Goal: Task Accomplishment & Management: Complete application form

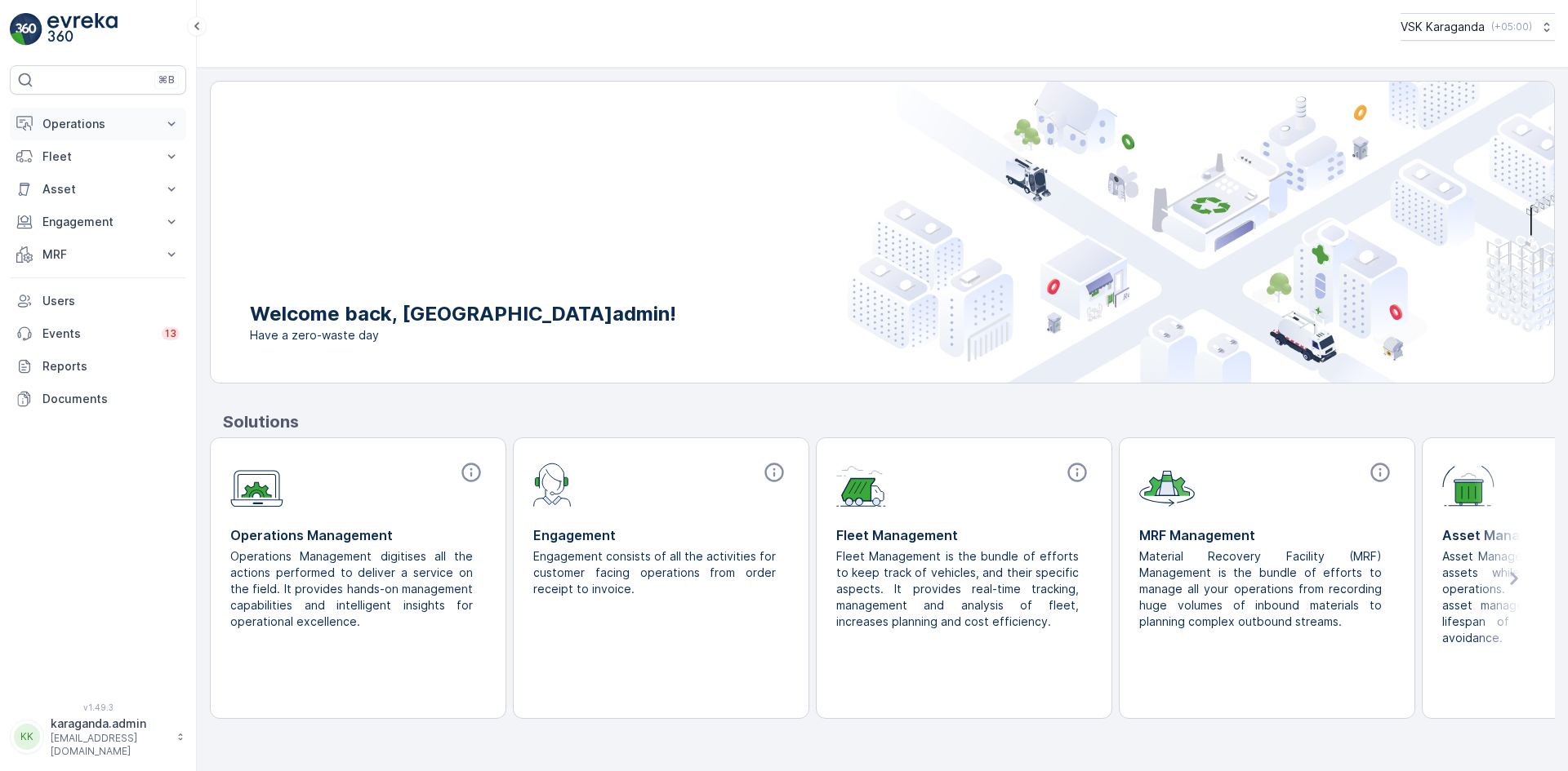
click at [71, 117] on p "Operations" at bounding box center [98, 123] width 111 height 16
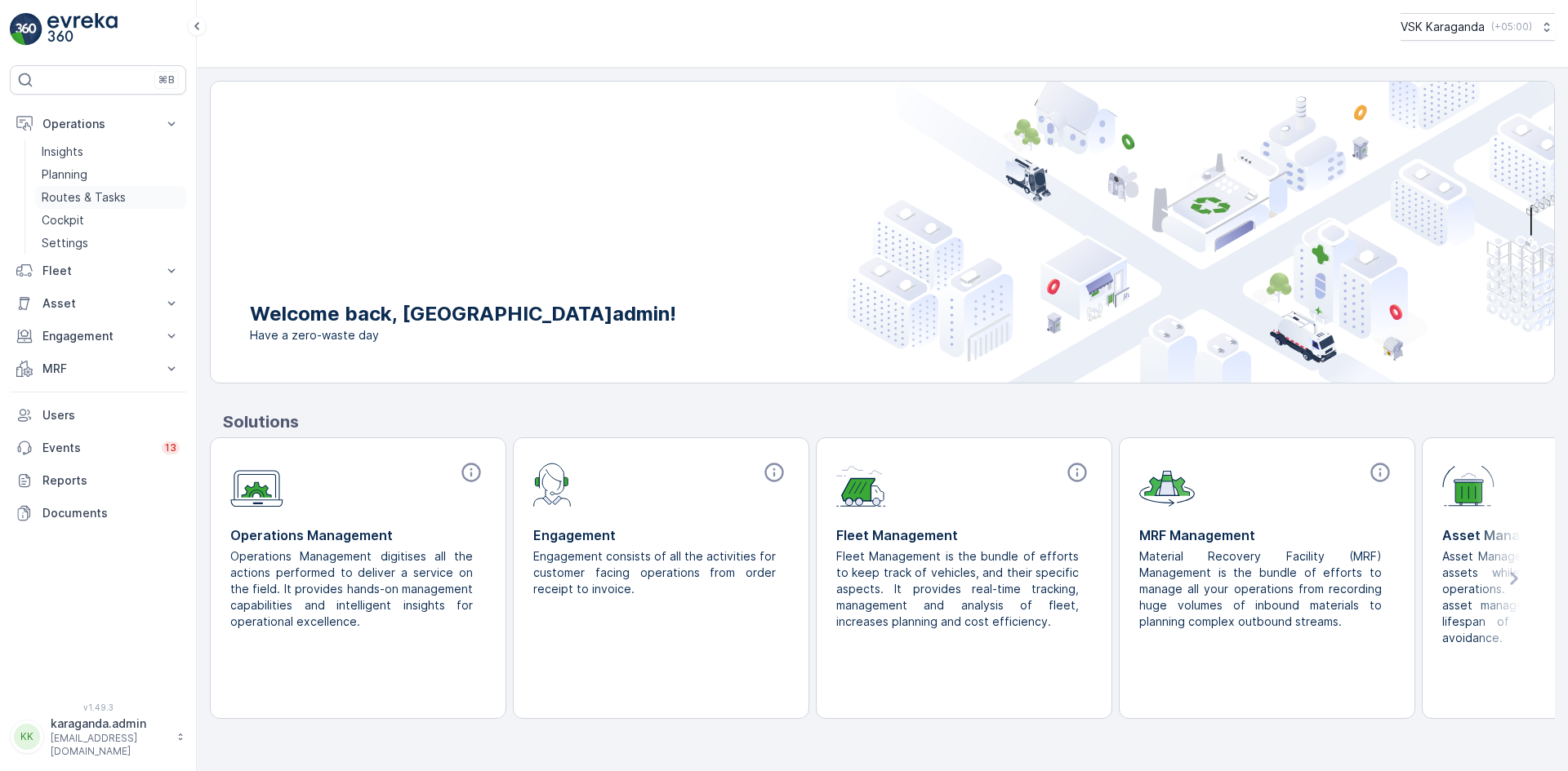
click at [84, 191] on p "Routes & Tasks" at bounding box center [83, 197] width 84 height 16
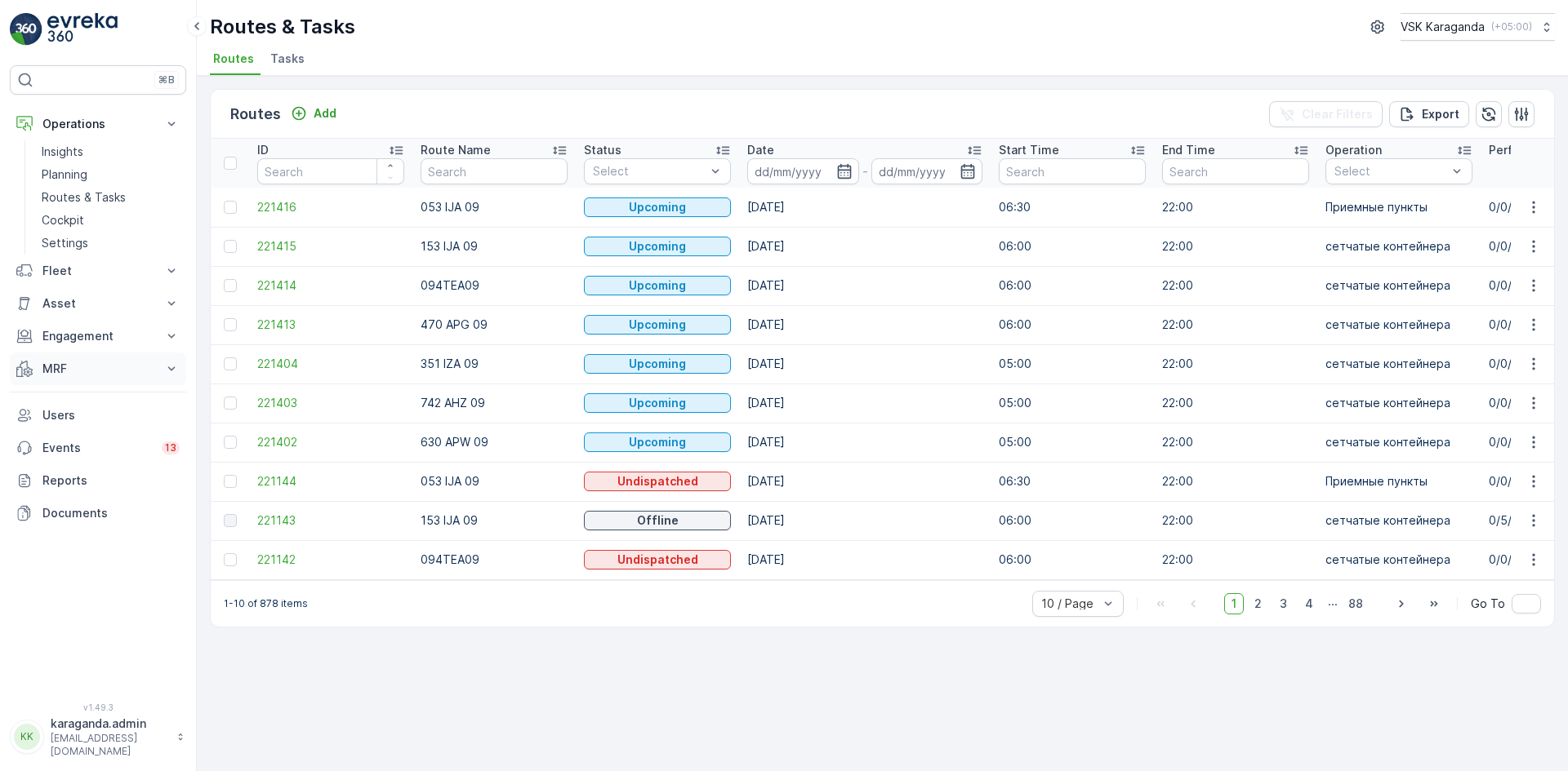
click at [52, 365] on p "MRF" at bounding box center [98, 369] width 111 height 16
click at [55, 387] on link "Входящий & Исходящий" at bounding box center [111, 396] width 151 height 22
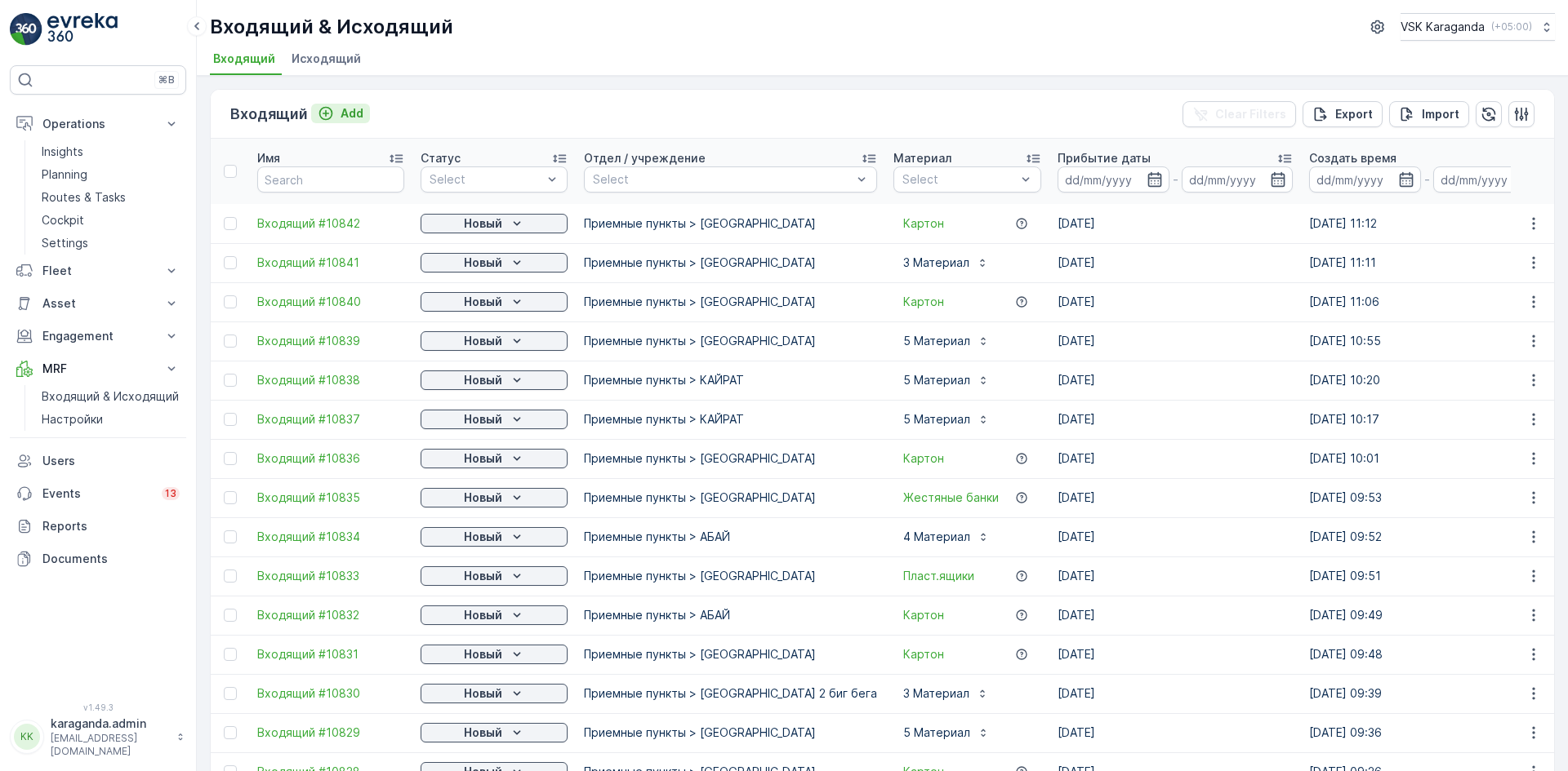
click at [362, 111] on button "Add" at bounding box center [340, 113] width 59 height 20
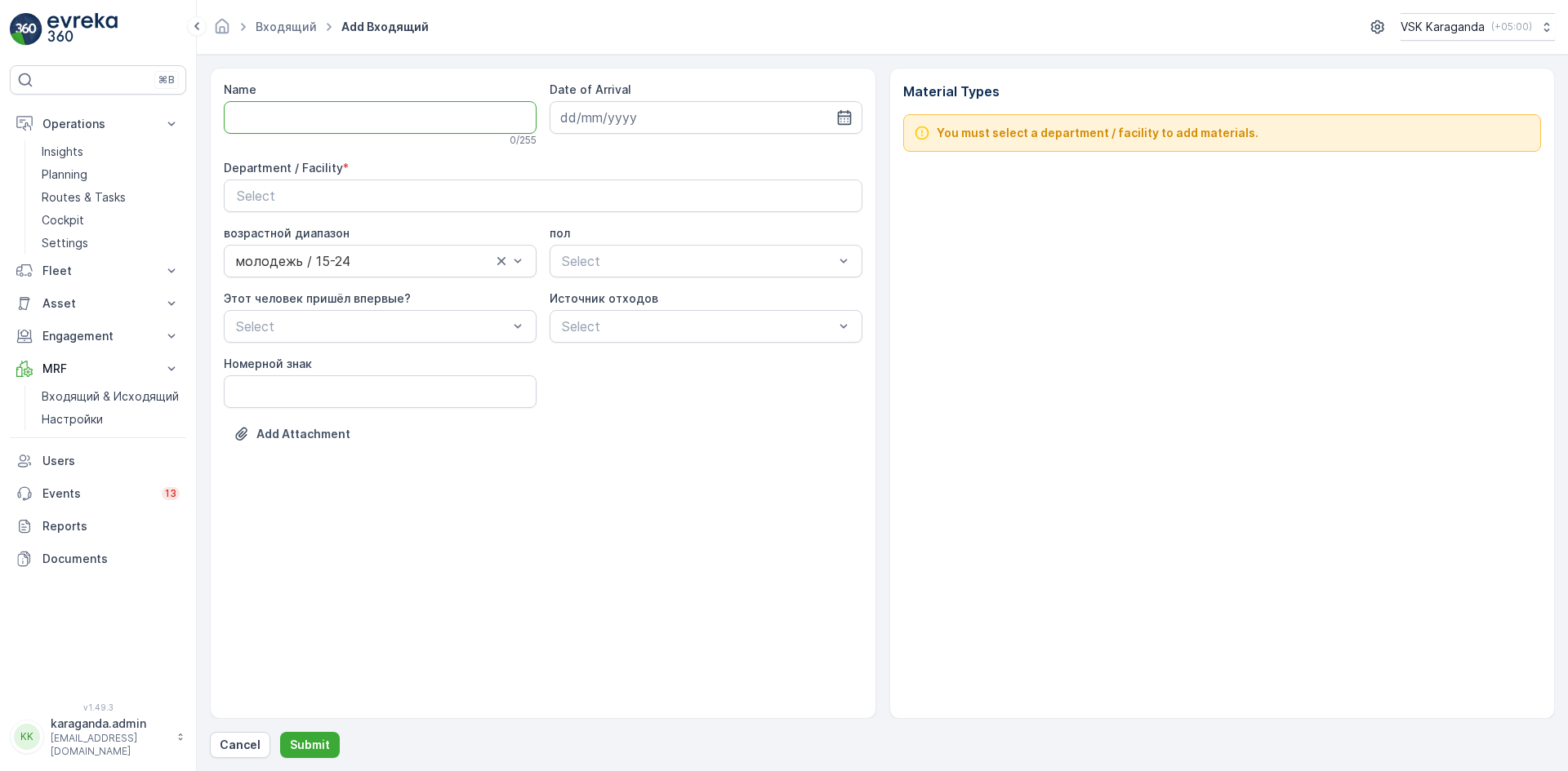
click at [330, 105] on input "Name" at bounding box center [380, 117] width 313 height 33
type input "от [DATE]"
click at [843, 118] on icon "button" at bounding box center [844, 117] width 16 height 16
click at [725, 224] on div "5" at bounding box center [724, 221] width 26 height 26
type input "[DATE]"
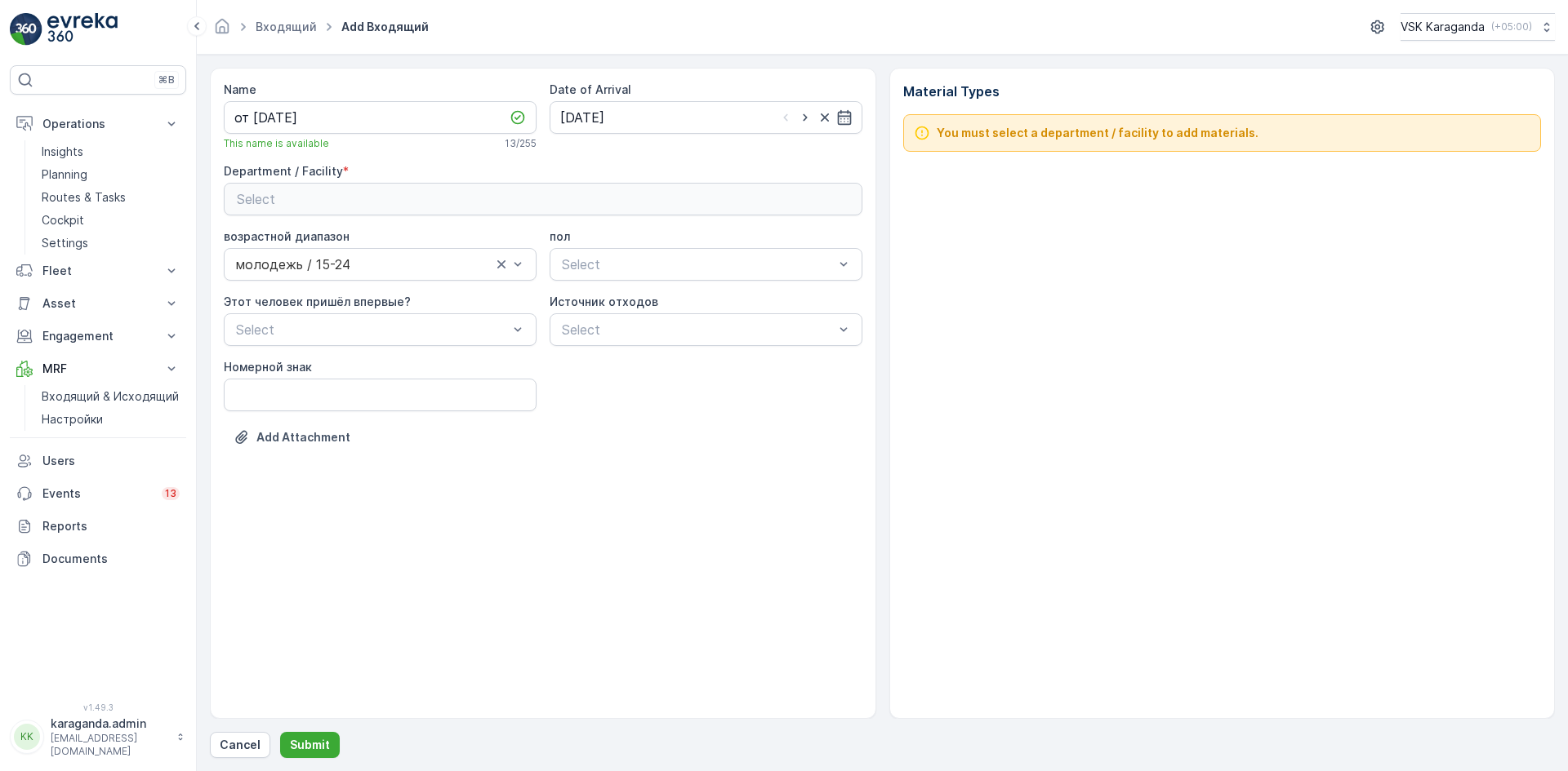
click at [518, 202] on div "Select" at bounding box center [543, 199] width 613 height 20
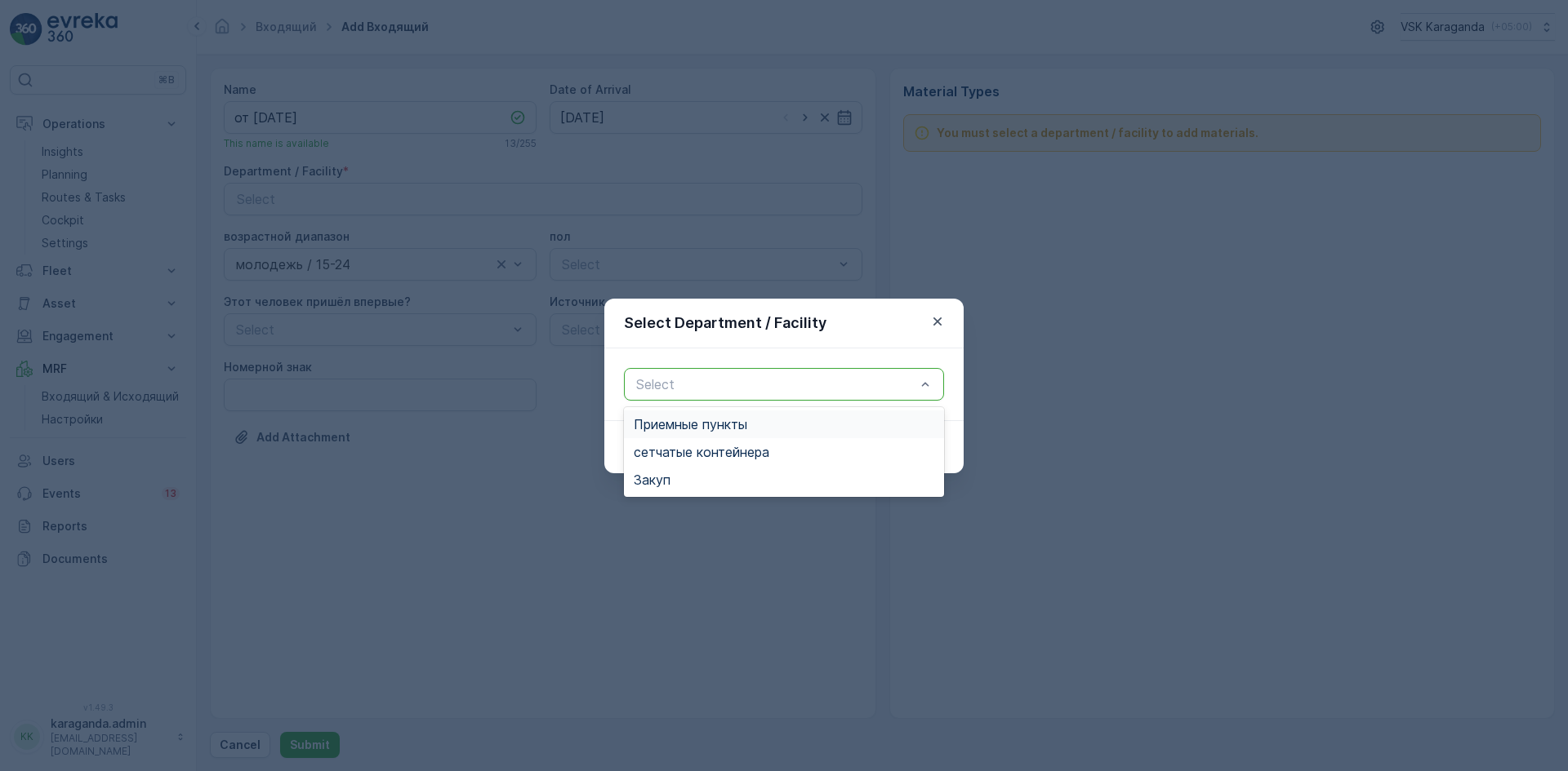
click at [681, 444] on div "сетчатыe контейнера" at bounding box center [784, 452] width 321 height 28
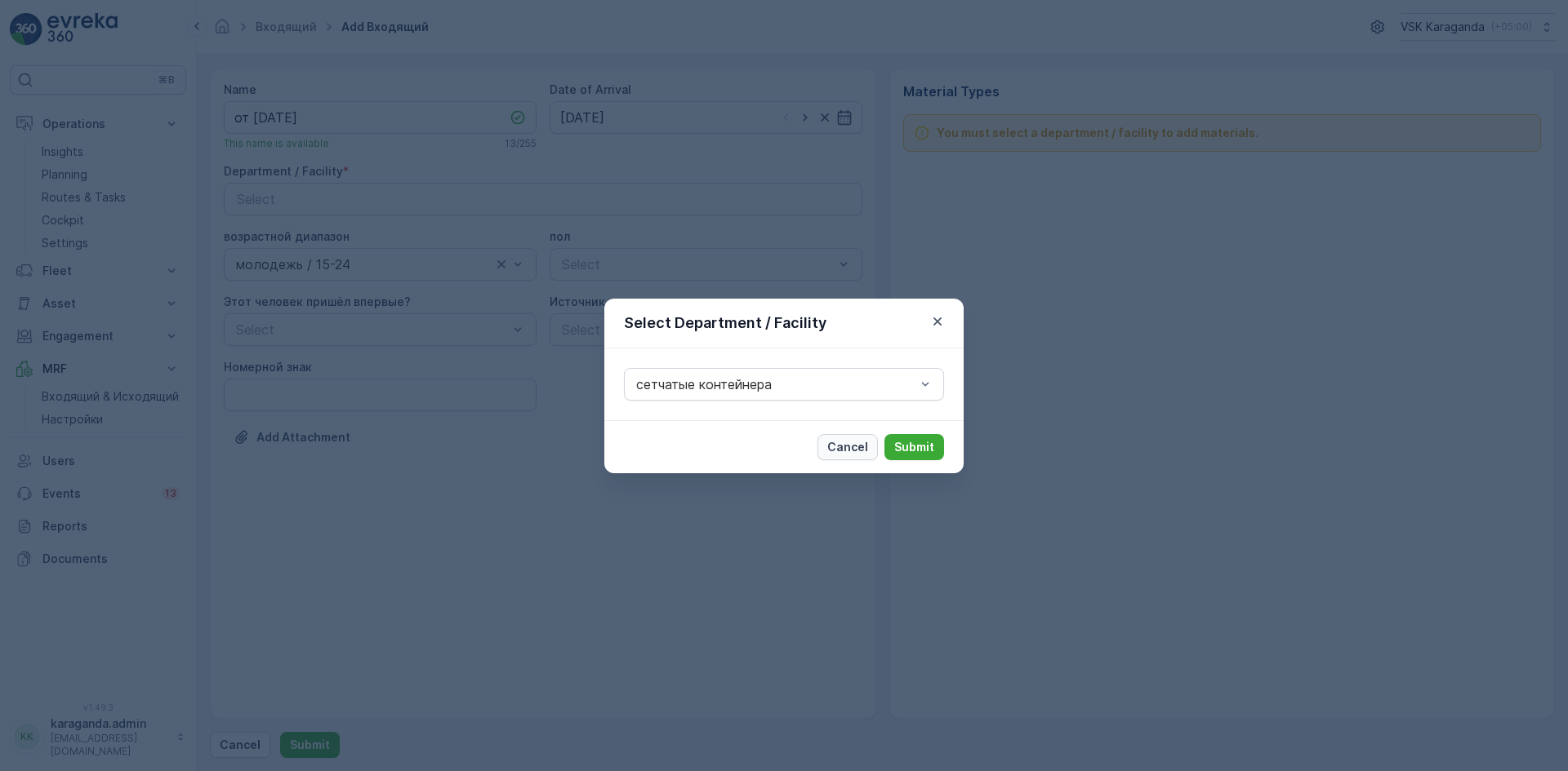
click at [867, 443] on p "Cancel" at bounding box center [847, 447] width 41 height 16
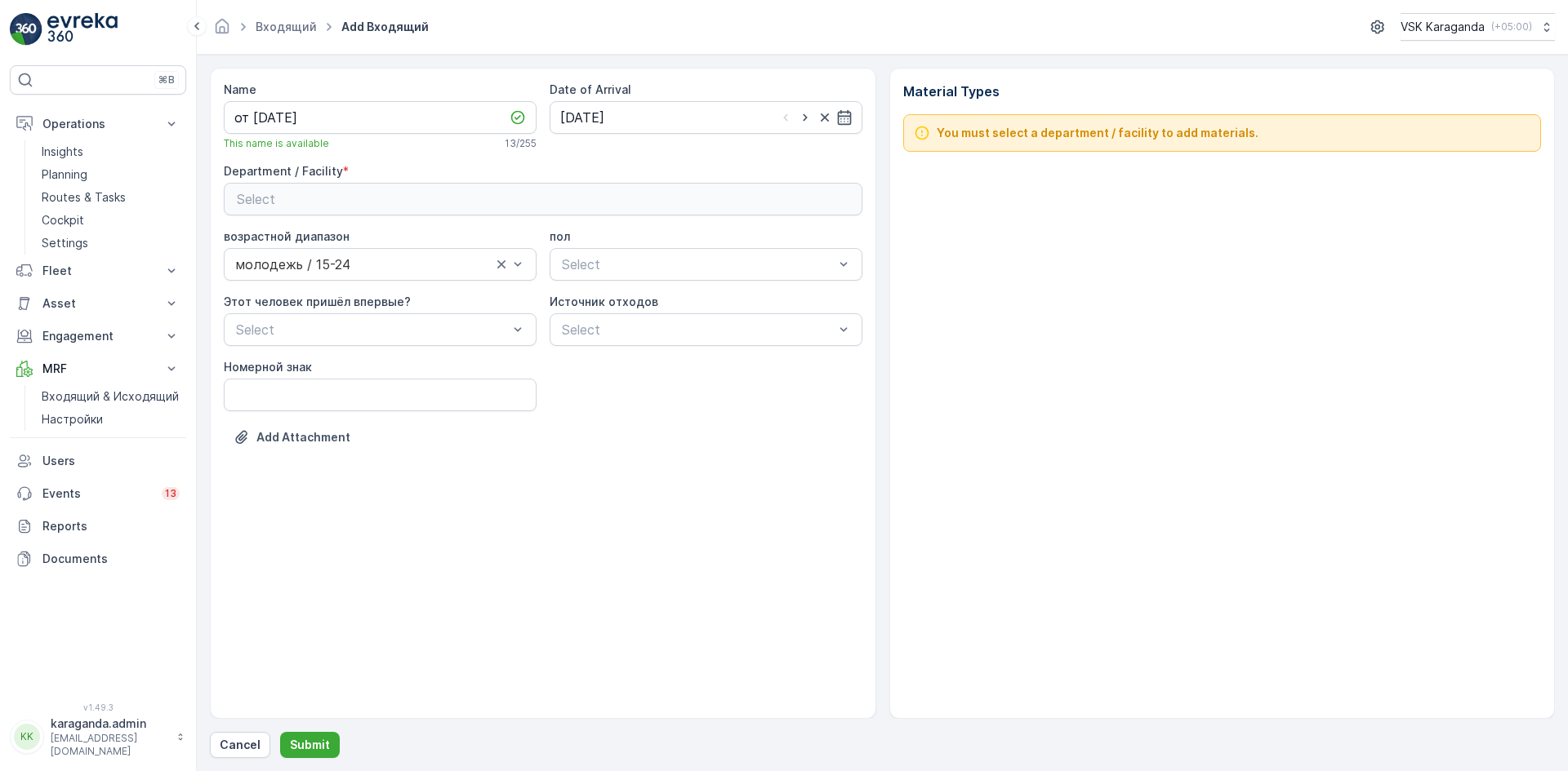
click at [570, 184] on button "Select" at bounding box center [543, 199] width 638 height 33
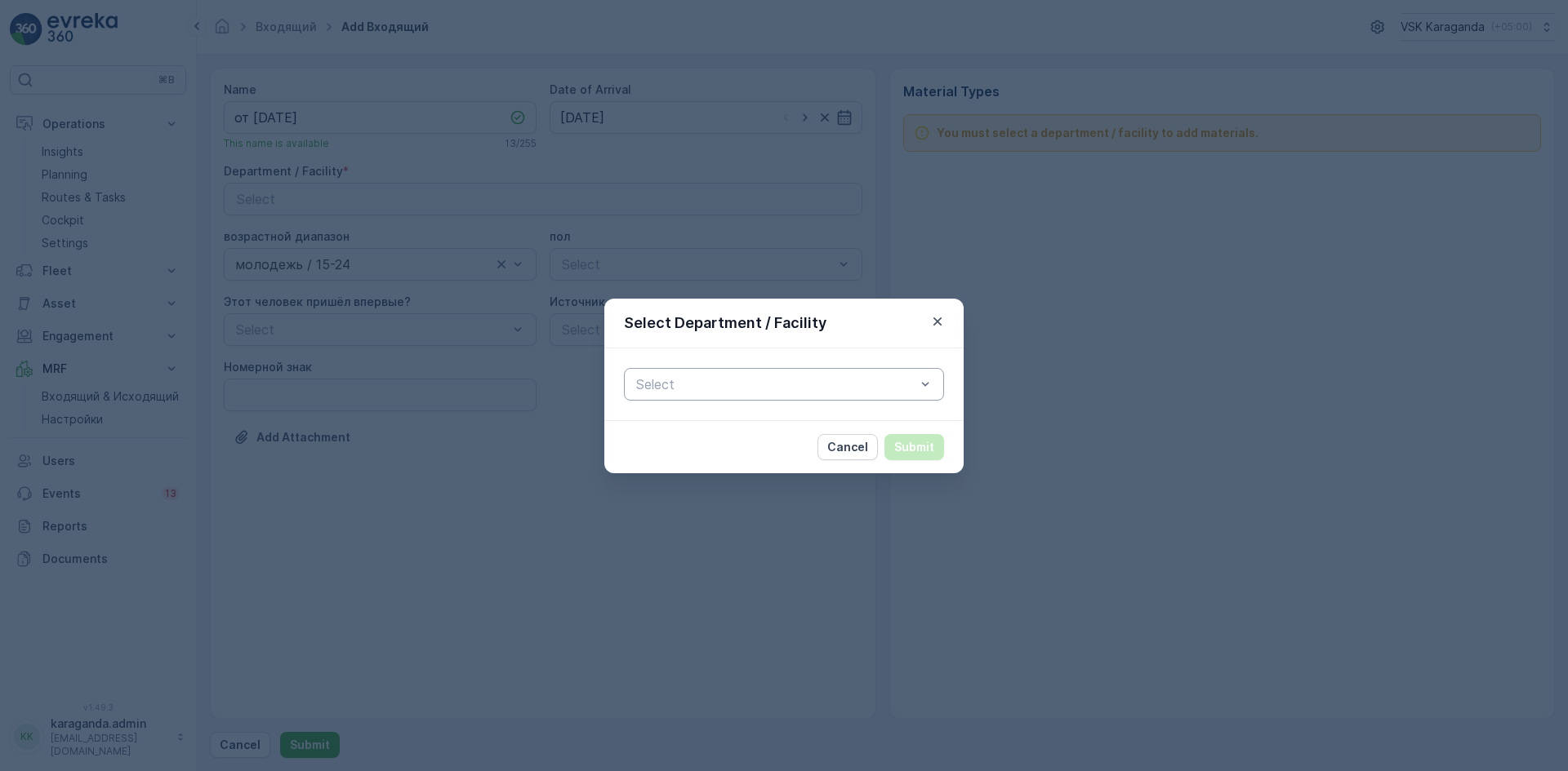
click at [920, 393] on div at bounding box center [925, 384] width 16 height 31
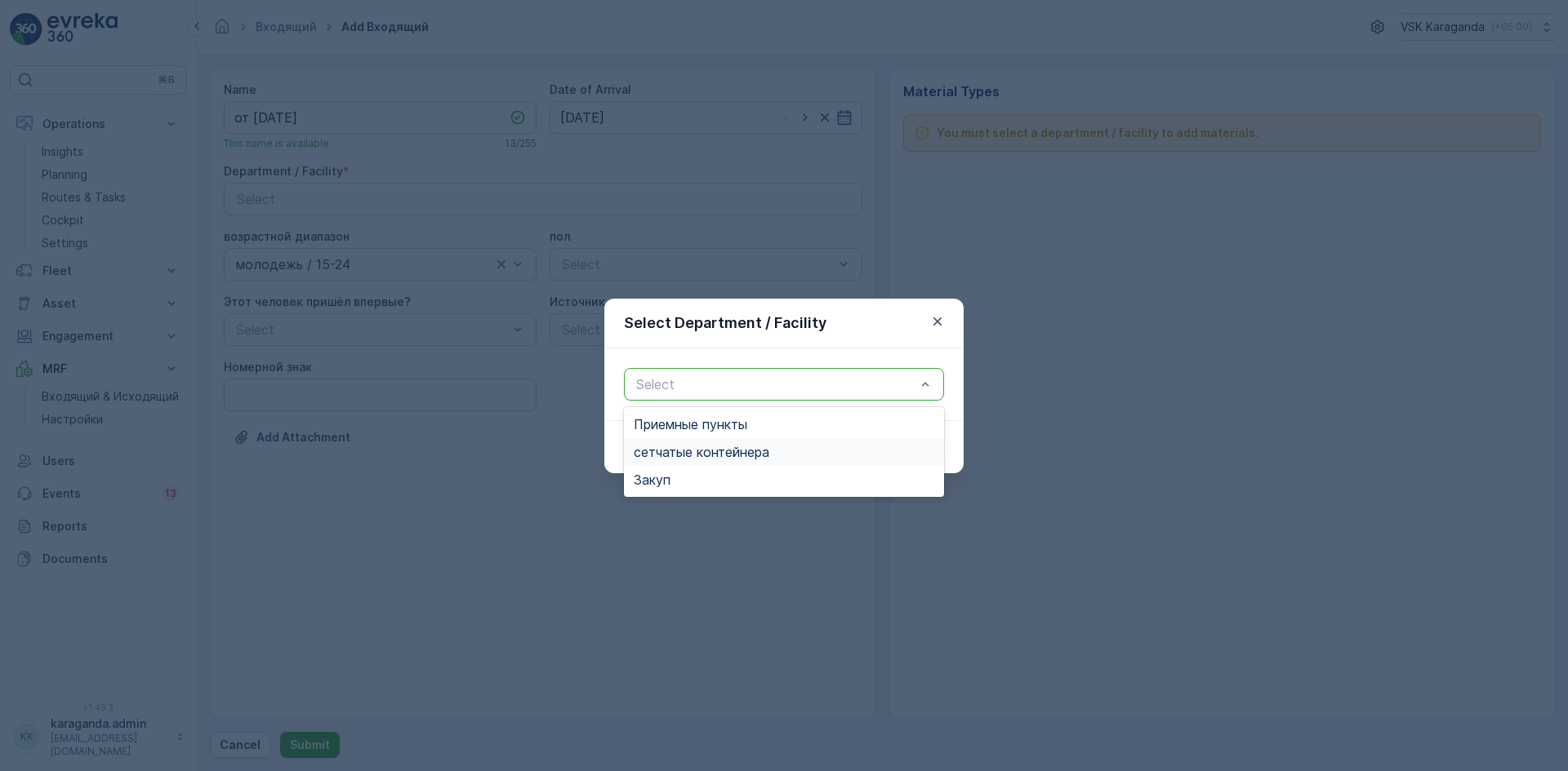
click at [748, 451] on span "сетчатыe контейнера" at bounding box center [701, 452] width 136 height 15
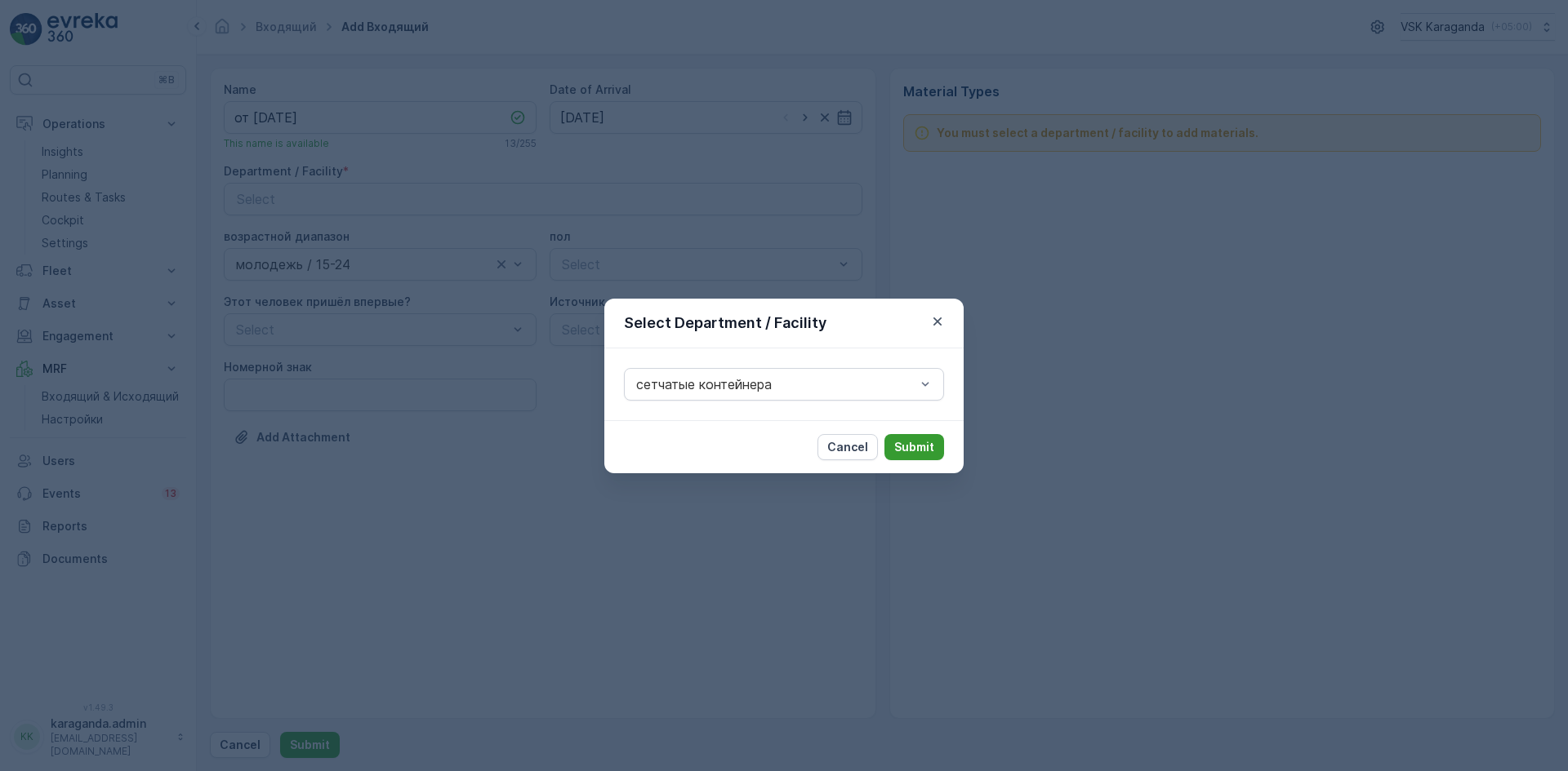
click at [916, 443] on p "Submit" at bounding box center [914, 447] width 40 height 16
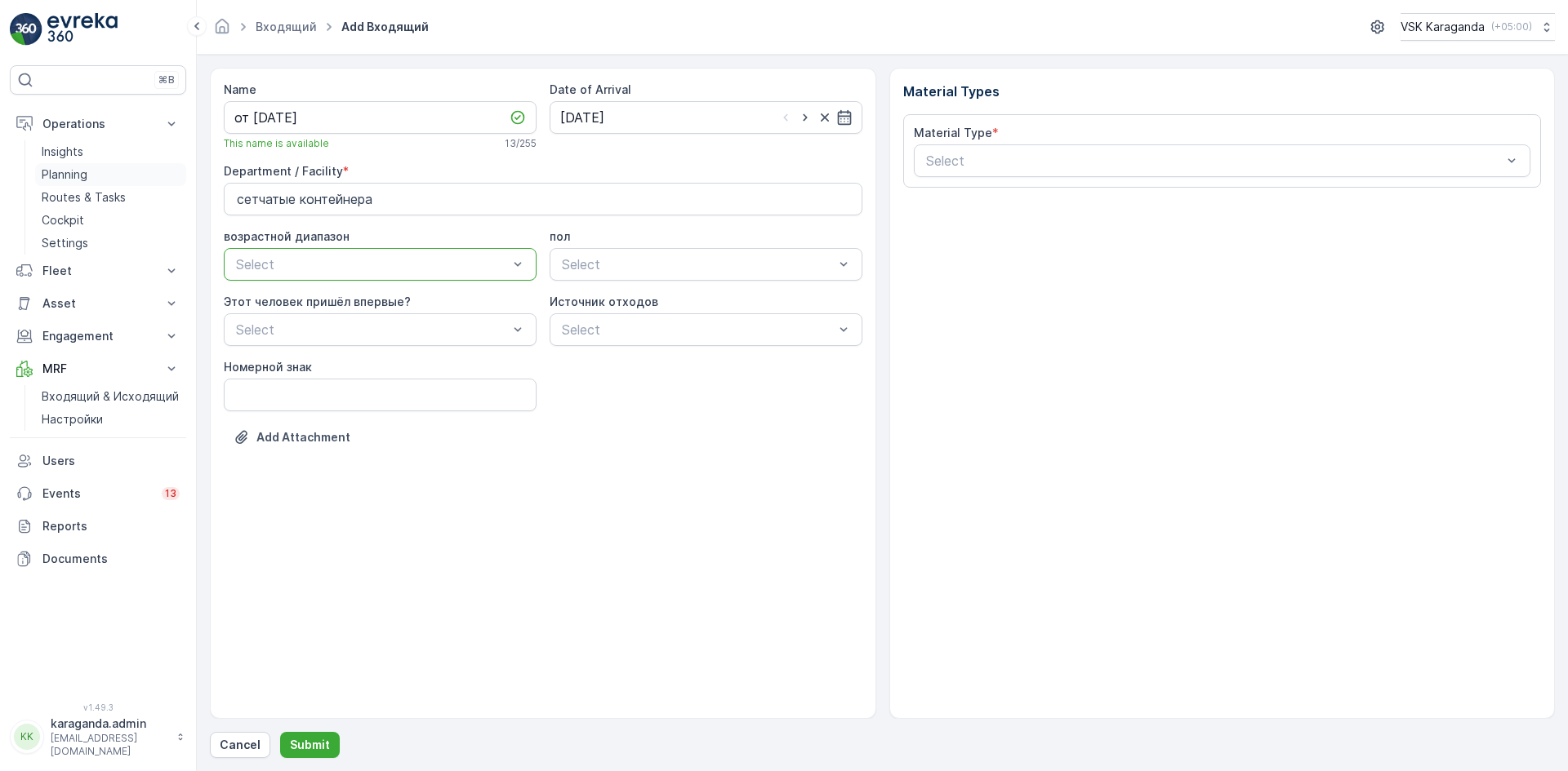
click at [61, 181] on p "Planning" at bounding box center [64, 174] width 46 height 16
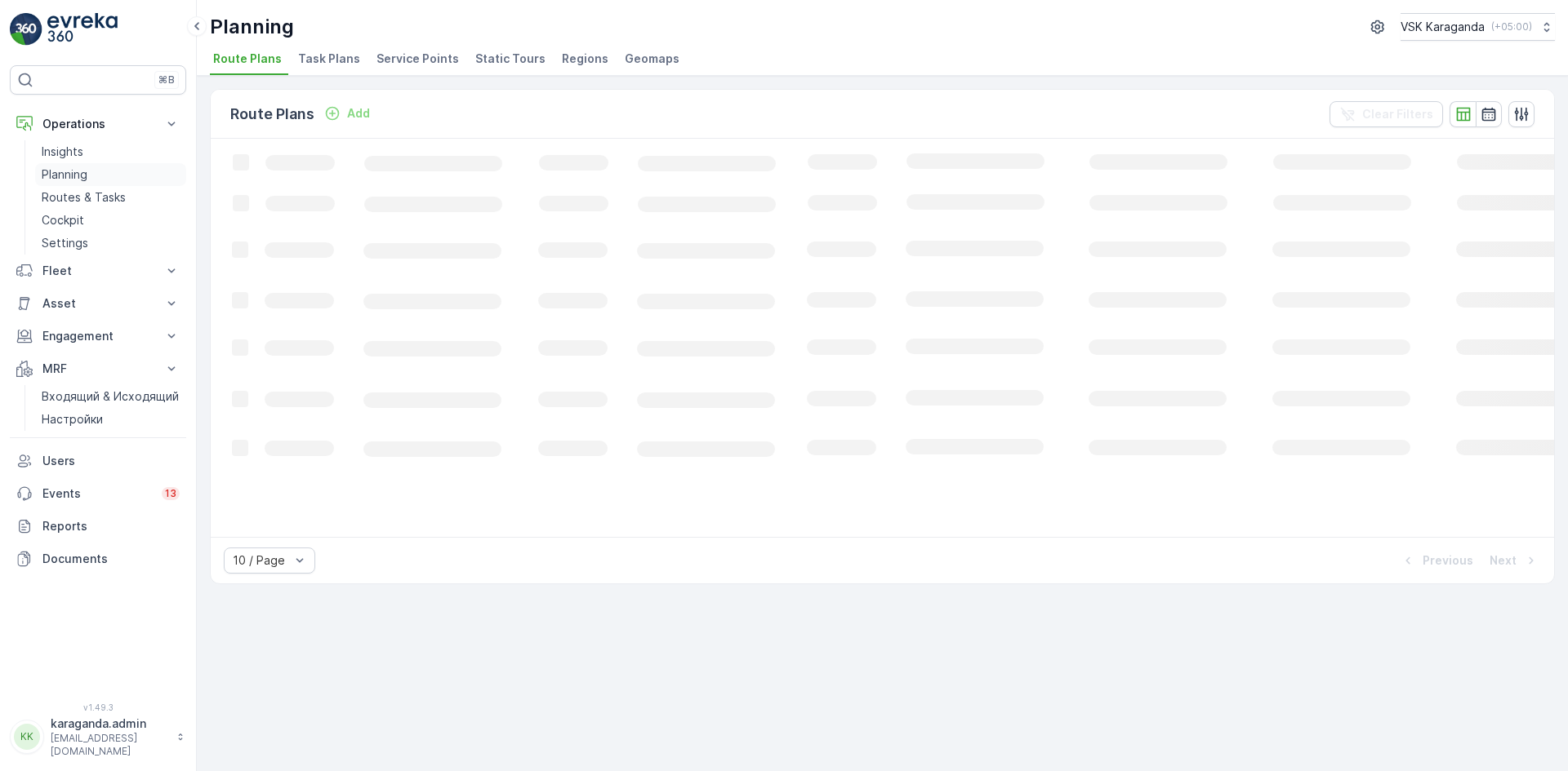
click at [80, 174] on p "Planning" at bounding box center [64, 174] width 46 height 16
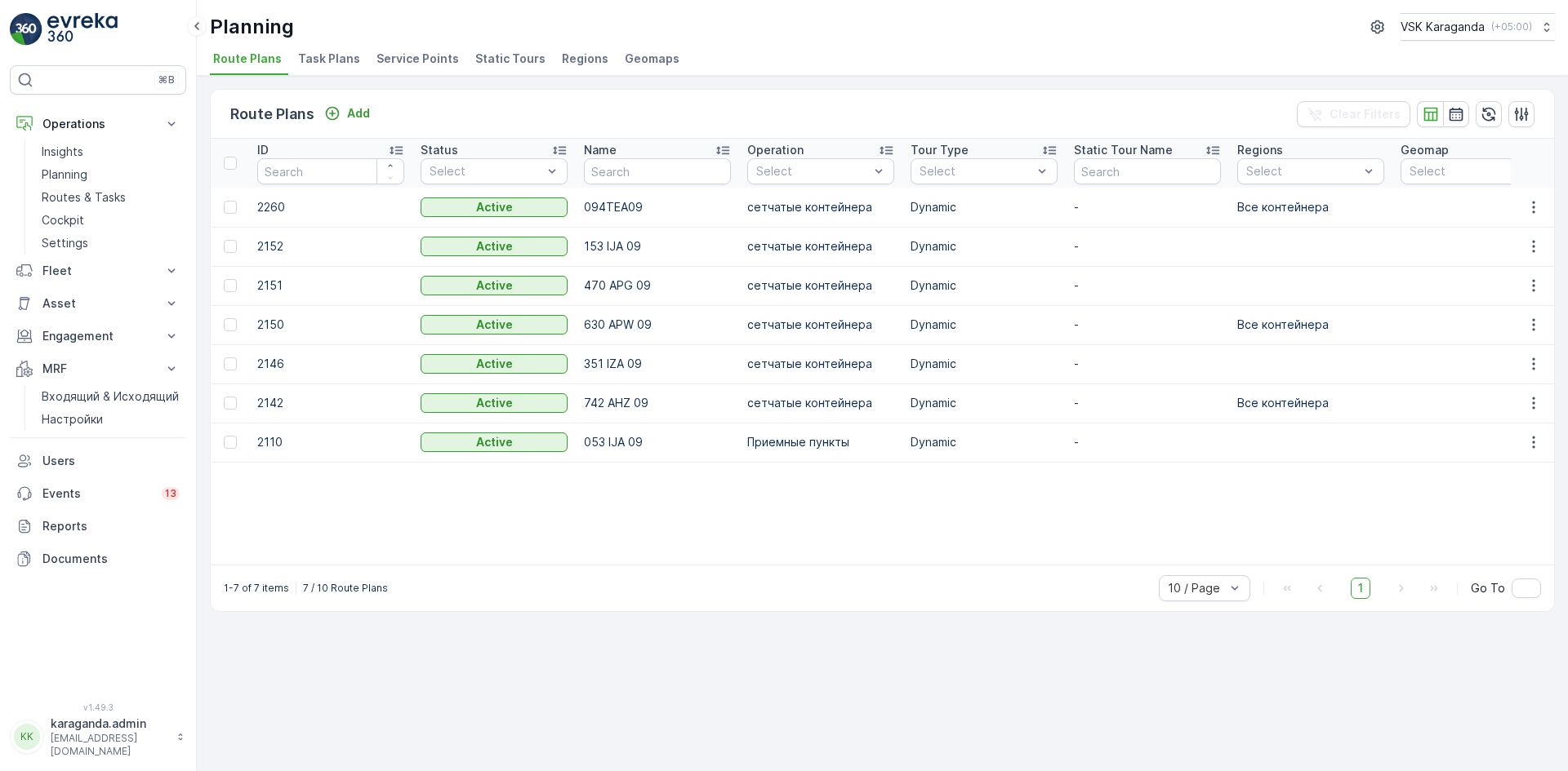
click at [403, 47] on li "Service Points" at bounding box center [419, 61] width 92 height 28
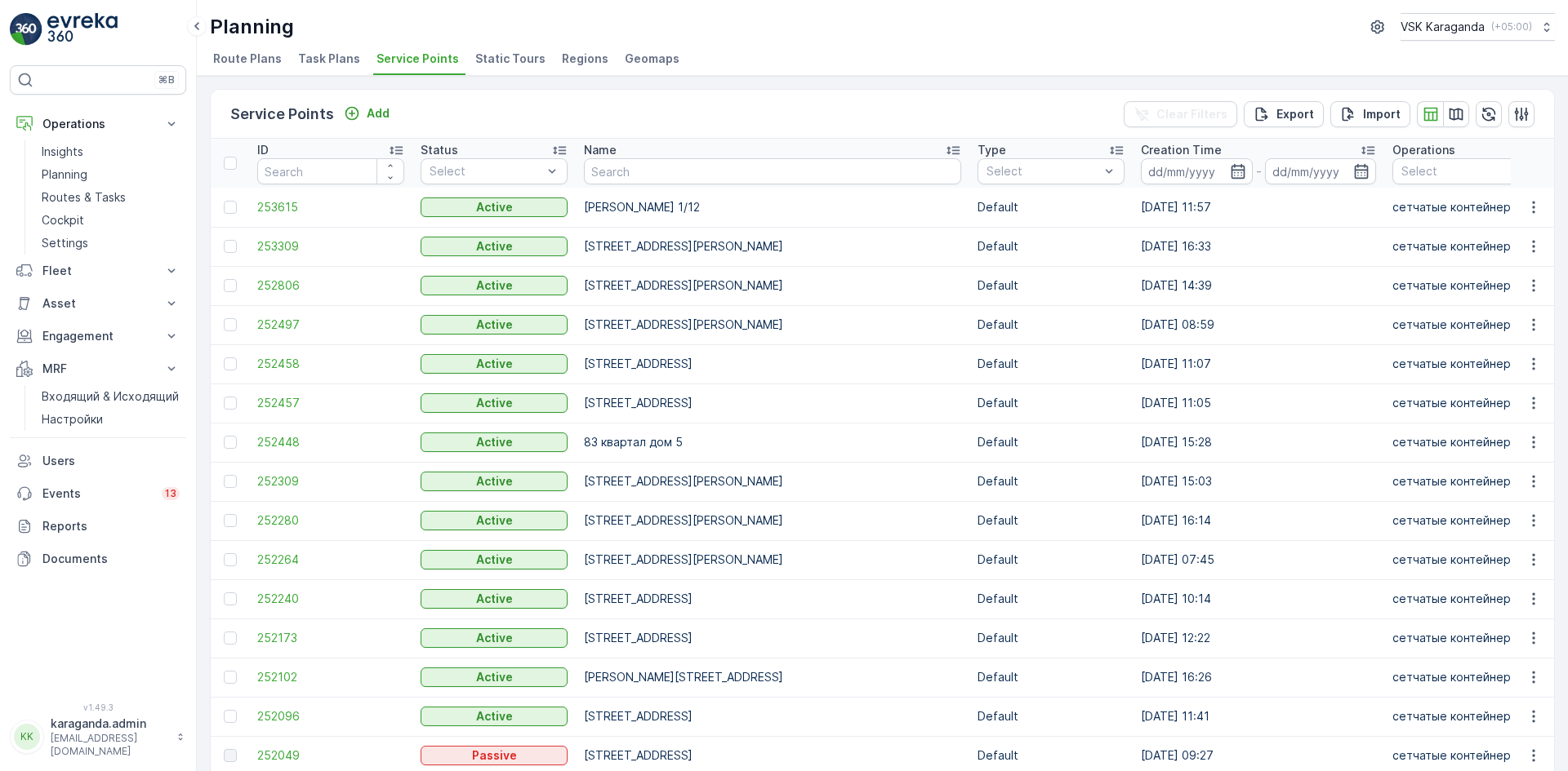
click at [644, 171] on input "text" at bounding box center [772, 171] width 378 height 26
type input "[PERSON_NAME]"
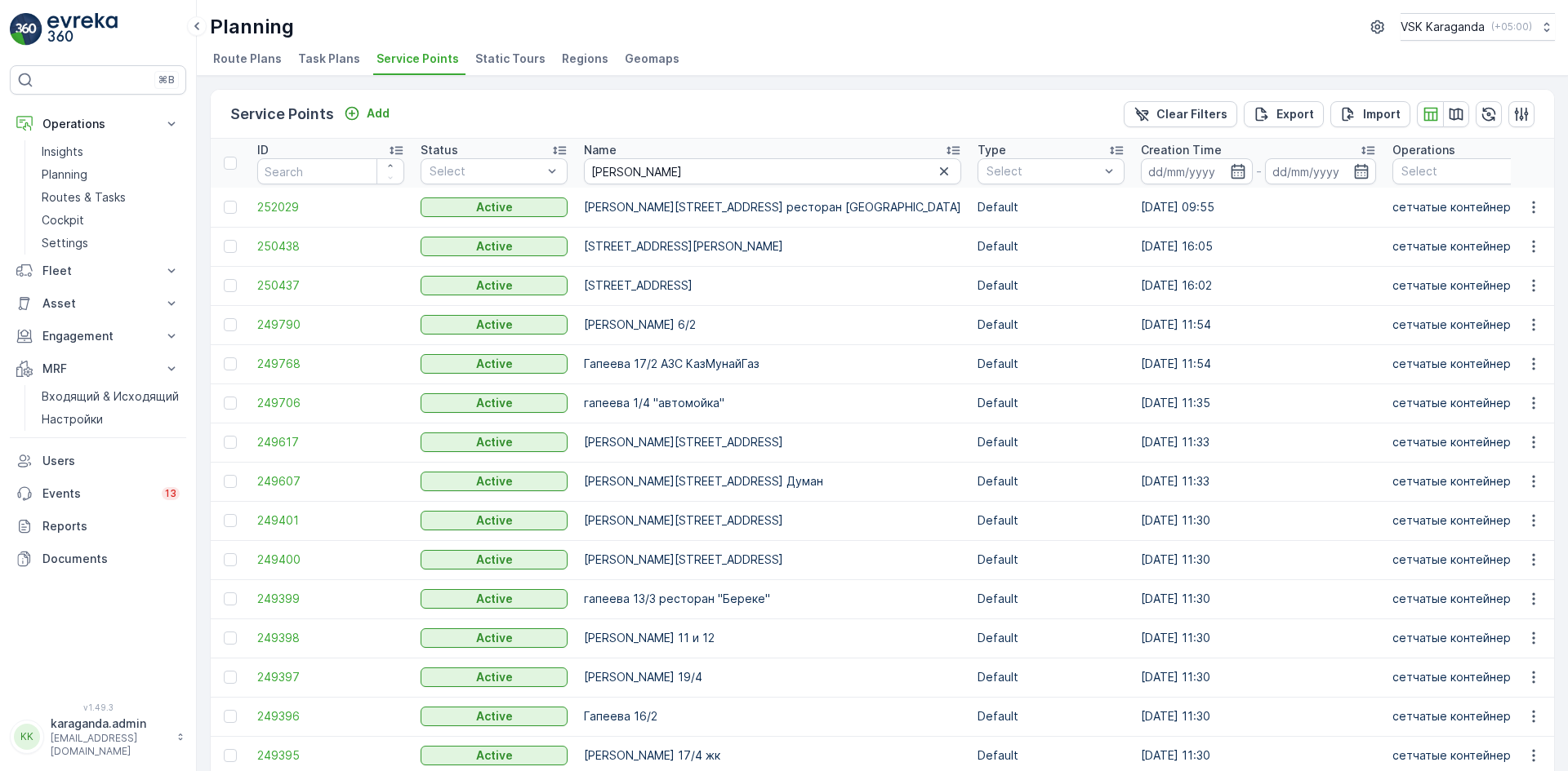
scroll to position [152, 0]
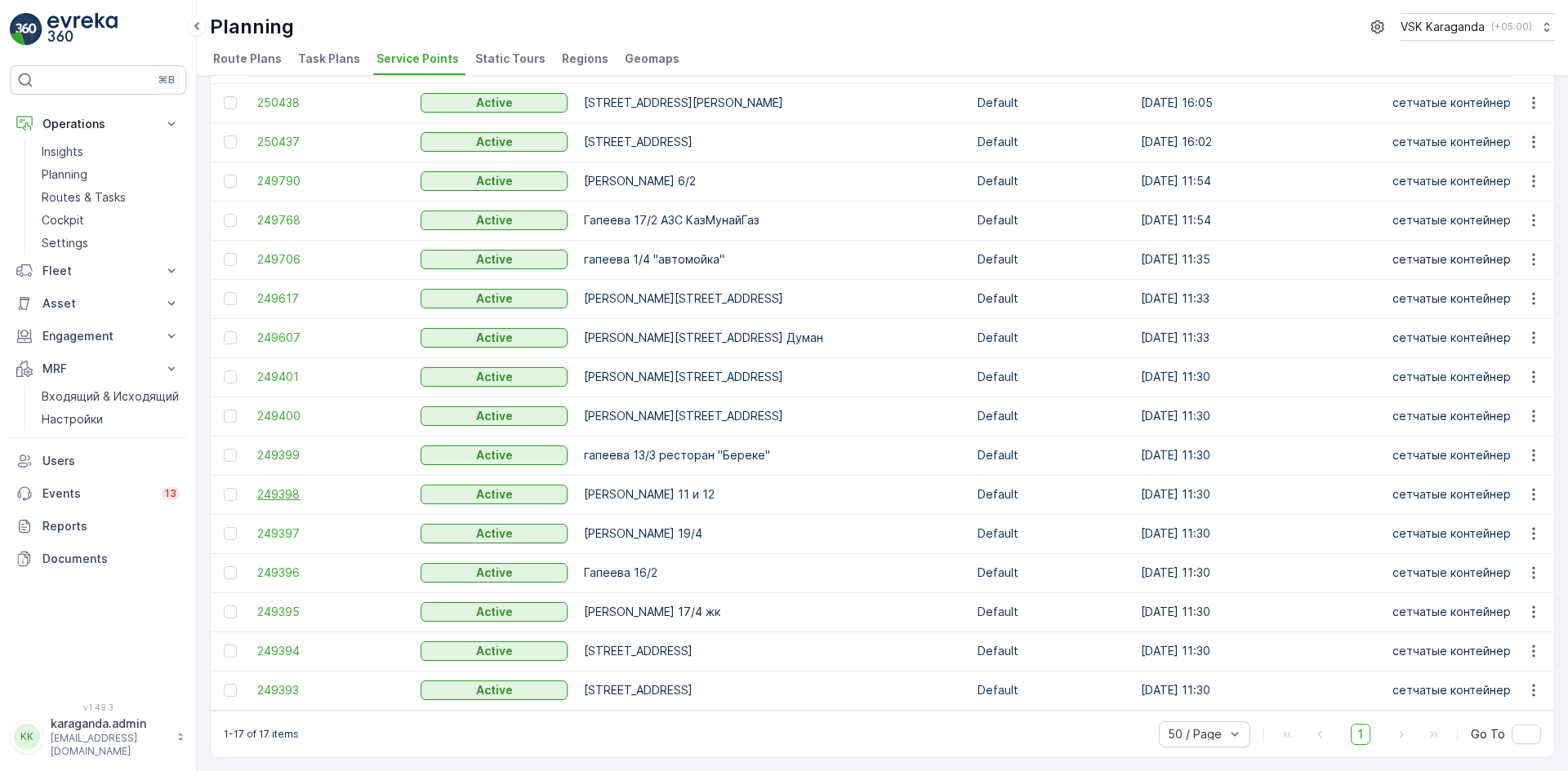
click at [280, 486] on span "249398" at bounding box center [331, 494] width 147 height 16
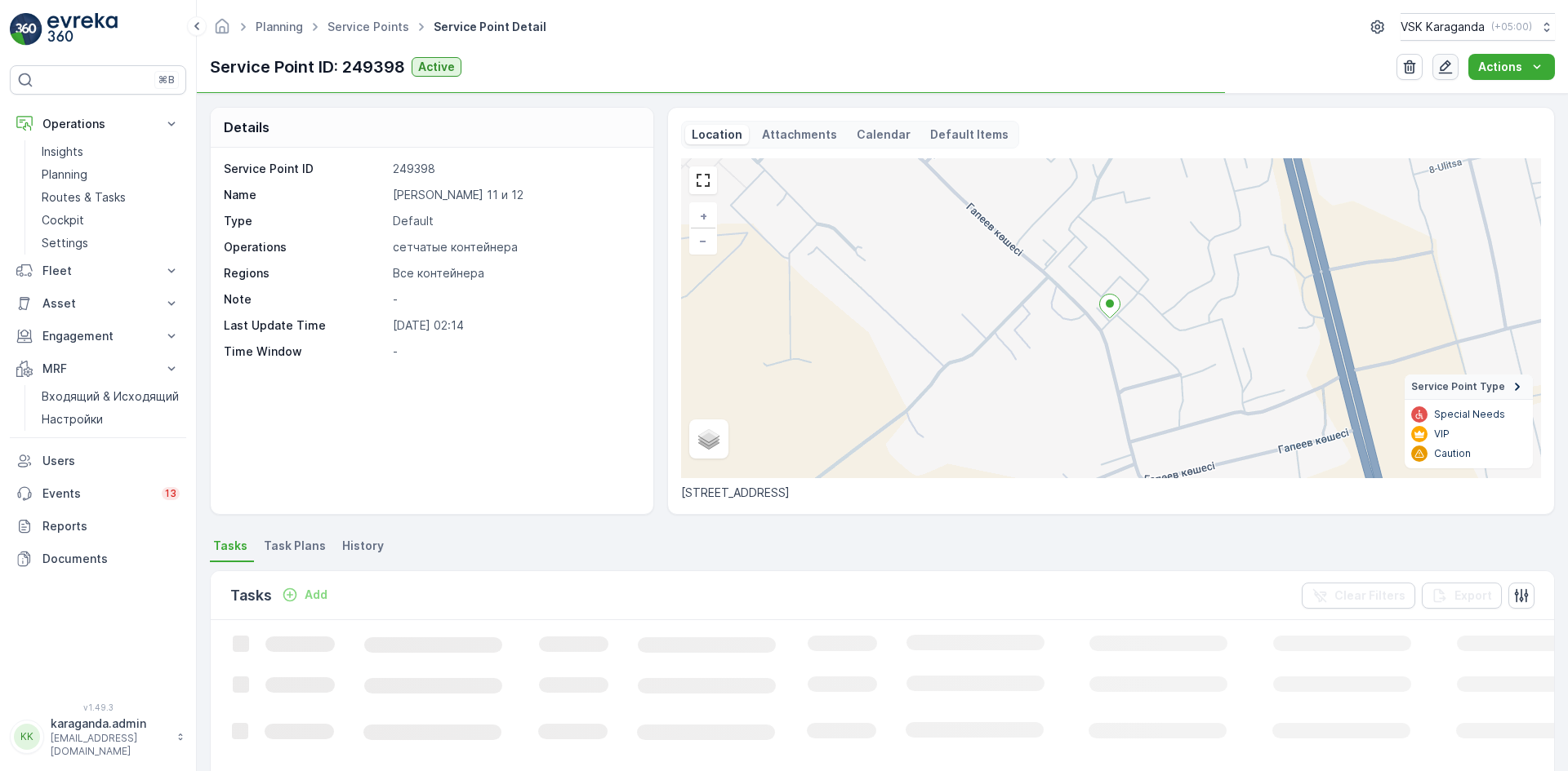
click at [1450, 64] on icon "button" at bounding box center [1445, 66] width 16 height 16
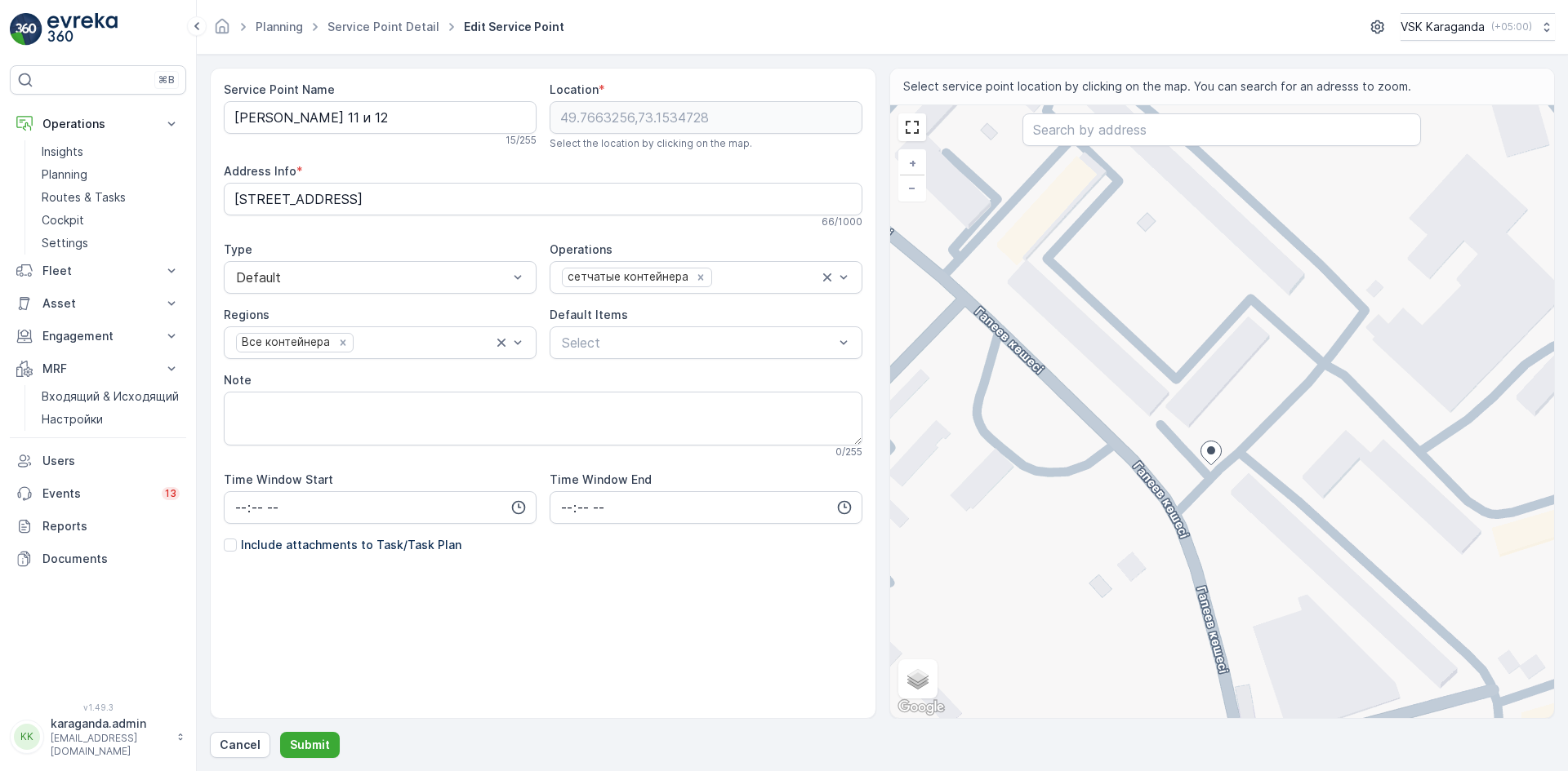
click at [1219, 445] on icon at bounding box center [1211, 452] width 21 height 23
click at [1230, 441] on div "+ − Satellite Roadmap Terrain Hybrid Leaflet Keyboard shortcuts Map Data Map da…" at bounding box center [1223, 412] width 665 height 613
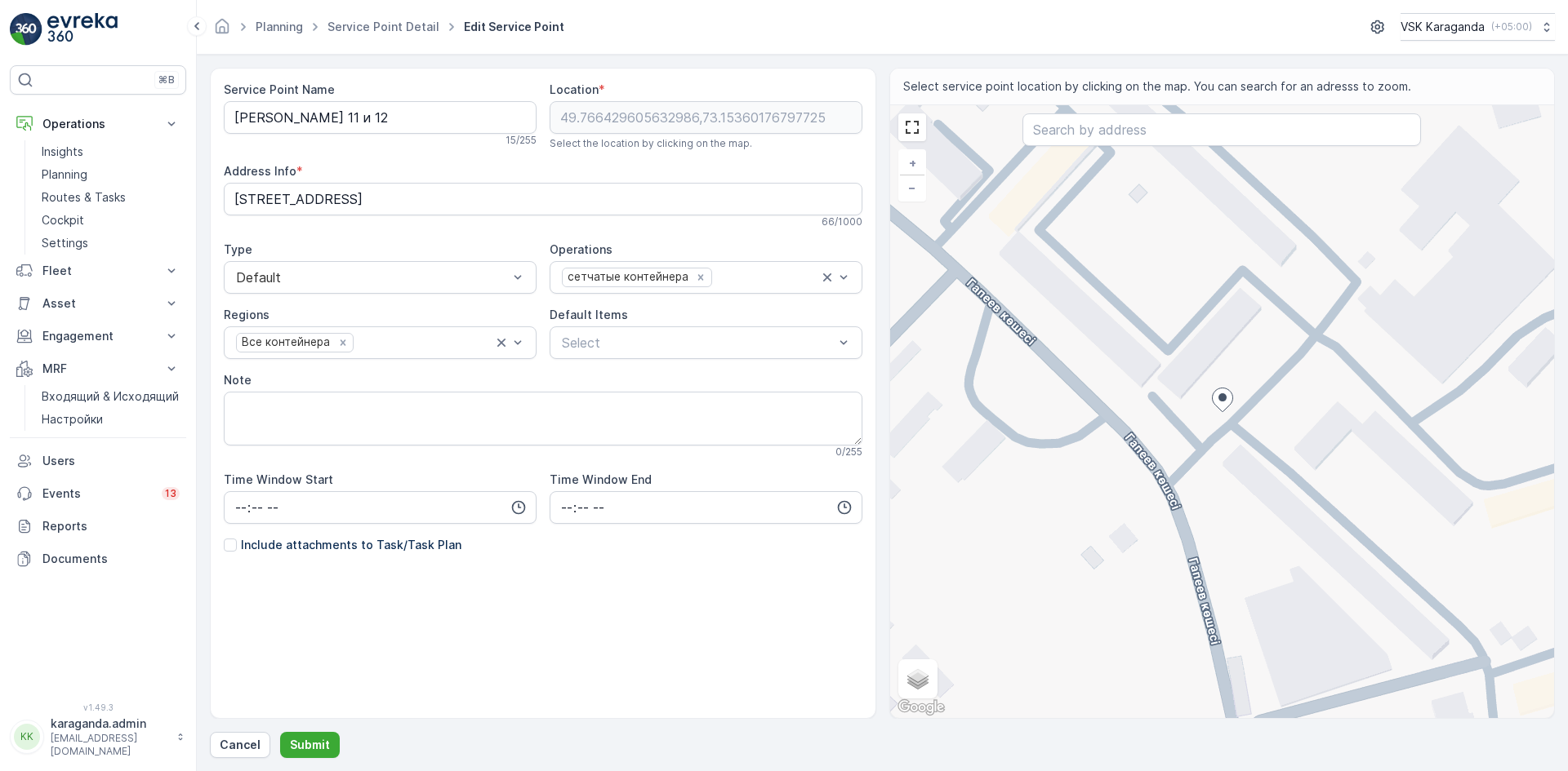
click at [1230, 441] on div "+ − Satellite Roadmap Terrain Hybrid Leaflet Keyboard shortcuts Map Data Map da…" at bounding box center [1223, 412] width 665 height 613
type input "49.76630833380836,73.15365541215755"
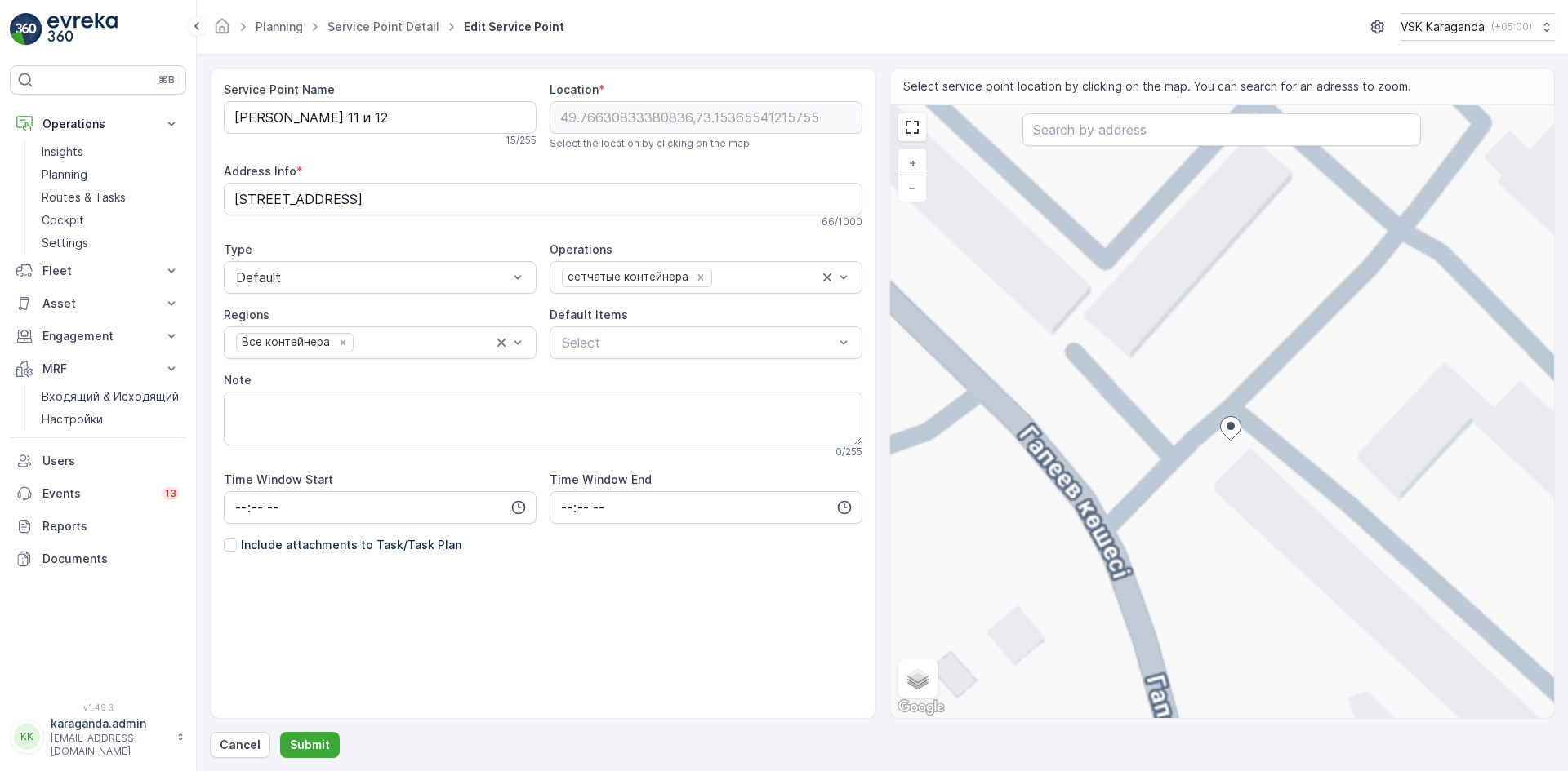
type Info "[STREET_ADDRESS]"
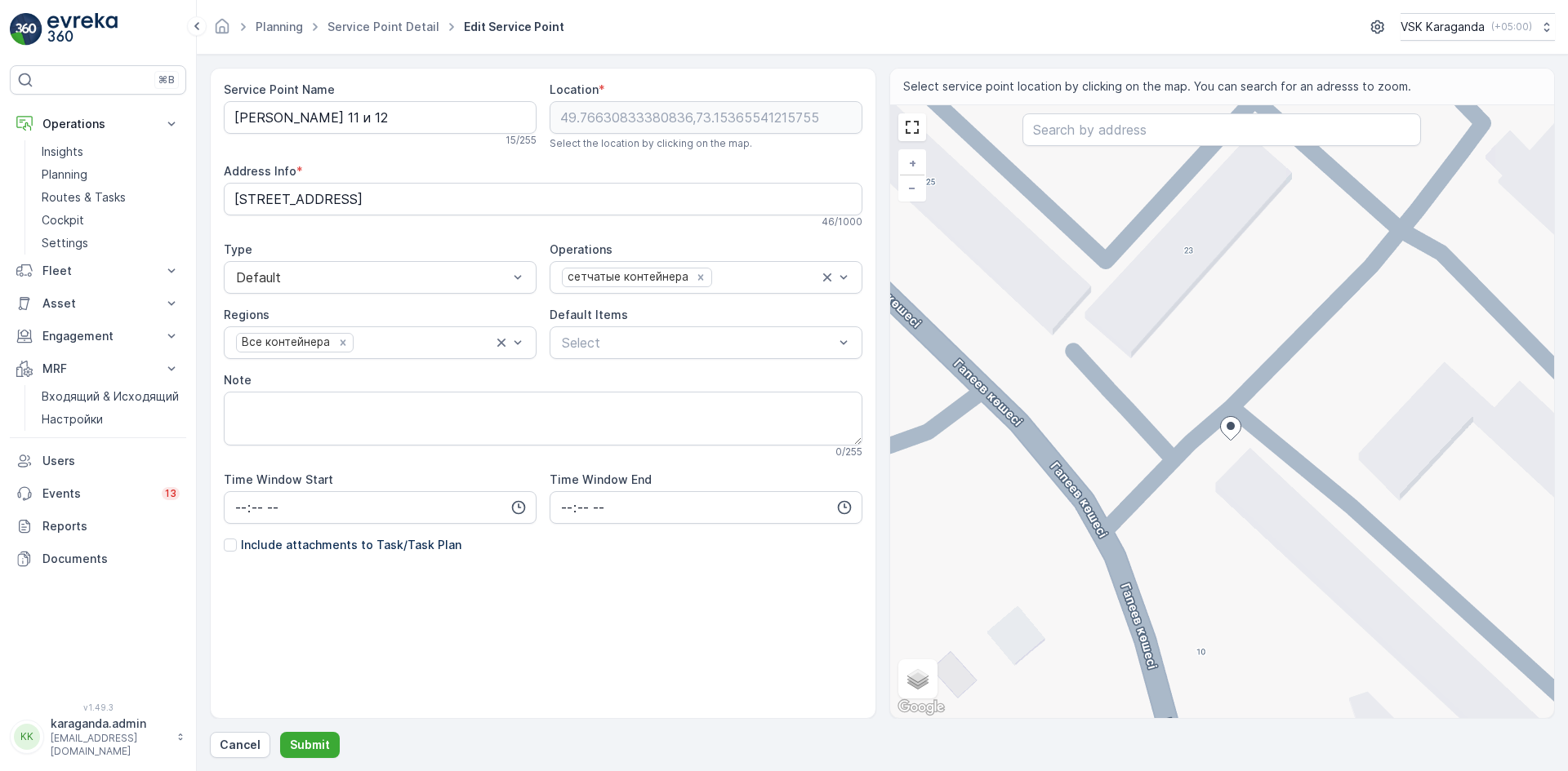
click at [1206, 383] on div "+ − Satellite Roadmap Terrain Hybrid Leaflet Keyboard shortcuts Map Data Map da…" at bounding box center [1223, 412] width 665 height 613
type input "49.766429605632986,73.15357823476661"
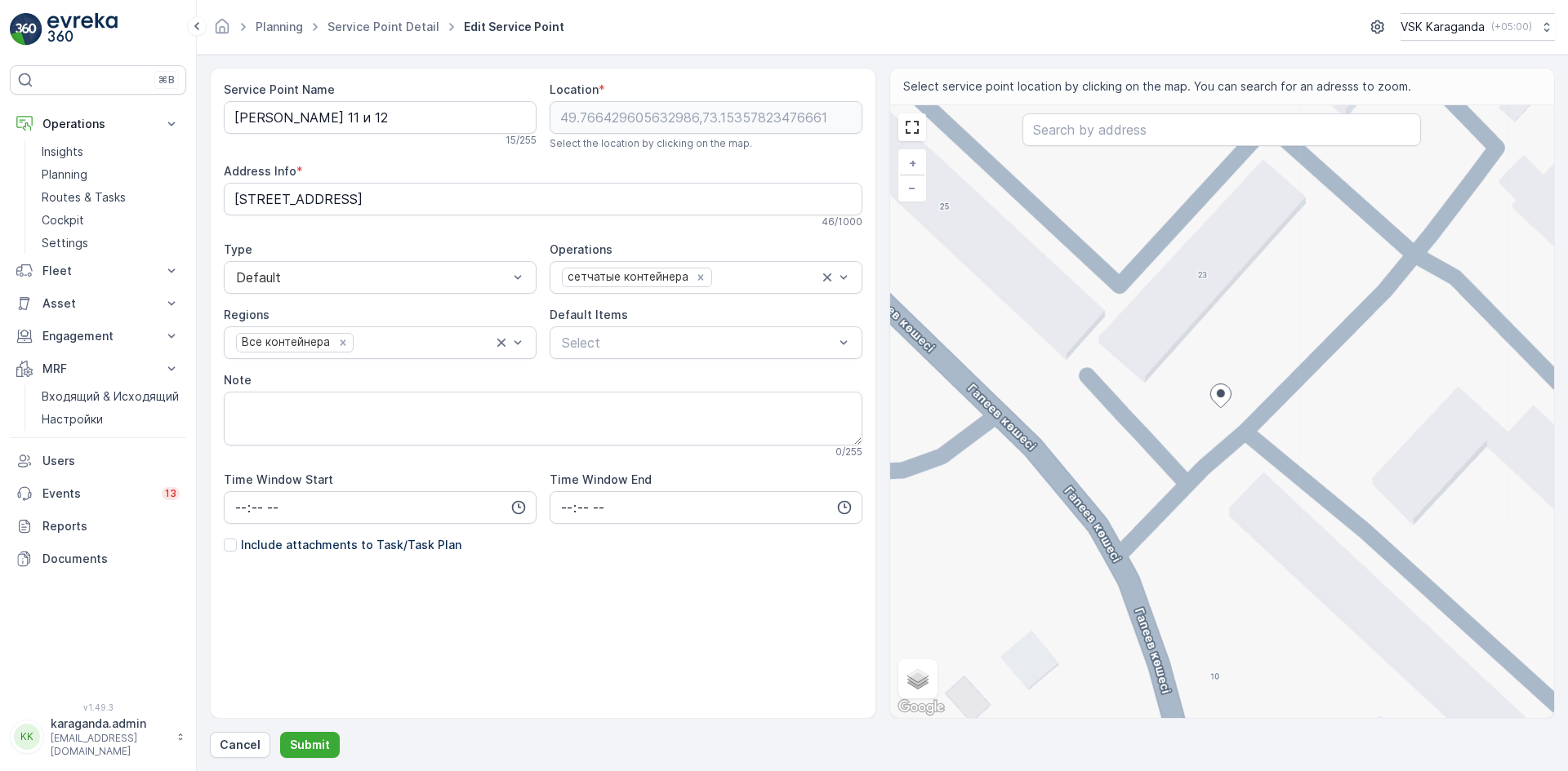
type Info "[STREET_ADDRESS]"
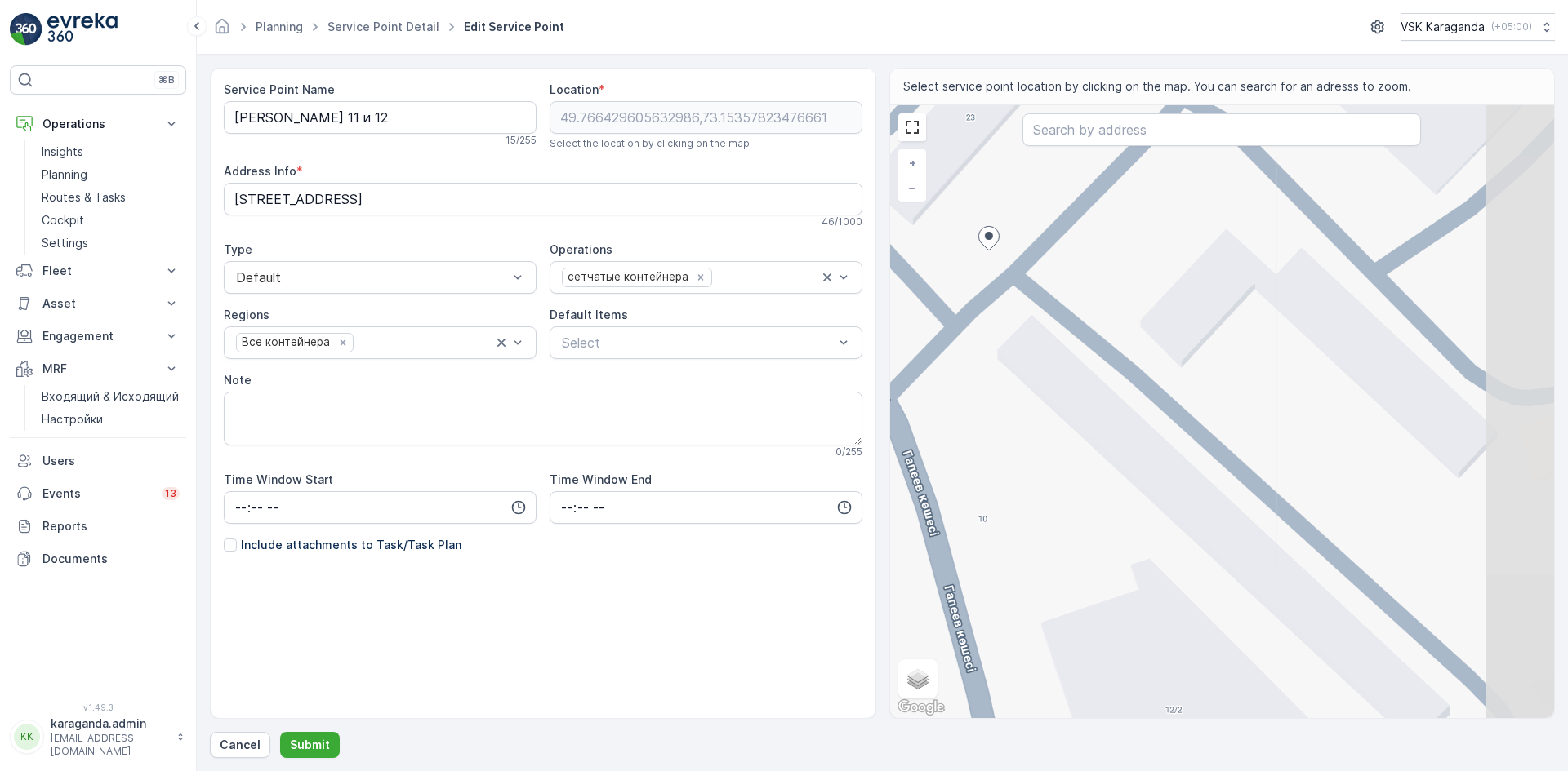
drag, startPoint x: 1228, startPoint y: 501, endPoint x: 994, endPoint y: 340, distance: 284.0
click at [994, 340] on div "+ − Satellite Roadmap Terrain Hybrid Leaflet Keyboard shortcuts Map Data Map da…" at bounding box center [1223, 412] width 665 height 613
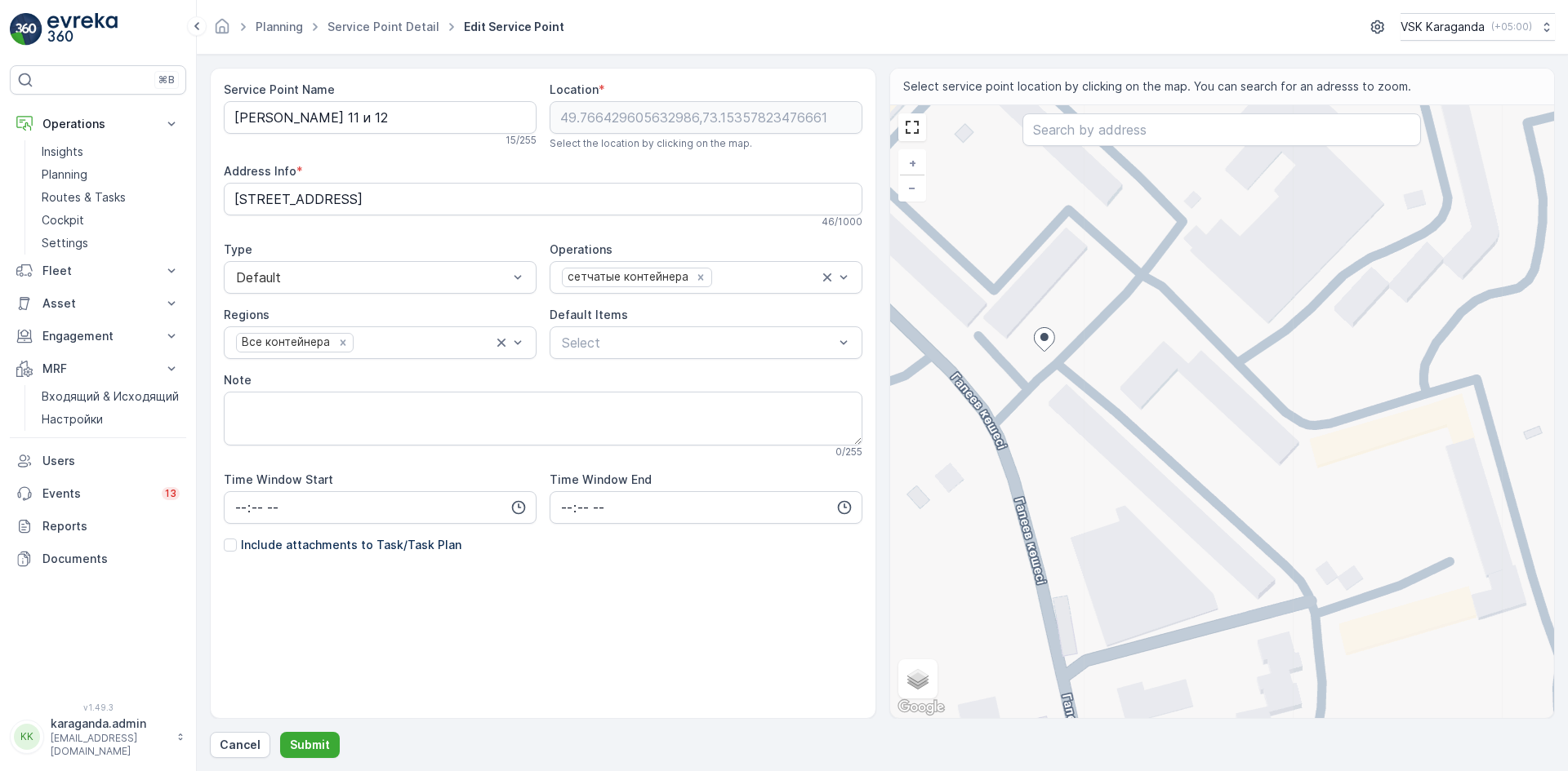
click at [1048, 322] on div "+ − Satellite Roadmap Terrain Hybrid Leaflet Keyboard shortcuts Map Data Map da…" at bounding box center [1223, 412] width 665 height 613
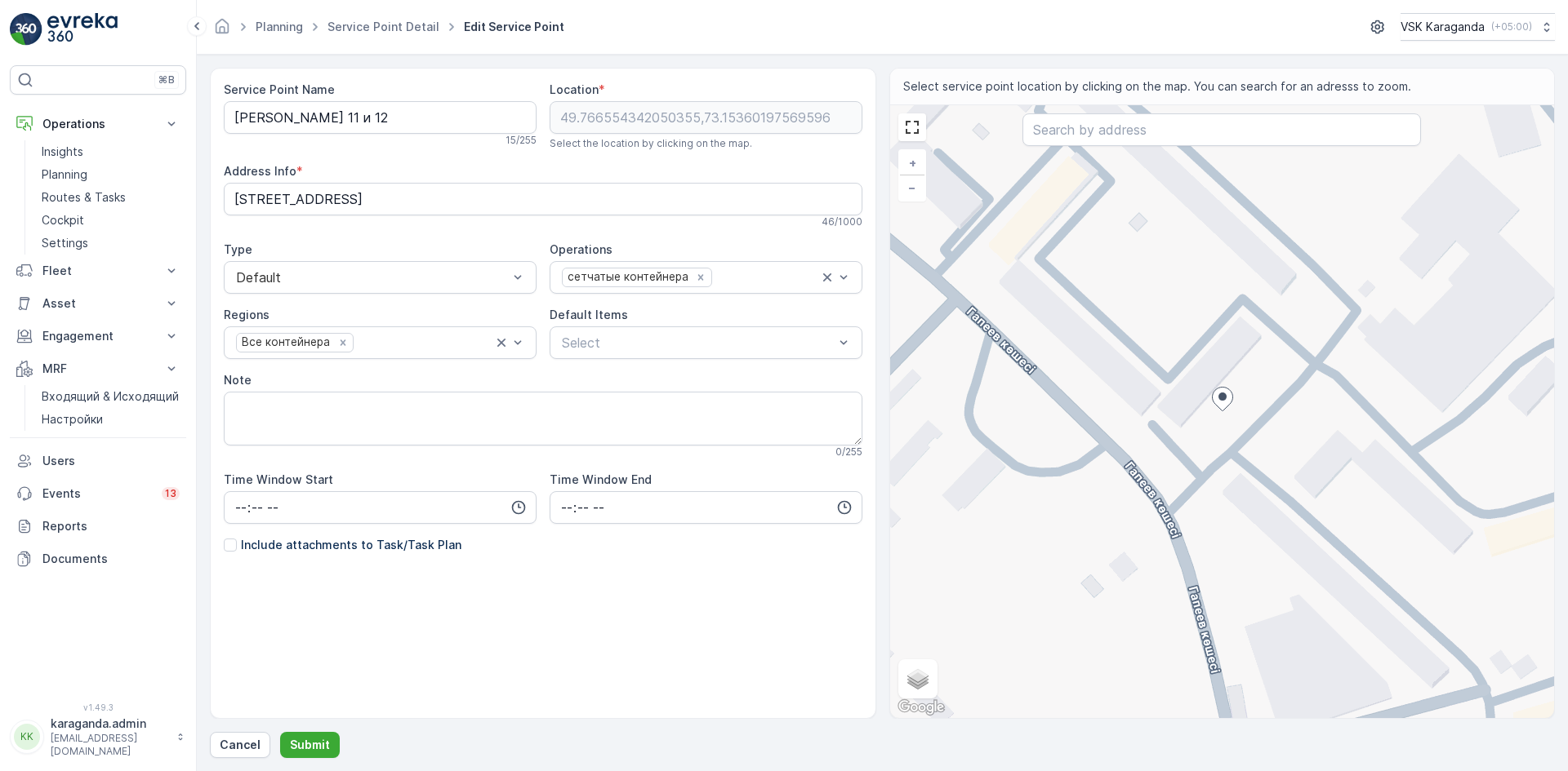
click at [1200, 401] on div "+ − Satellite Roadmap Terrain Hybrid Leaflet Keyboard shortcuts Map Data Map da…" at bounding box center [1223, 412] width 665 height 613
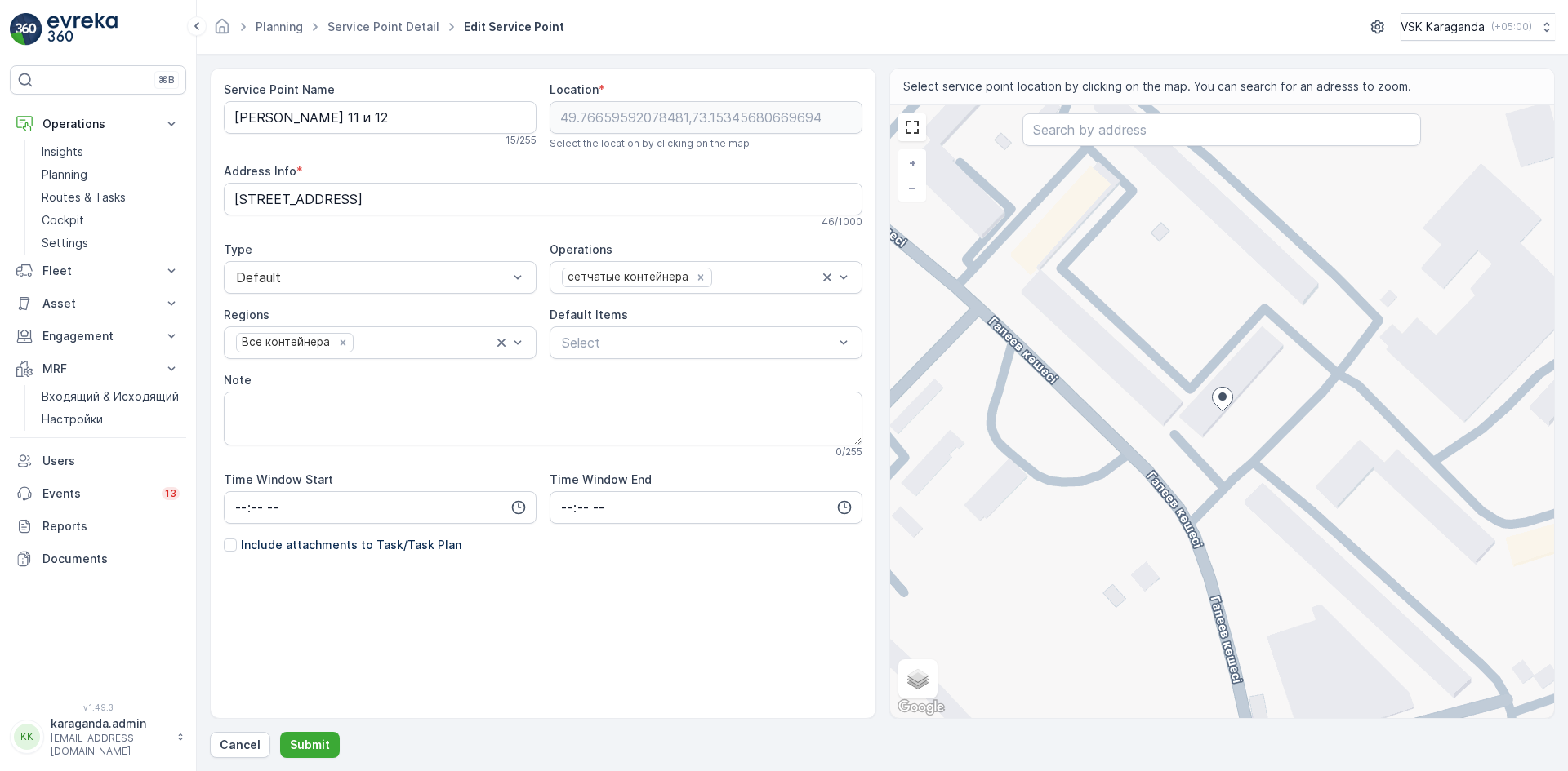
click at [1252, 468] on div "+ − Satellite Roadmap Terrain Hybrid Leaflet Keyboard shortcuts Map Data Map da…" at bounding box center [1223, 412] width 665 height 613
type input "49.76635684257461,73.15365550117984"
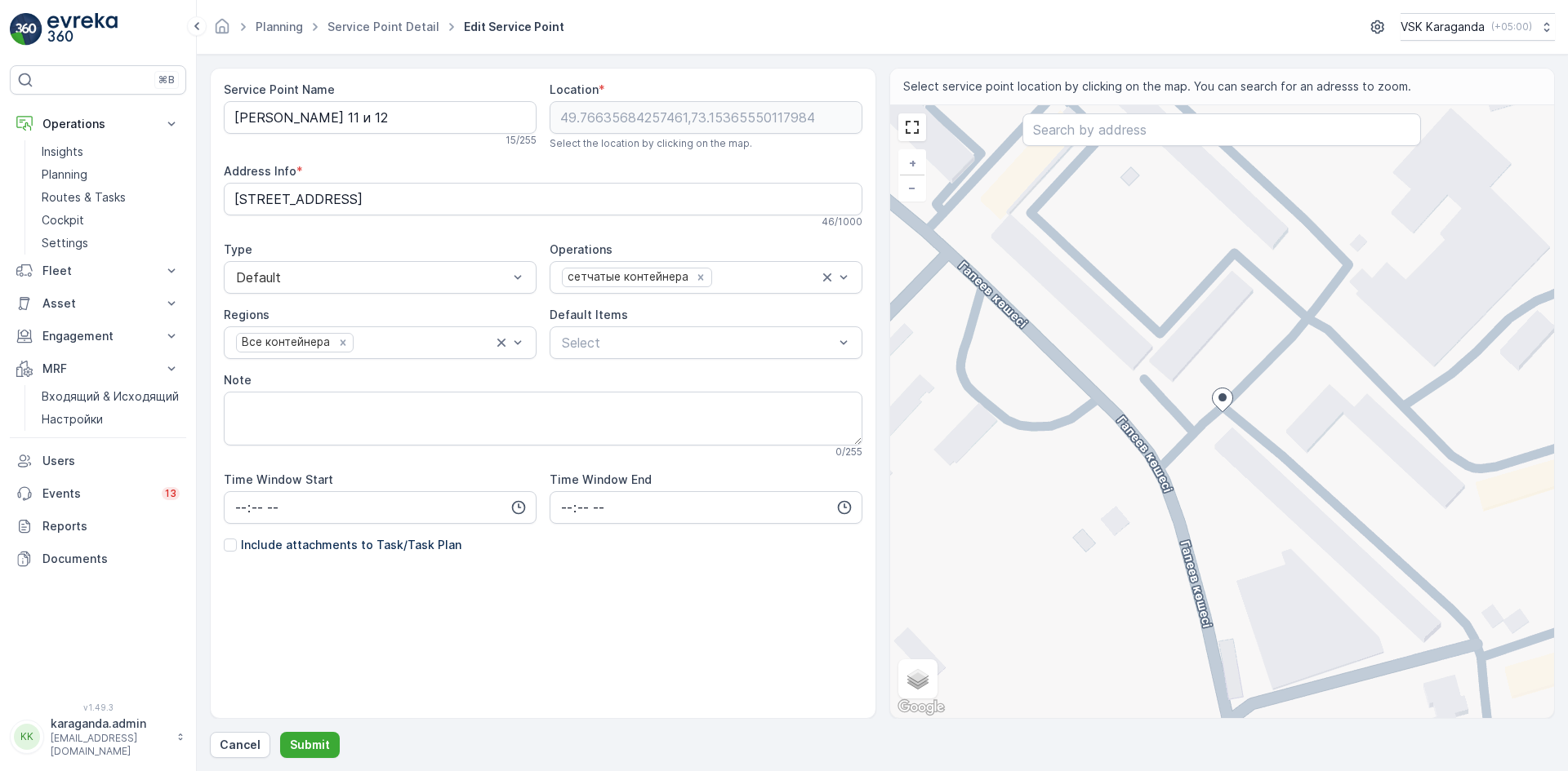
type Info "[STREET_ADDRESS]"
click at [1247, 461] on div "+ − Satellite Roadmap Terrain Hybrid Leaflet Keyboard shortcuts Map Data Map da…" at bounding box center [1223, 412] width 665 height 613
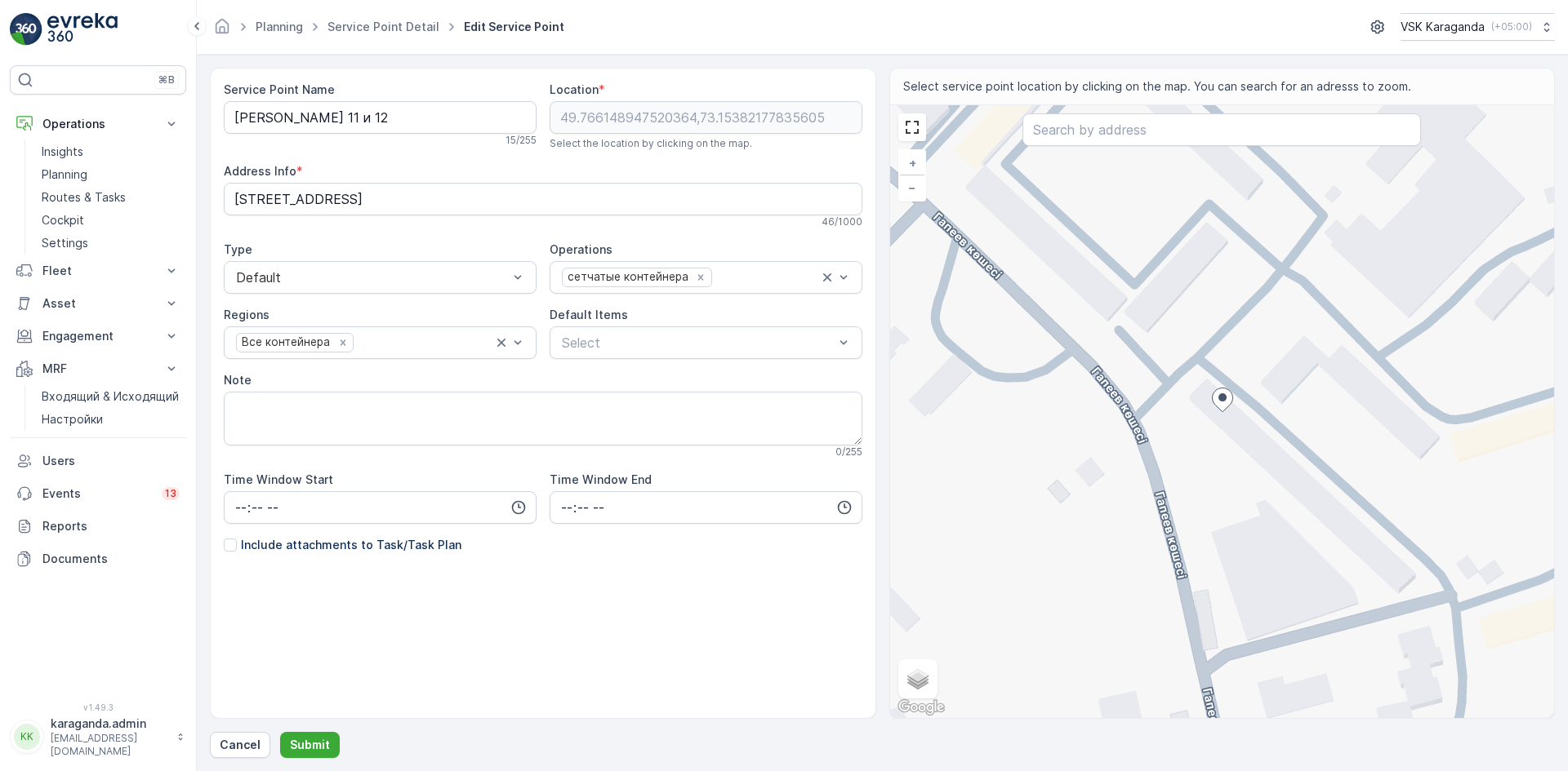
click at [1185, 366] on div "+ − Satellite Roadmap Terrain Hybrid Leaflet Keyboard shortcuts Map Data Map da…" at bounding box center [1223, 412] width 665 height 613
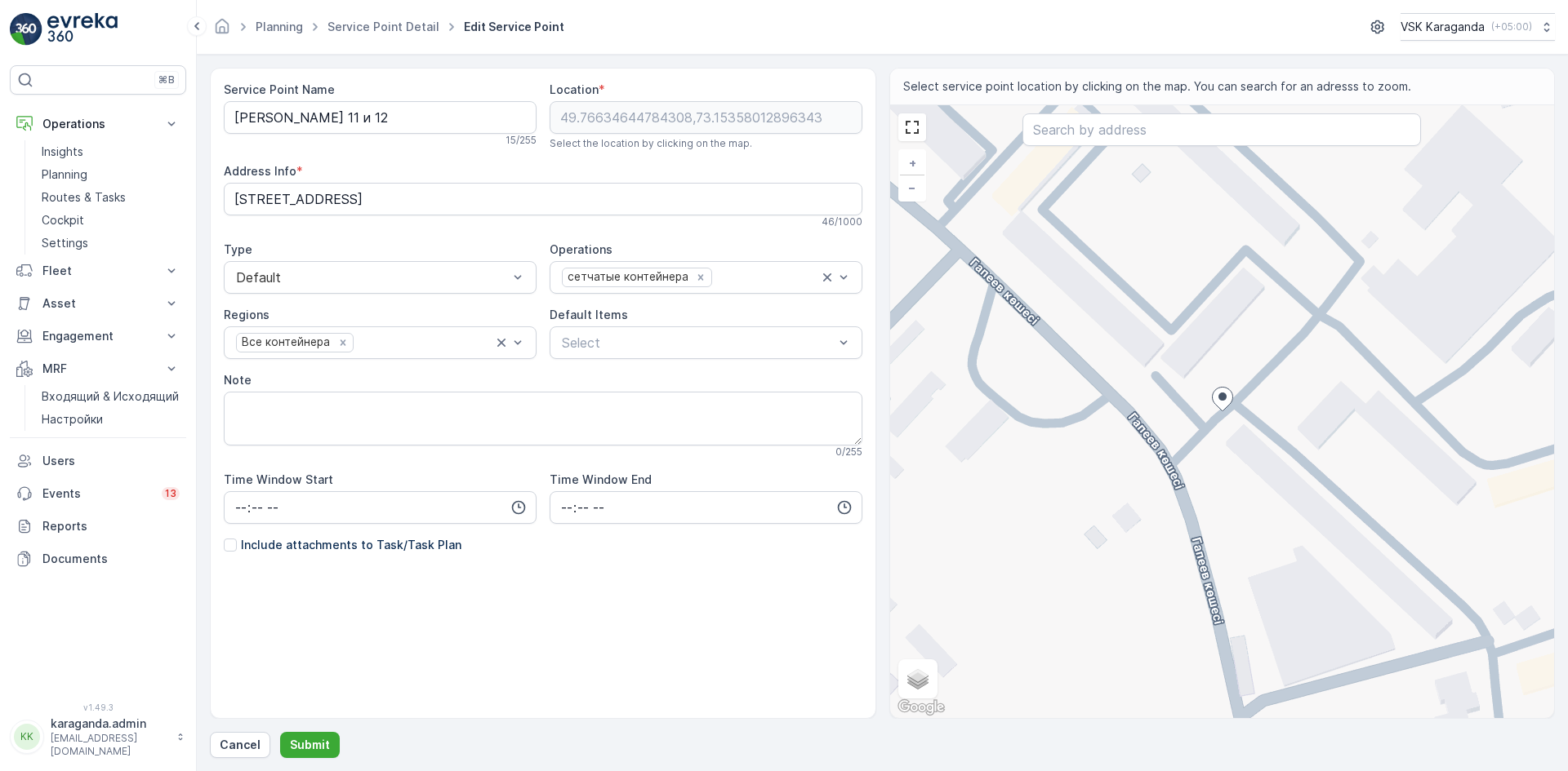
click at [1248, 382] on div "+ − Satellite Roadmap Terrain Hybrid Leaflet Keyboard shortcuts Map Data Map da…" at bounding box center [1223, 412] width 665 height 613
type input "49.76647118447443,73.15375204421878"
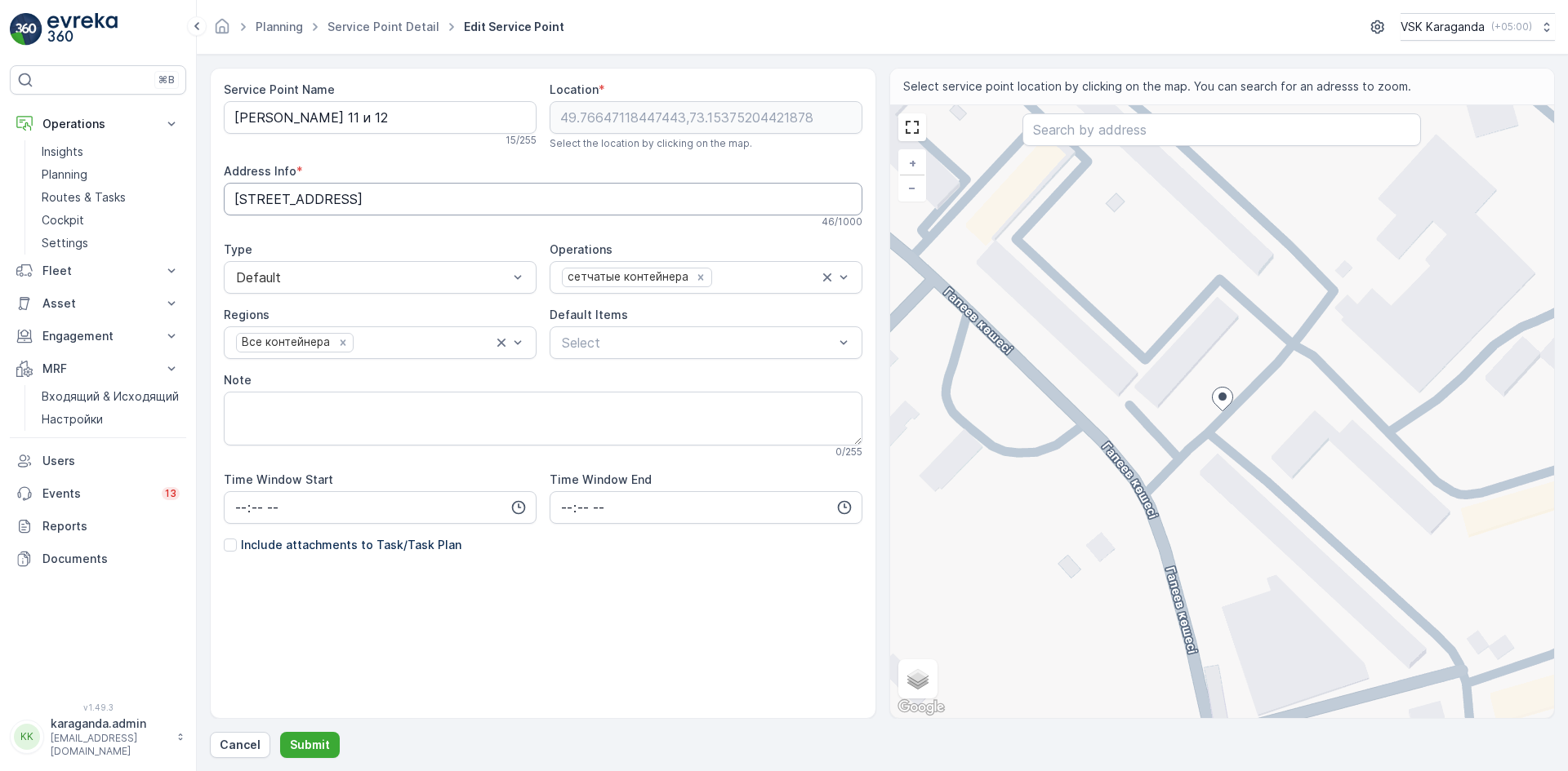
click at [331, 201] on Info "[STREET_ADDRESS]" at bounding box center [543, 199] width 638 height 33
type Info "[STREET_ADDRESS]"
click at [292, 747] on p "Submit" at bounding box center [310, 745] width 40 height 16
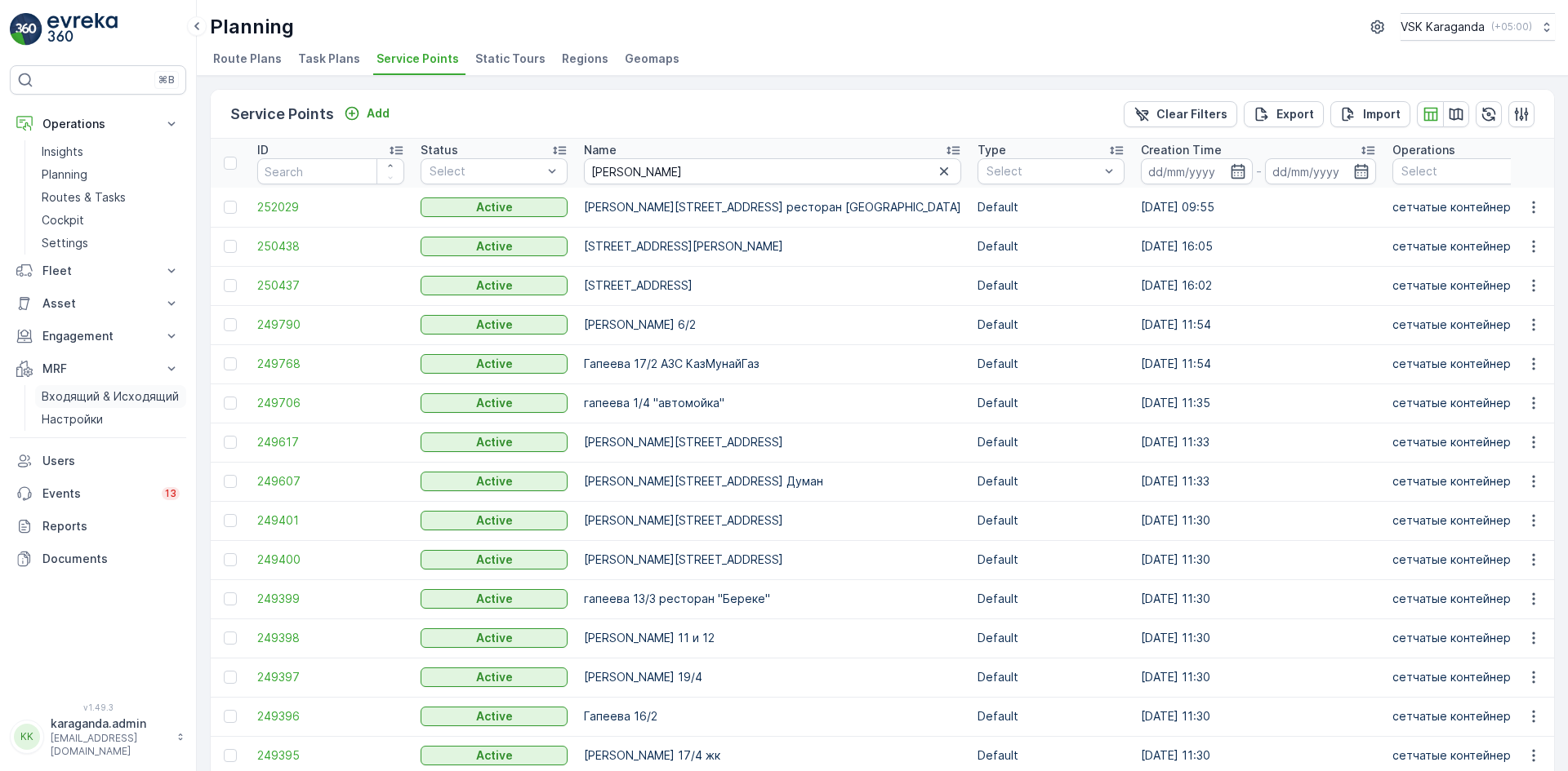
drag, startPoint x: 98, startPoint y: 396, endPoint x: 126, endPoint y: 396, distance: 28.0
click at [98, 396] on p "Входящий & Исходящий" at bounding box center [110, 396] width 137 height 16
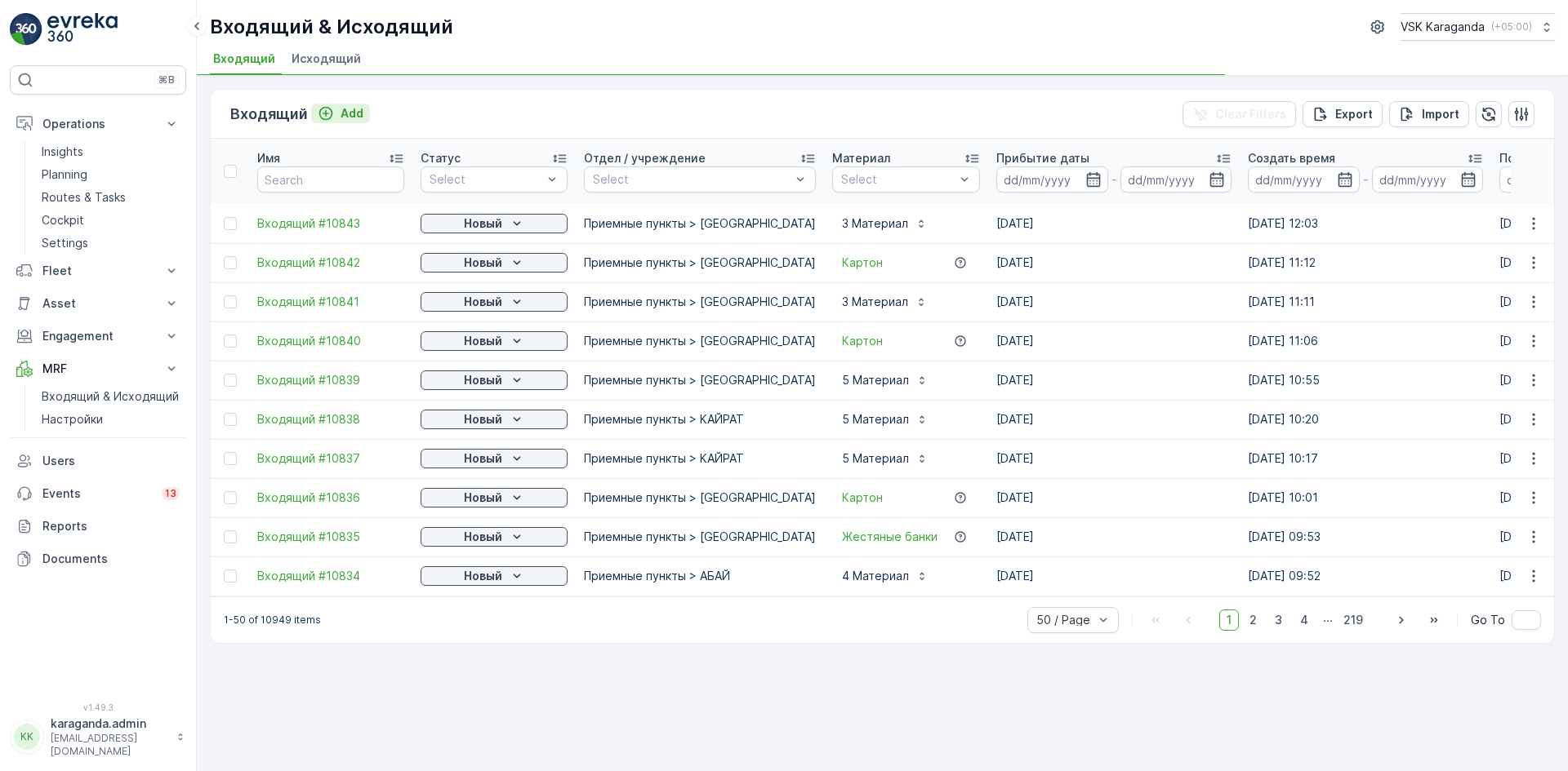
click at [349, 109] on p "Add" at bounding box center [352, 113] width 22 height 16
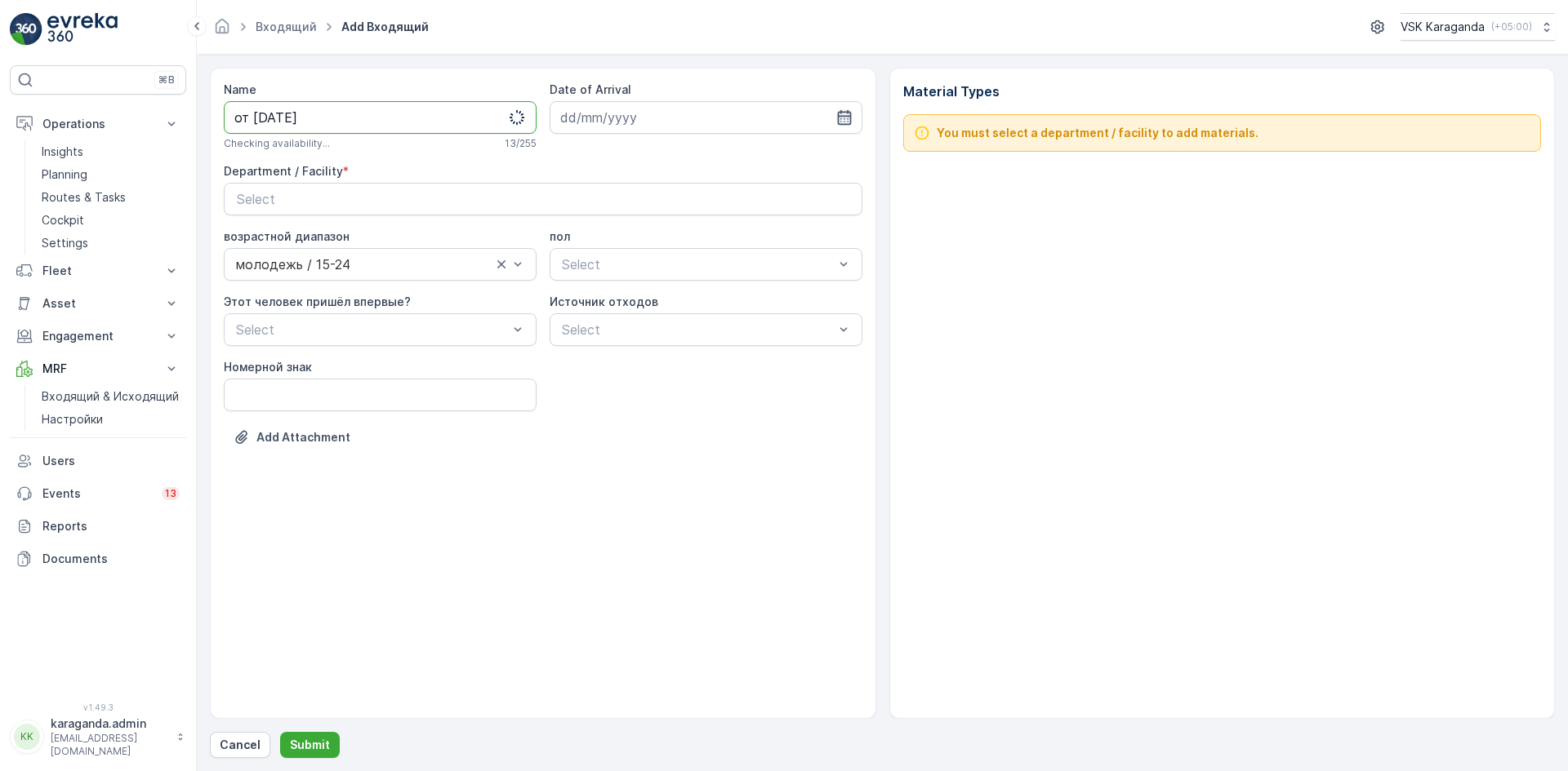
type input "от [DATE]"
click at [847, 117] on icon "button" at bounding box center [844, 117] width 14 height 15
click at [731, 224] on div "5" at bounding box center [724, 221] width 26 height 26
type input "[DATE]"
click at [675, 195] on div "Select" at bounding box center [543, 199] width 613 height 20
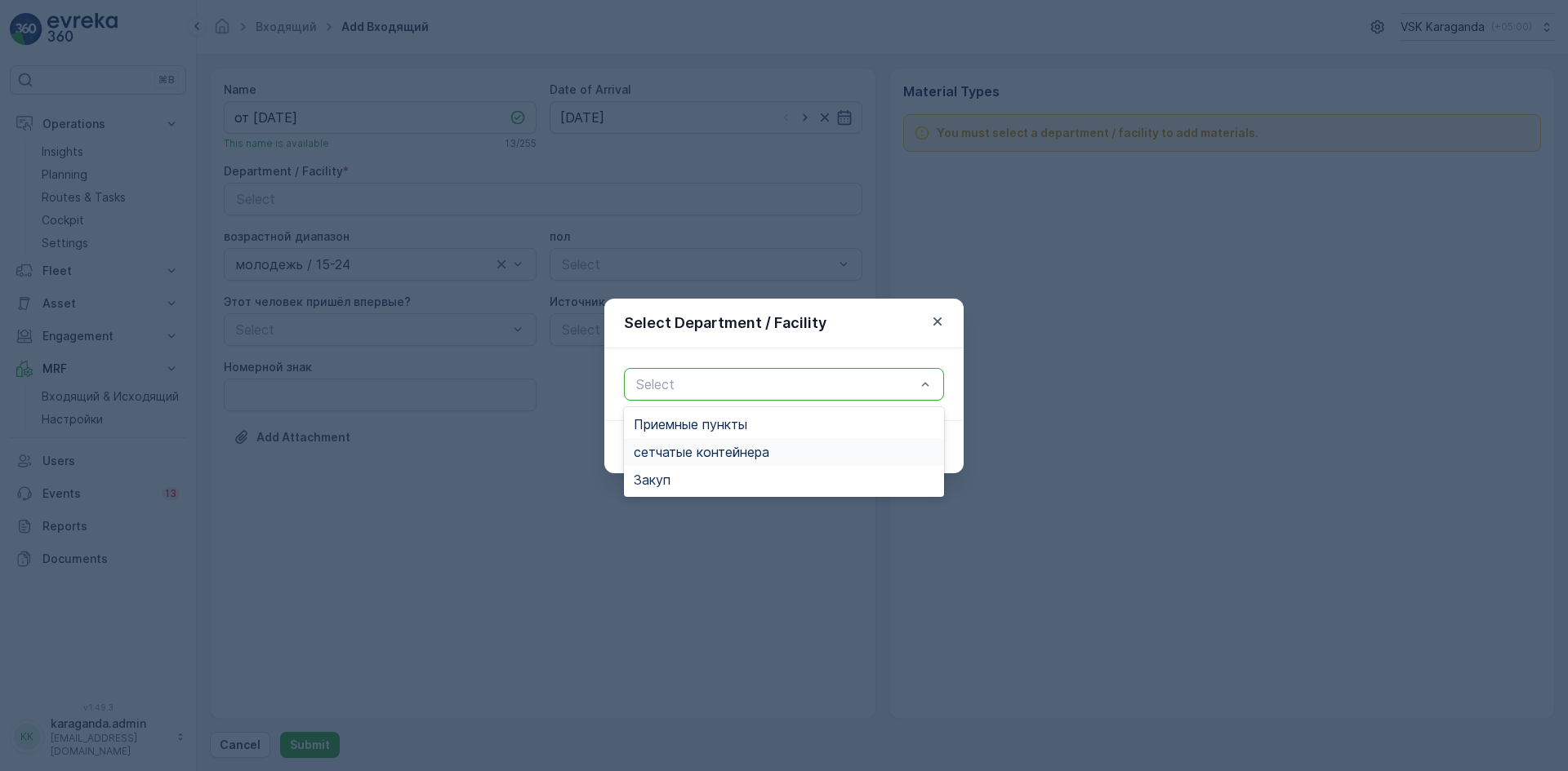
click at [691, 451] on span "сетчатыe контейнера" at bounding box center [701, 452] width 136 height 15
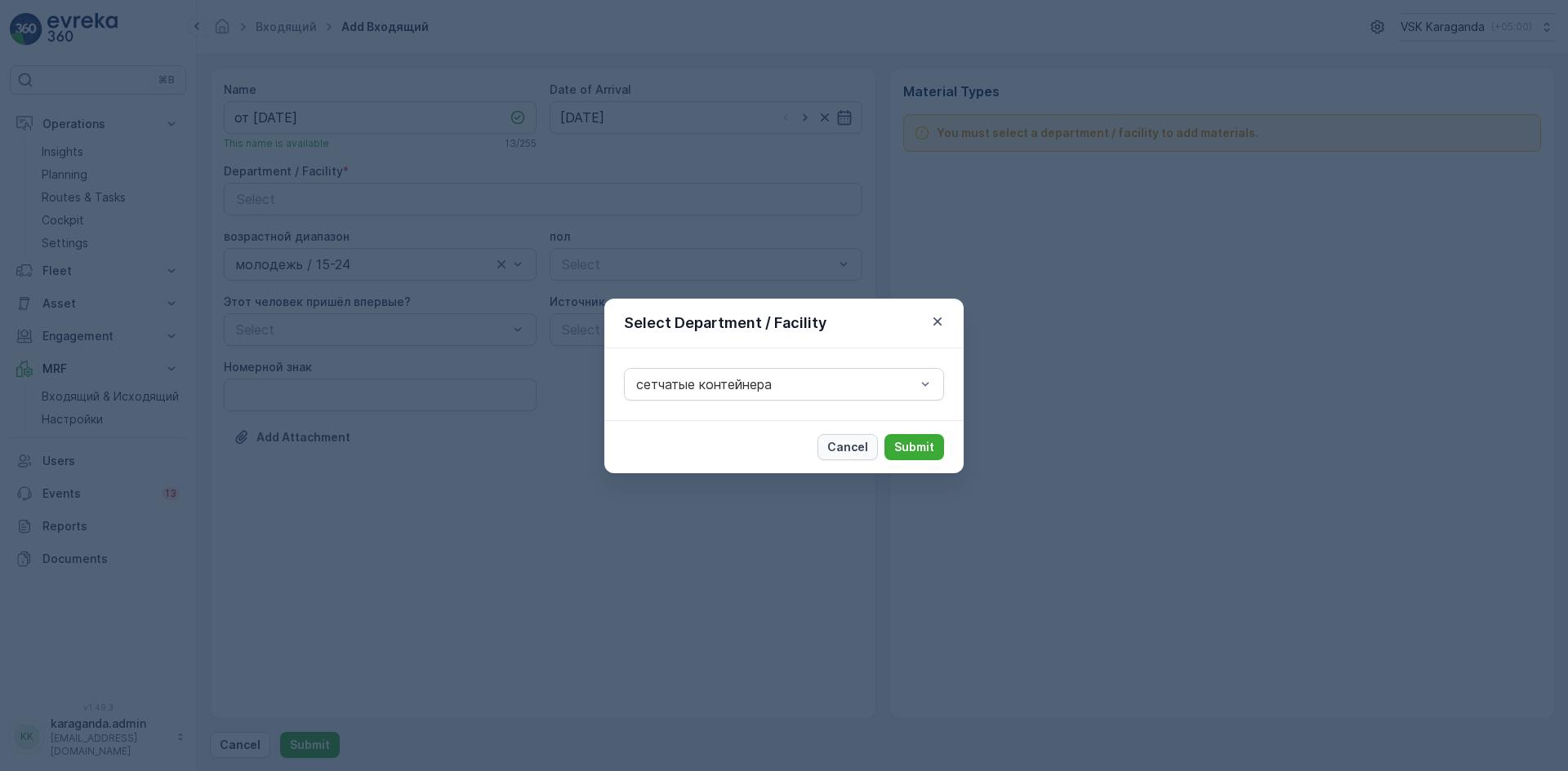
click at [851, 448] on p "Cancel" at bounding box center [847, 447] width 41 height 16
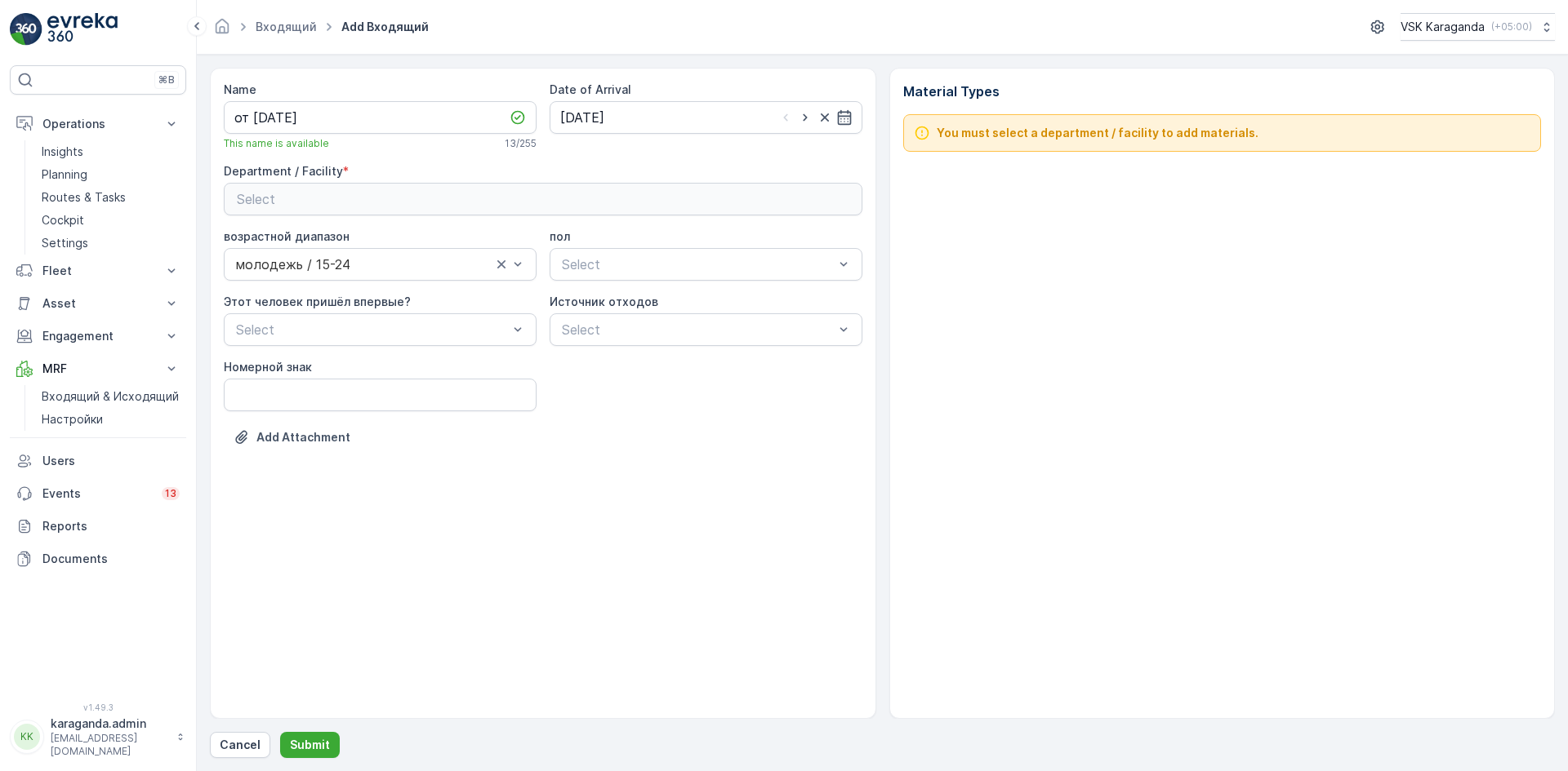
click at [559, 194] on div "Select" at bounding box center [543, 199] width 613 height 20
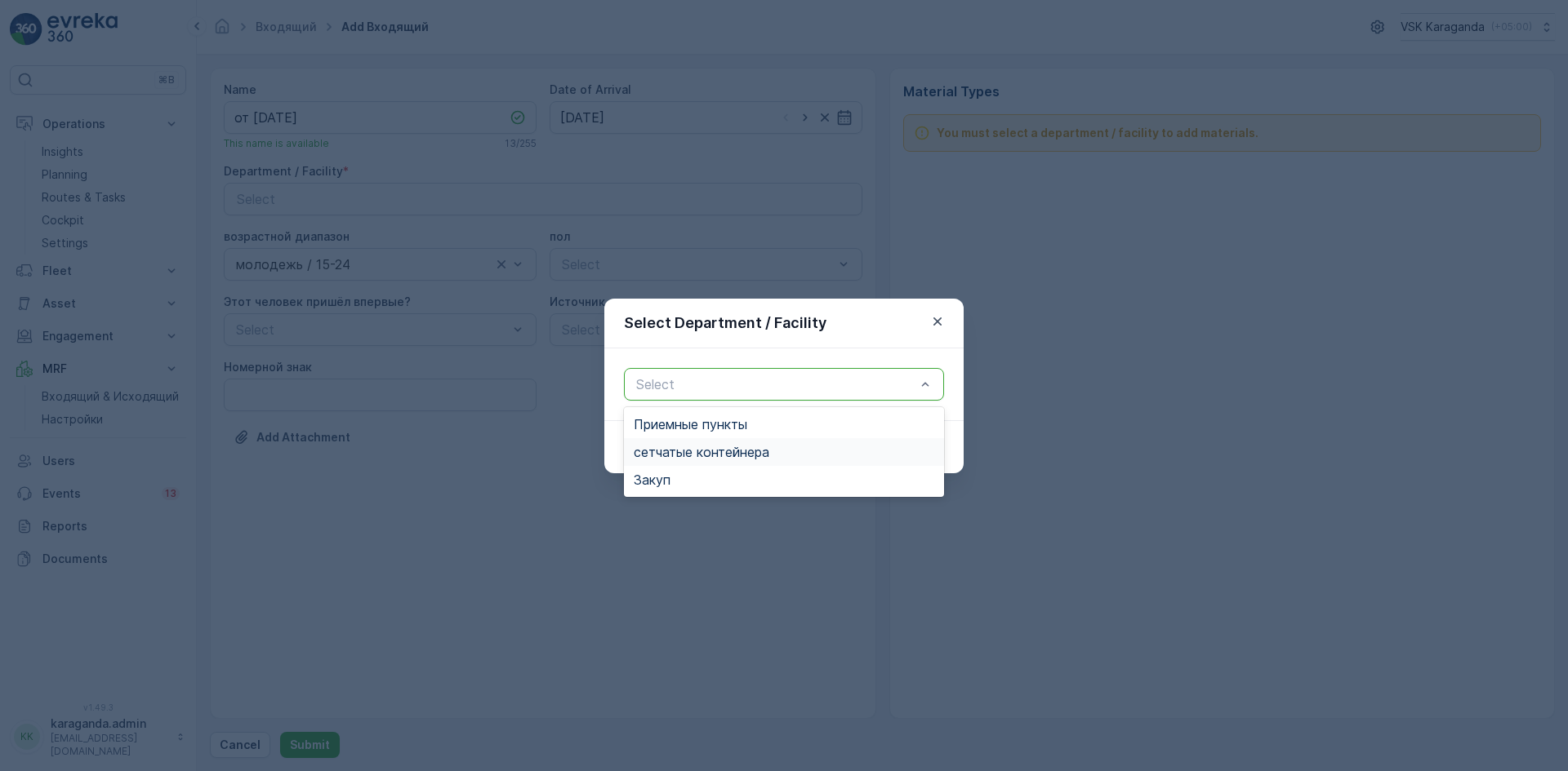
drag, startPoint x: 670, startPoint y: 450, endPoint x: 780, endPoint y: 452, distance: 110.0
click at [671, 451] on span "сетчатыe контейнера" at bounding box center [701, 452] width 136 height 15
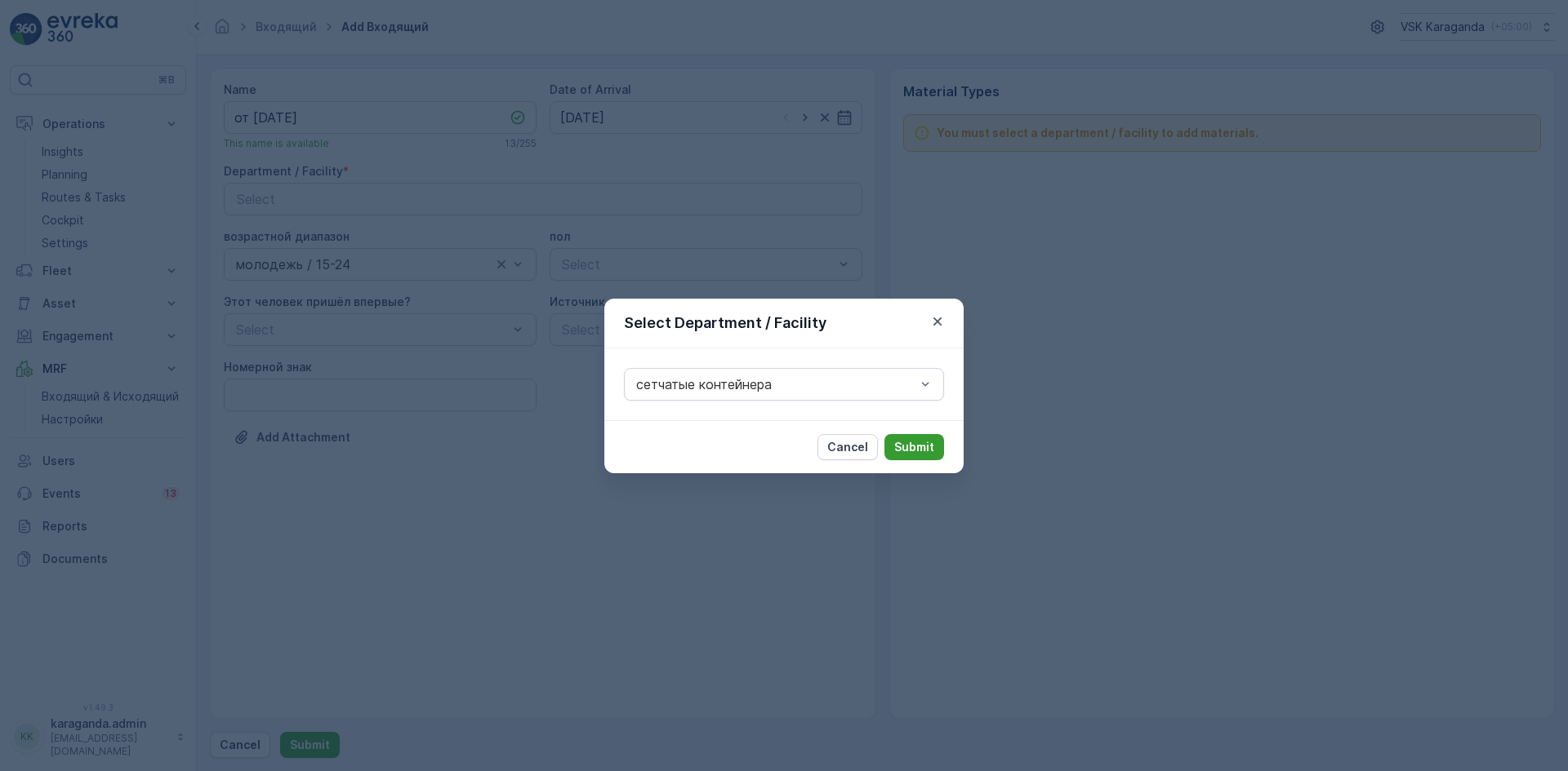
click at [930, 449] on p "Submit" at bounding box center [914, 447] width 40 height 16
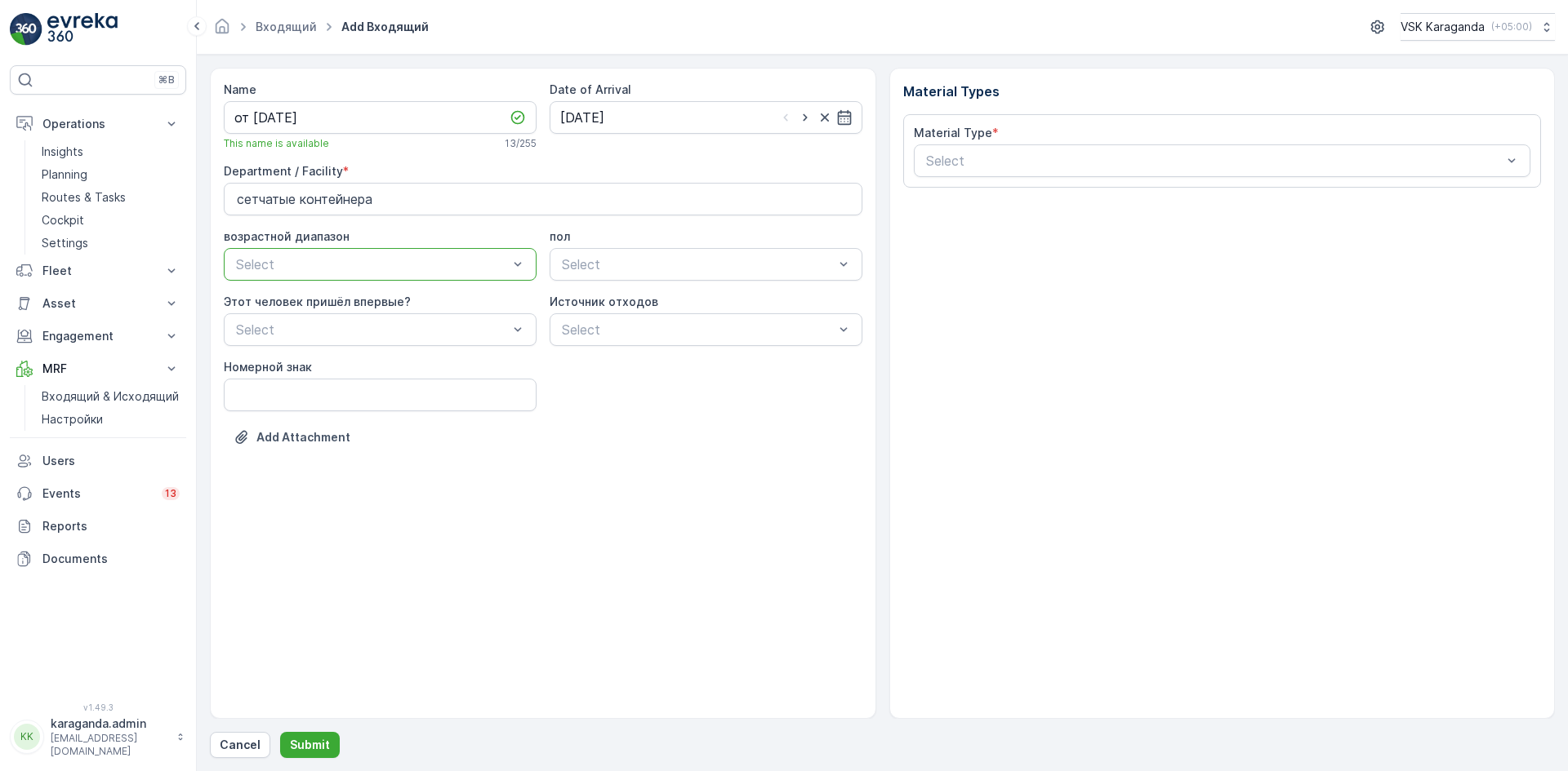
click at [993, 142] on div "Material Type * Select" at bounding box center [1222, 151] width 618 height 53
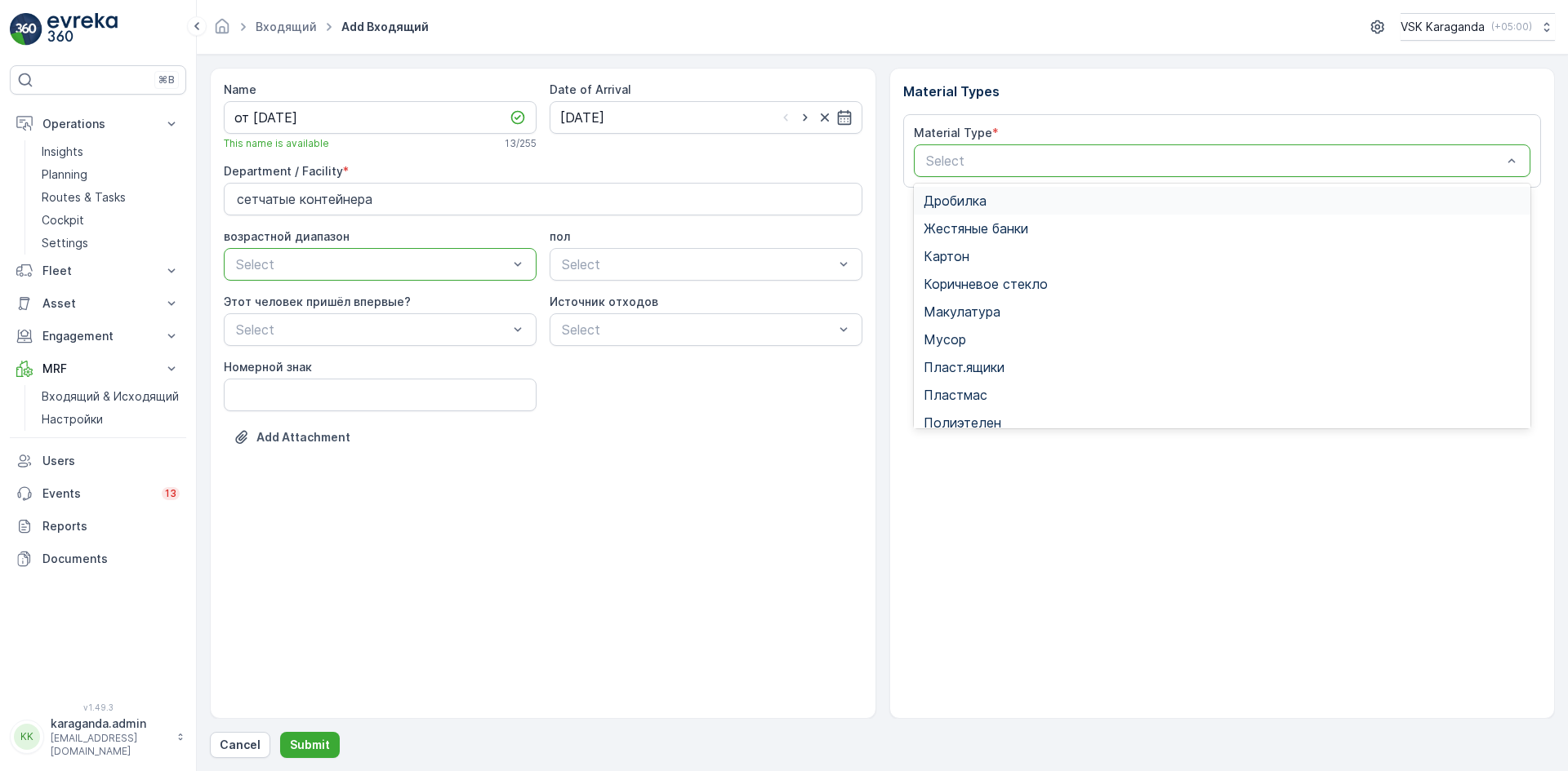
click at [970, 171] on div "Select" at bounding box center [1222, 161] width 618 height 33
click at [961, 254] on span "Картон" at bounding box center [946, 256] width 46 height 15
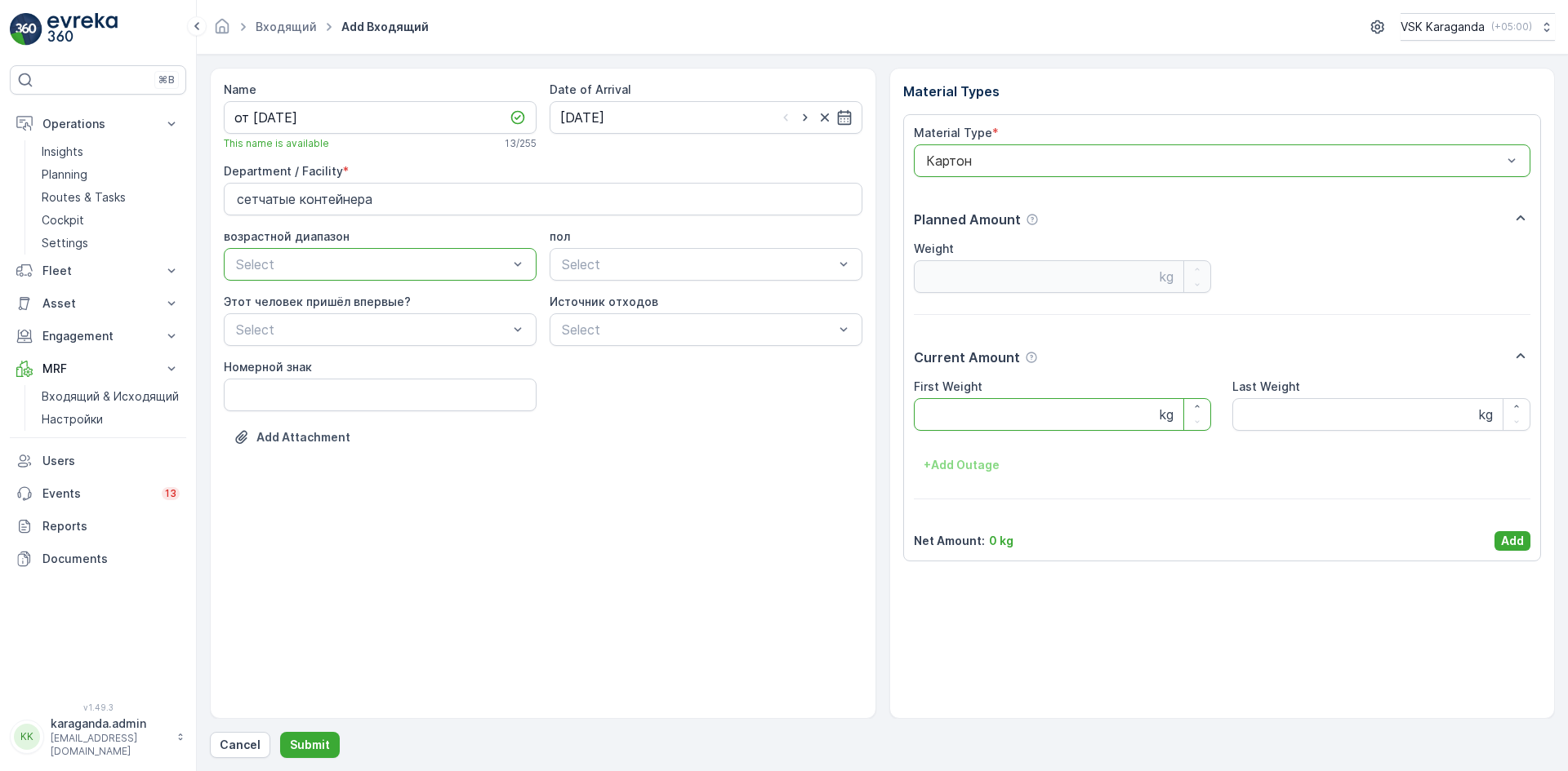
click at [1002, 414] on Weight "First Weight" at bounding box center [1063, 414] width 298 height 33
type Weight "2921"
click at [1510, 537] on p "Add" at bounding box center [1513, 540] width 22 height 16
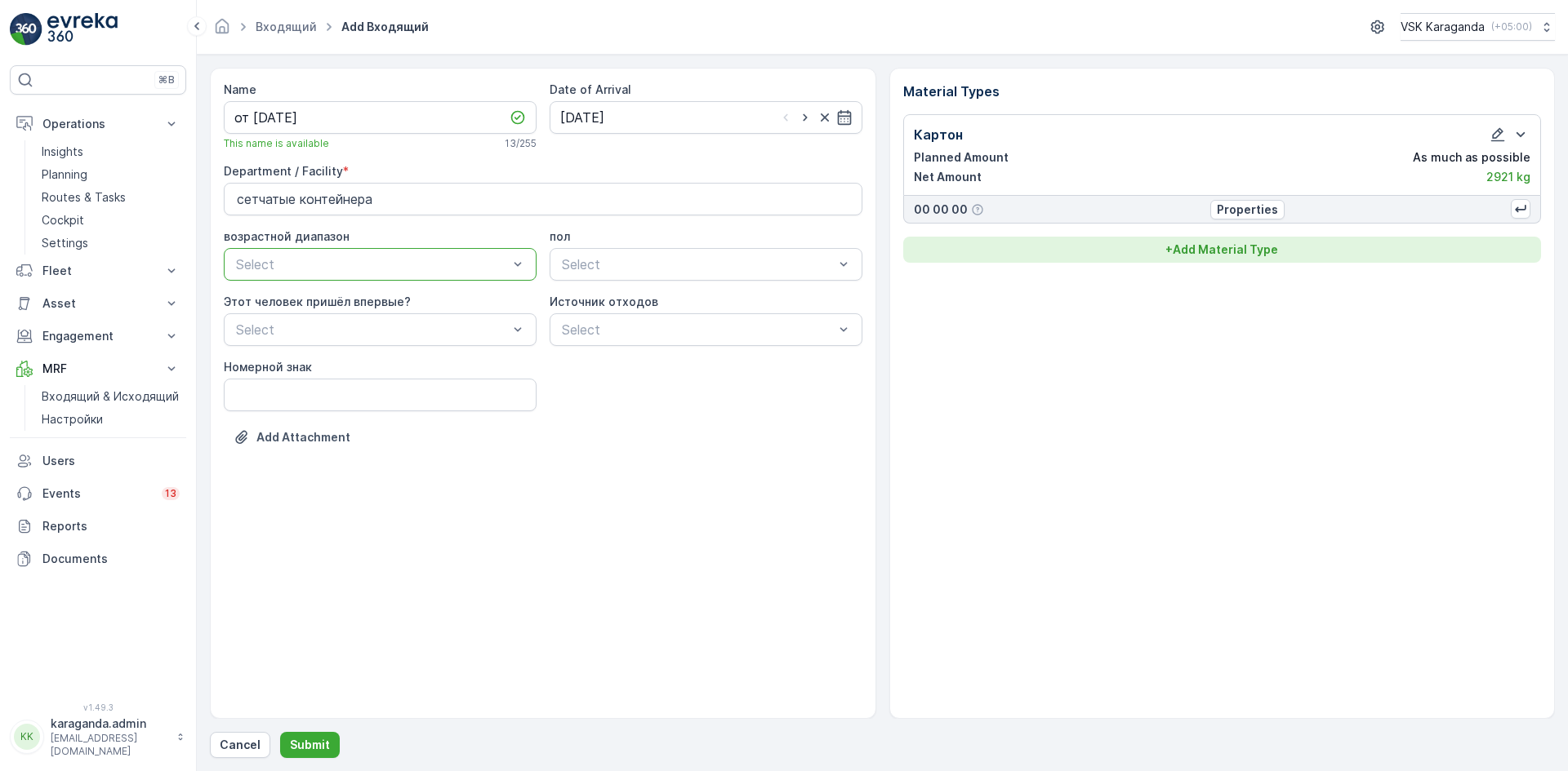
click at [1222, 248] on p "+ Add Material Type" at bounding box center [1222, 250] width 112 height 16
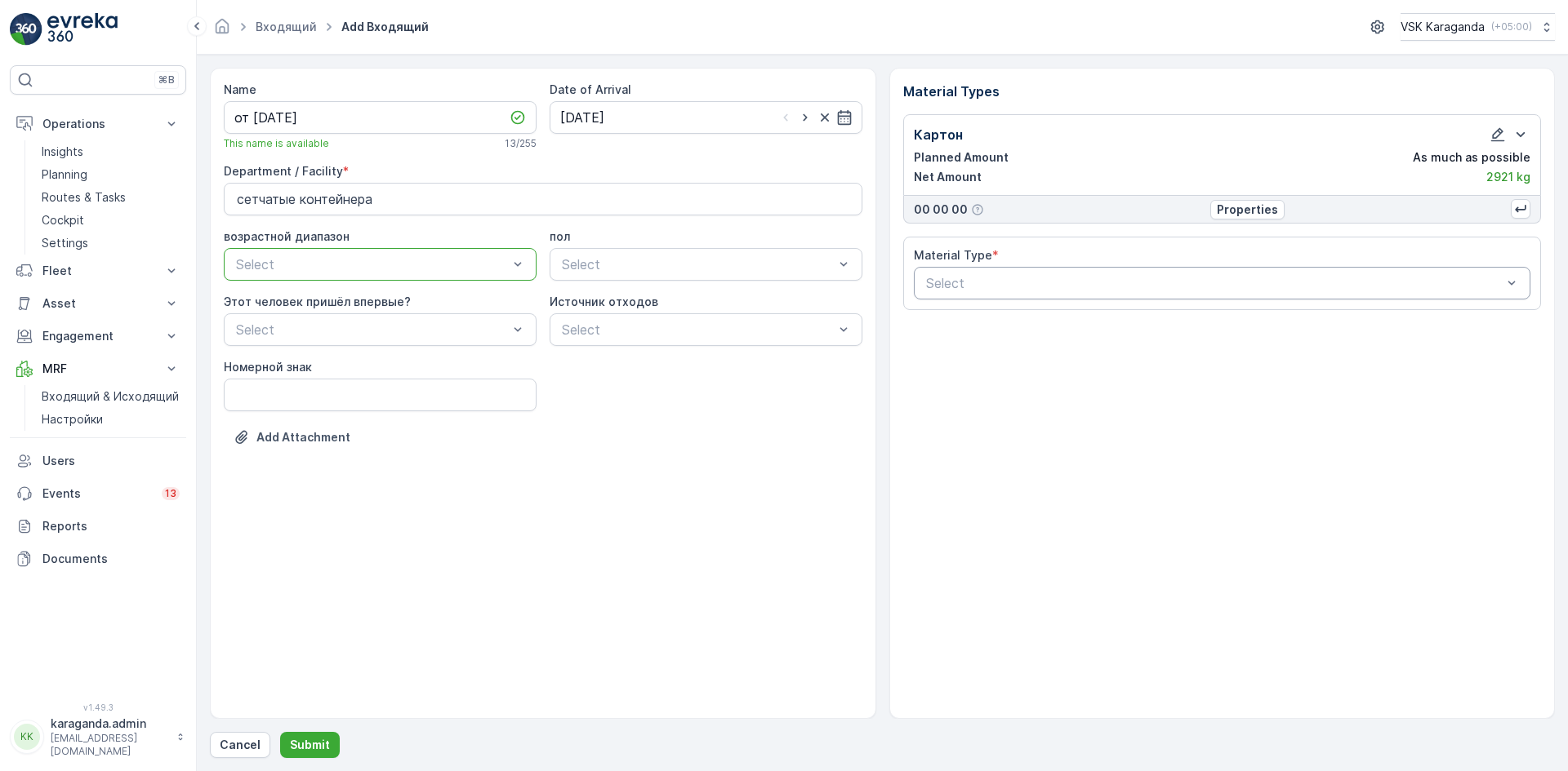
click at [1123, 294] on div "Select" at bounding box center [1222, 283] width 618 height 33
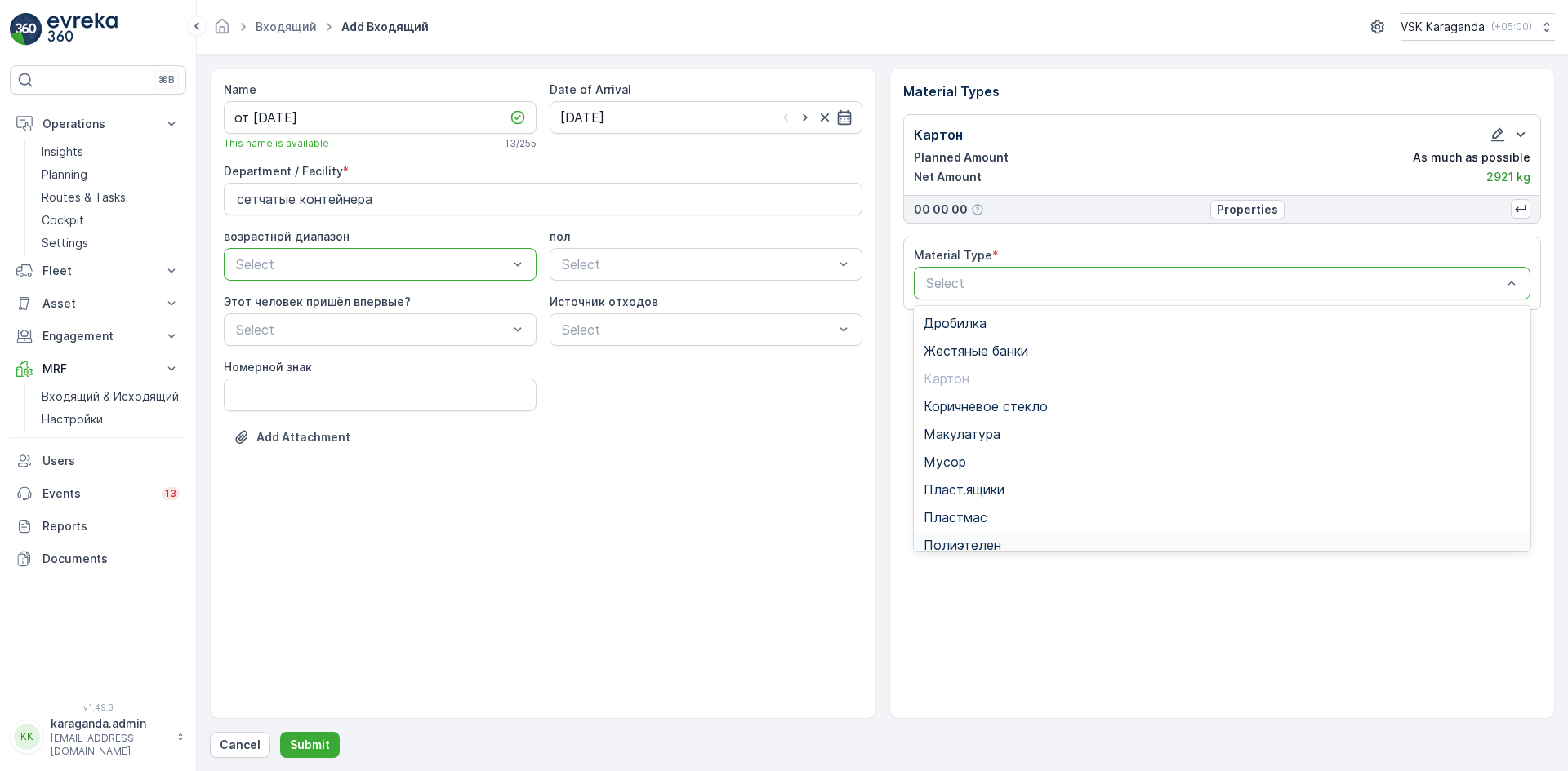
click at [970, 540] on span "Полиэтелен" at bounding box center [962, 545] width 78 height 15
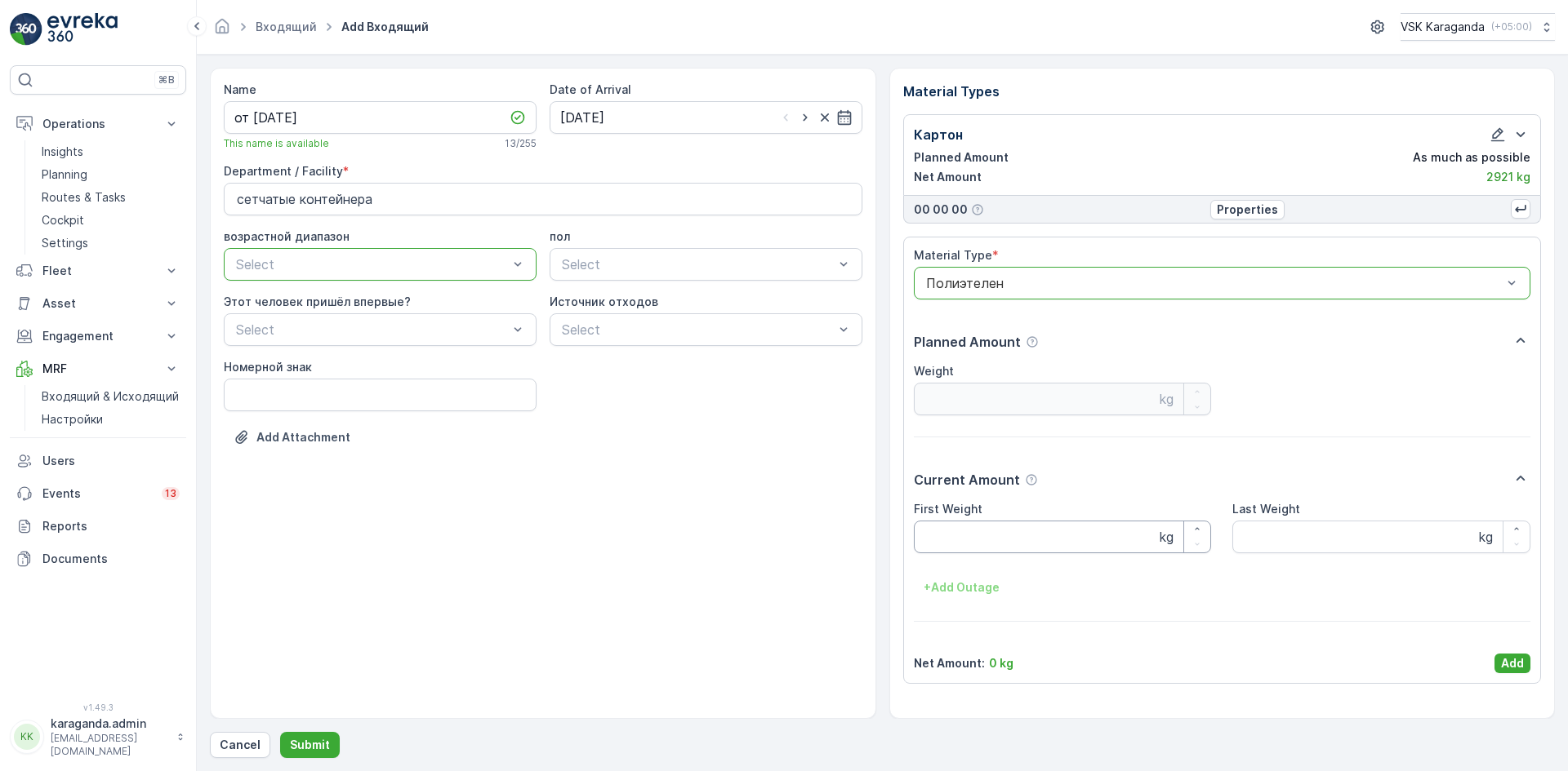
click at [939, 541] on Weight "First Weight" at bounding box center [1063, 537] width 298 height 33
type Weight "350"
click at [1517, 655] on p "Add" at bounding box center [1513, 663] width 22 height 16
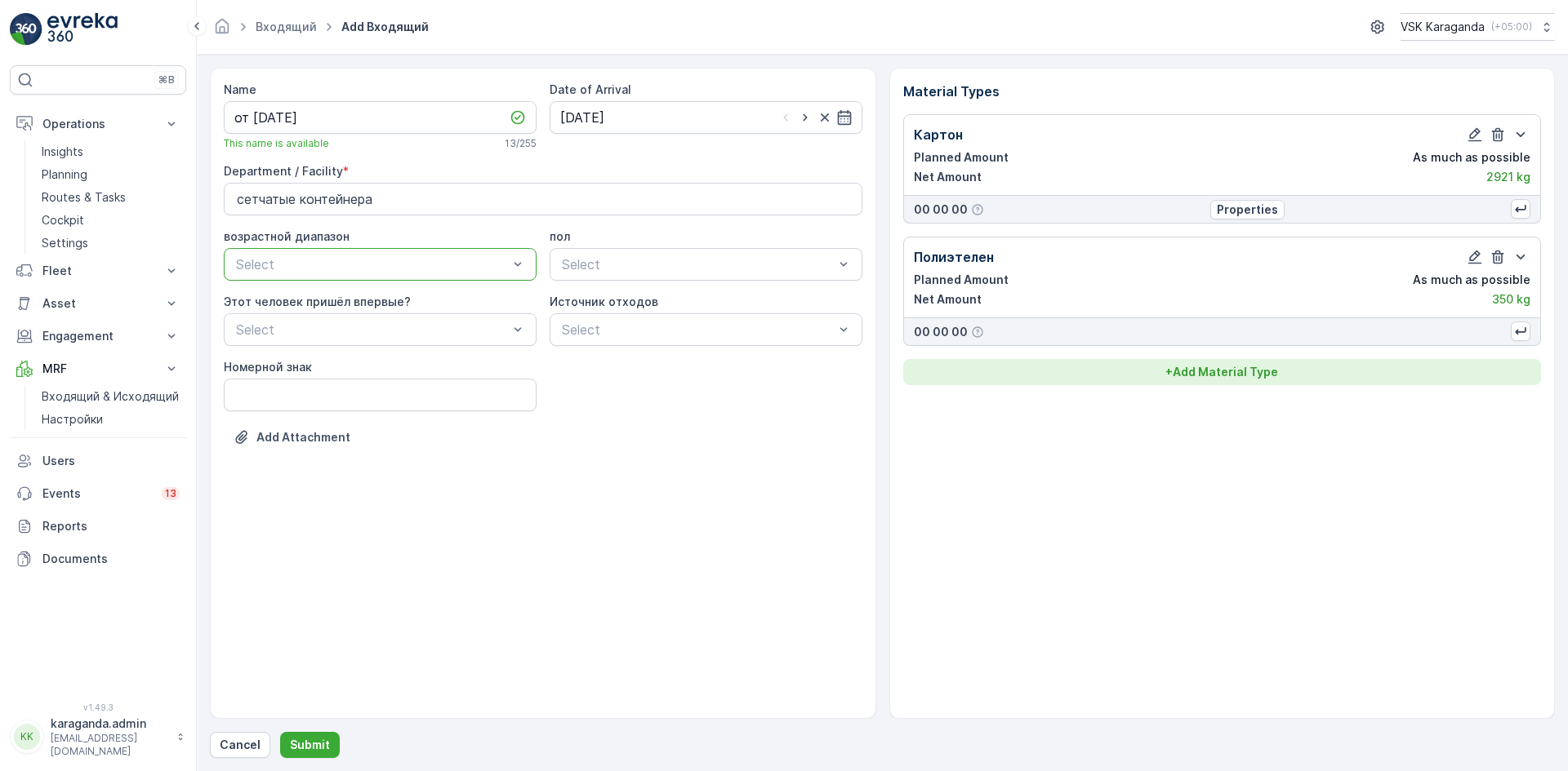
click at [1196, 366] on p "+ Add Material Type" at bounding box center [1222, 372] width 112 height 16
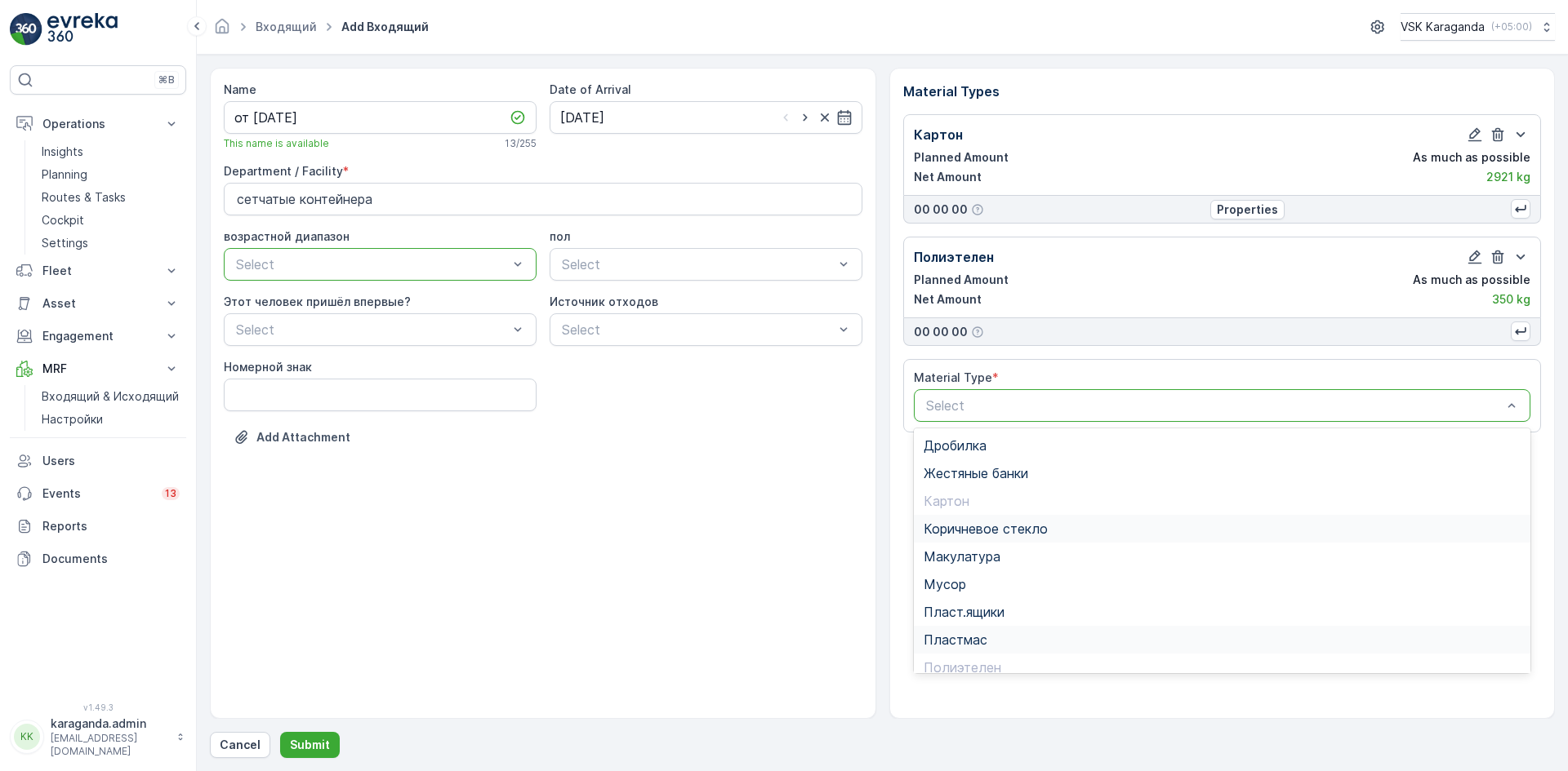
scroll to position [95, 0]
click at [969, 605] on span "Пэт бутылки" at bounding box center [964, 600] width 81 height 15
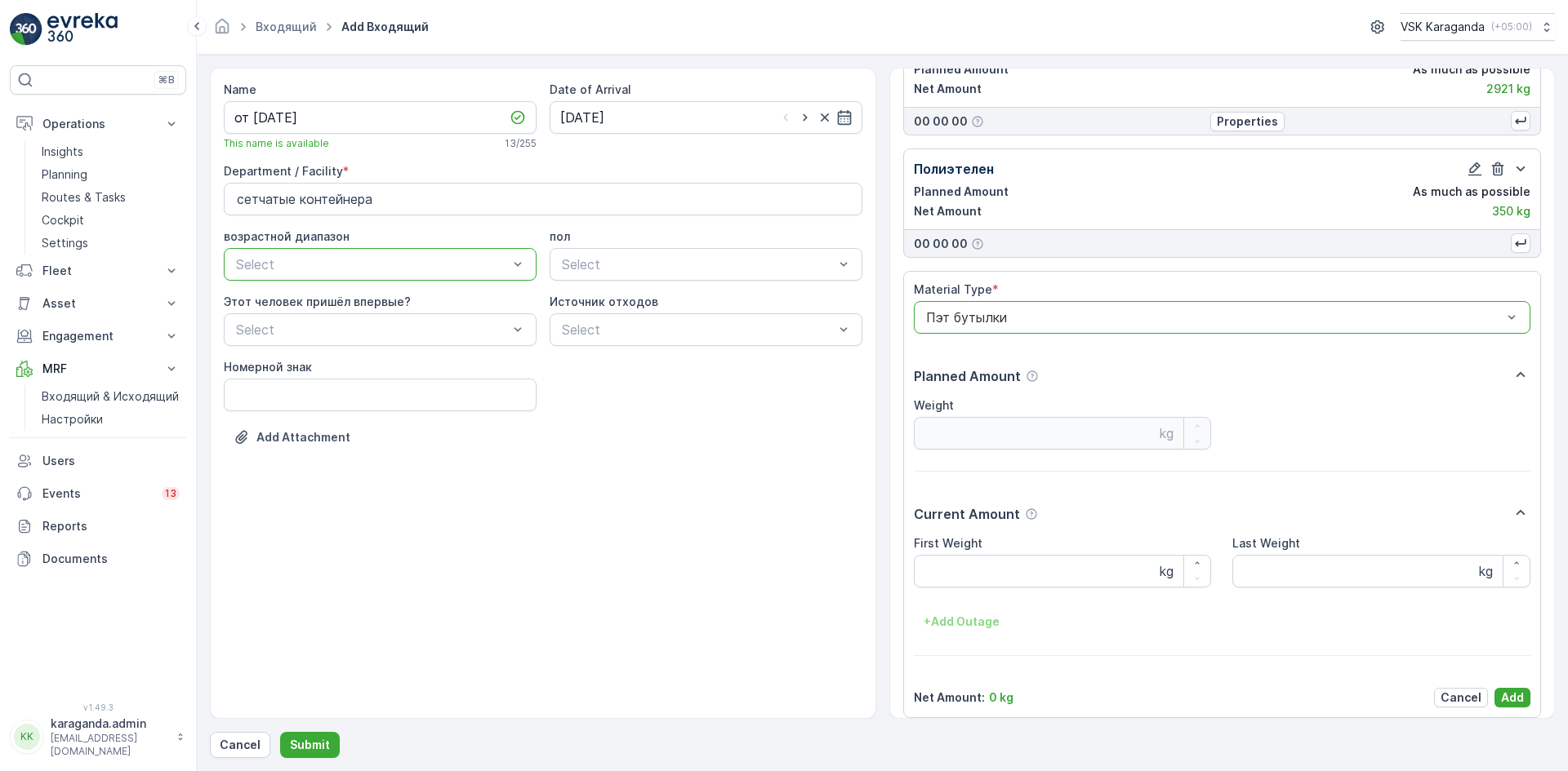
scroll to position [101, 0]
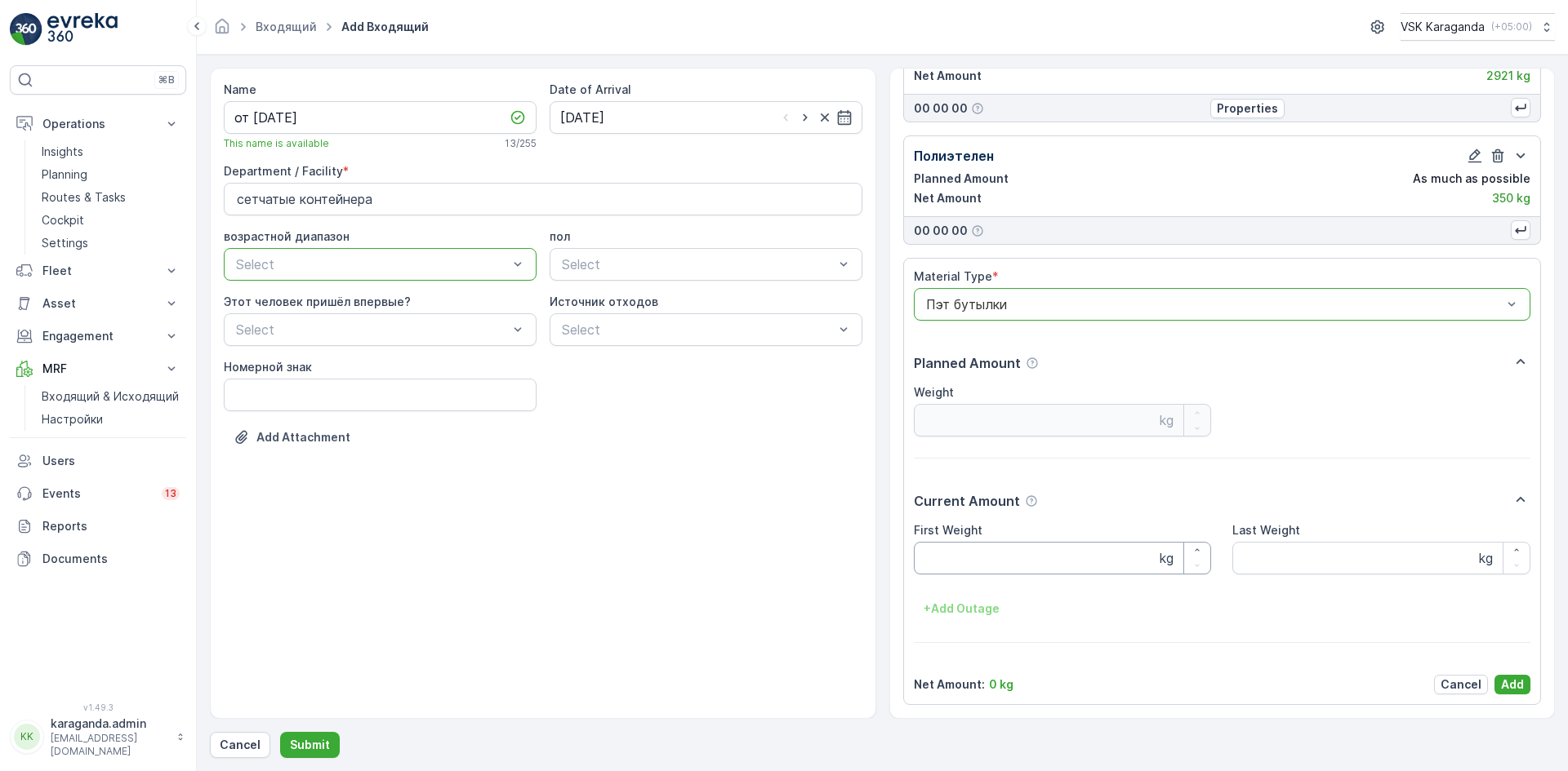
click at [962, 569] on Weight "First Weight" at bounding box center [1063, 559] width 298 height 33
type Weight "453"
click at [1508, 679] on p "Add" at bounding box center [1513, 685] width 22 height 16
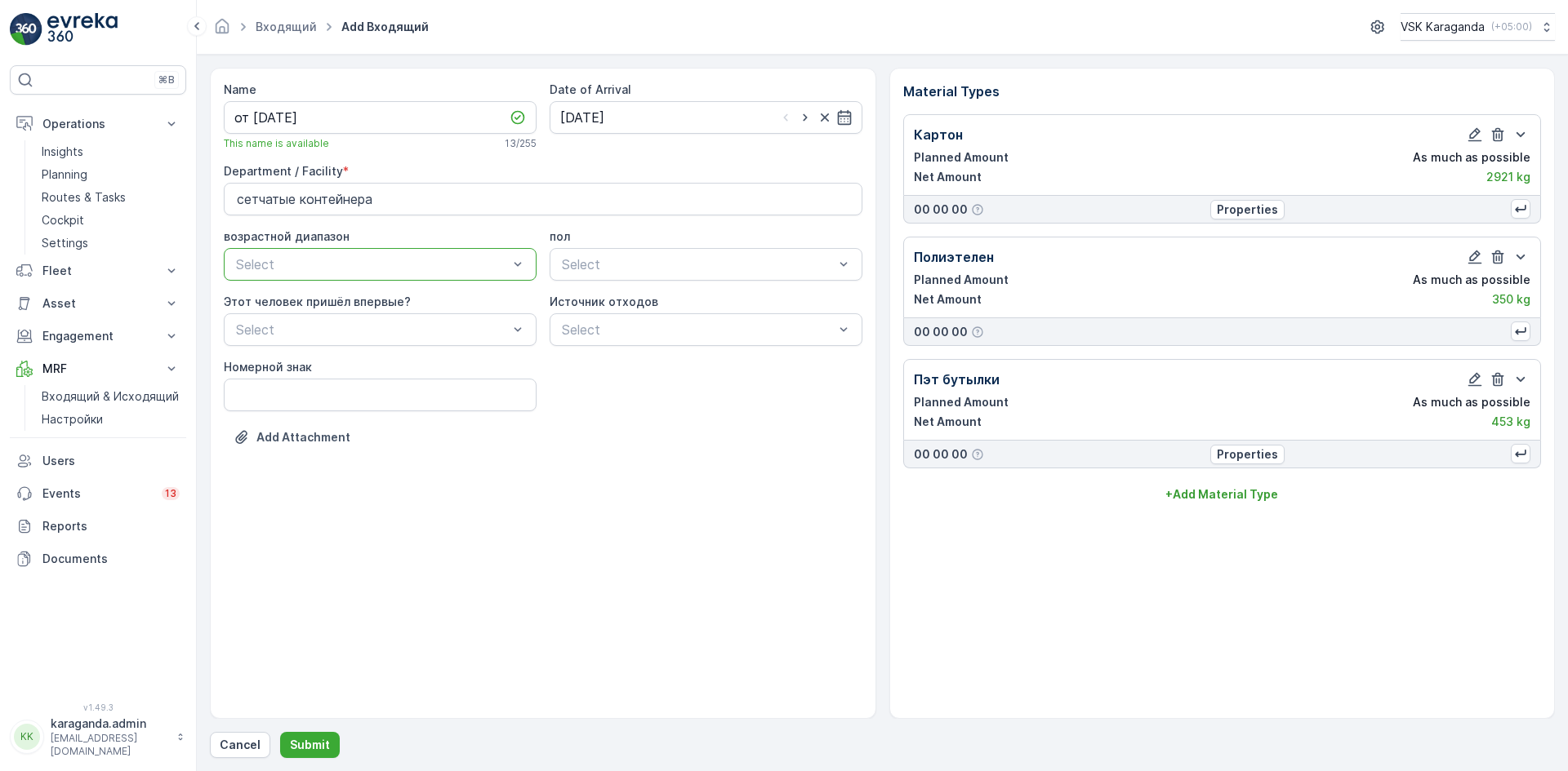
scroll to position [0, 0]
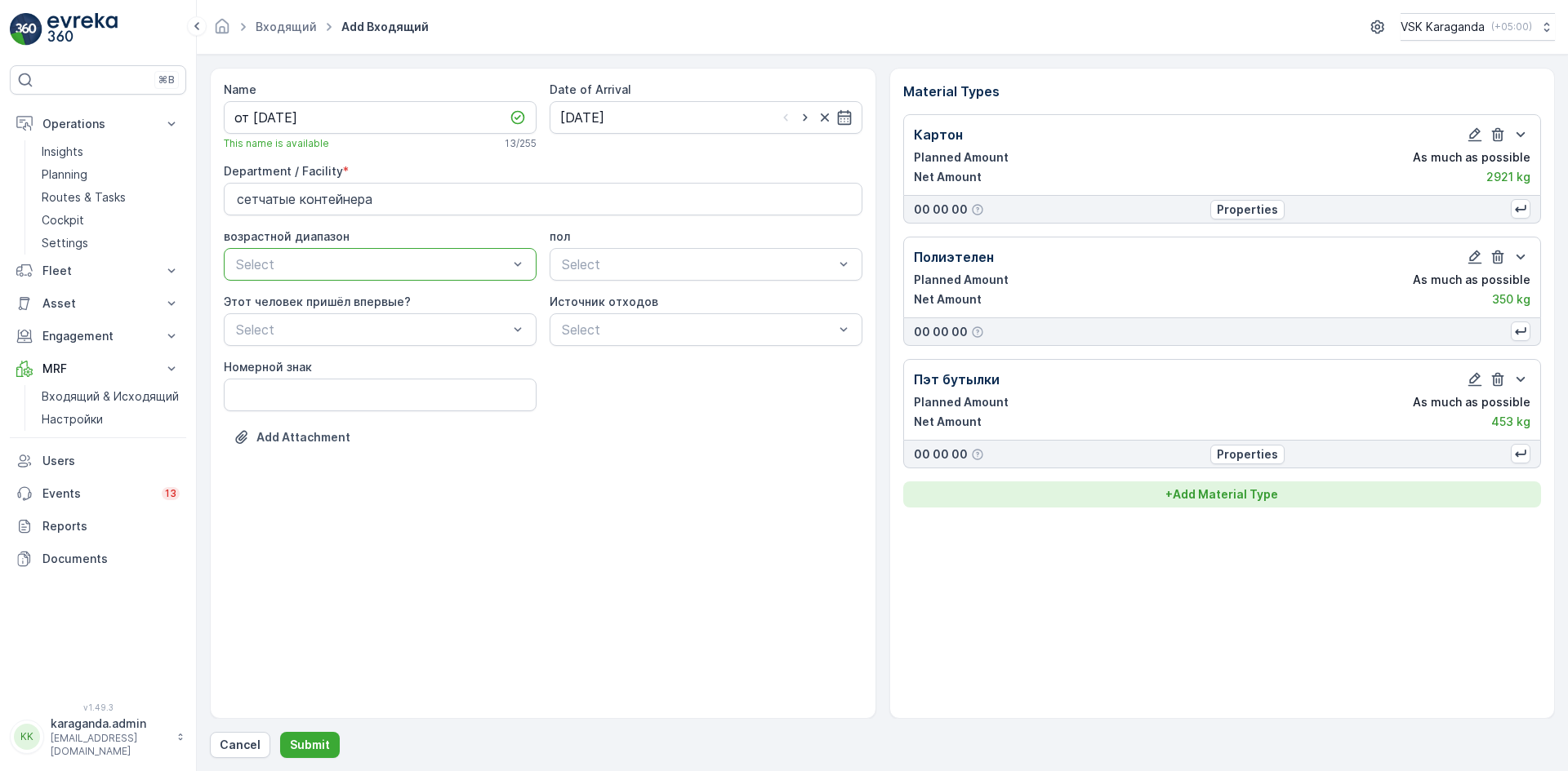
click at [1197, 498] on p "+ Add Material Type" at bounding box center [1222, 494] width 112 height 16
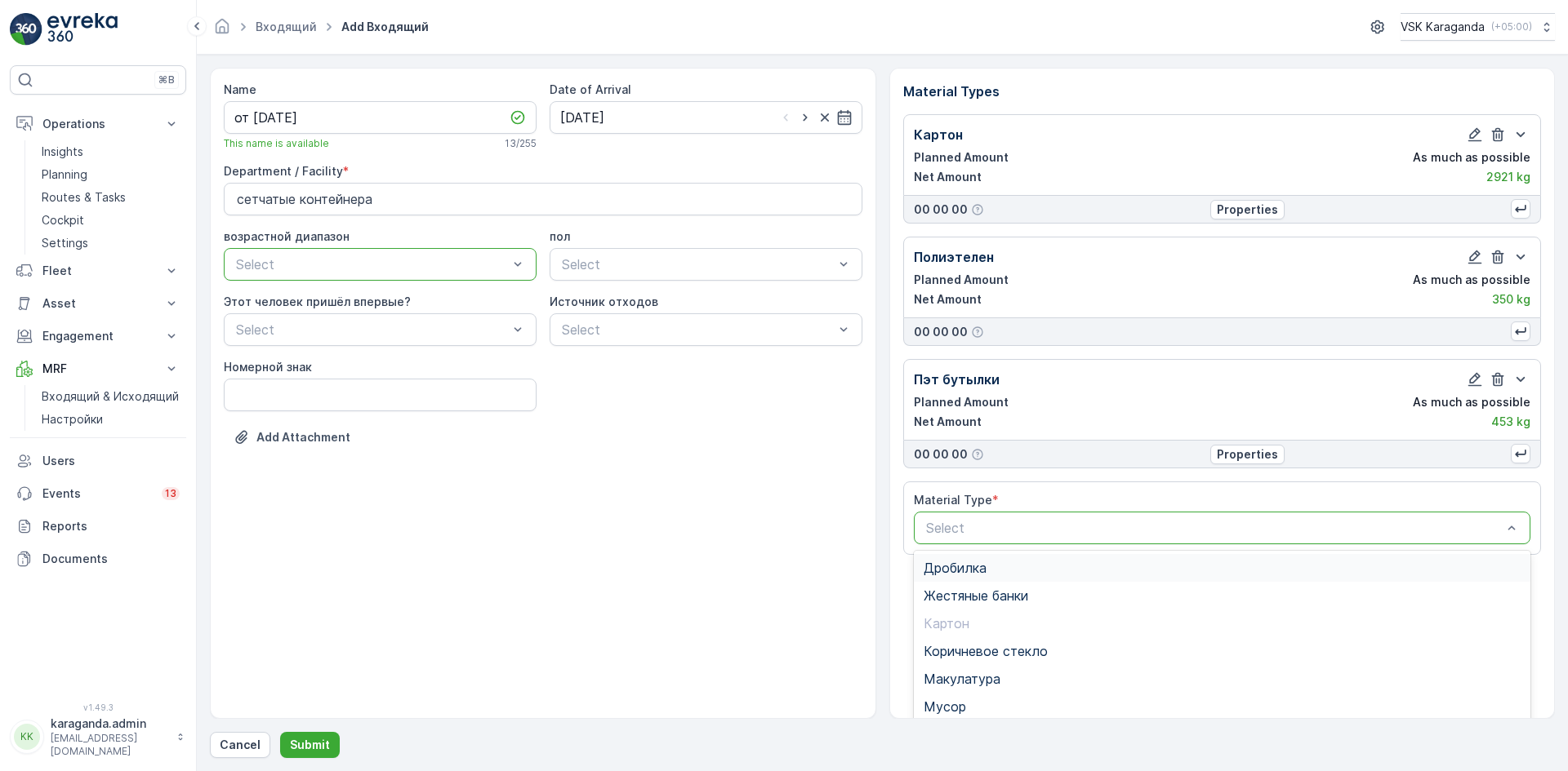
scroll to position [126, 0]
click at [993, 609] on span "Пласт.ящики" at bounding box center [964, 609] width 81 height 15
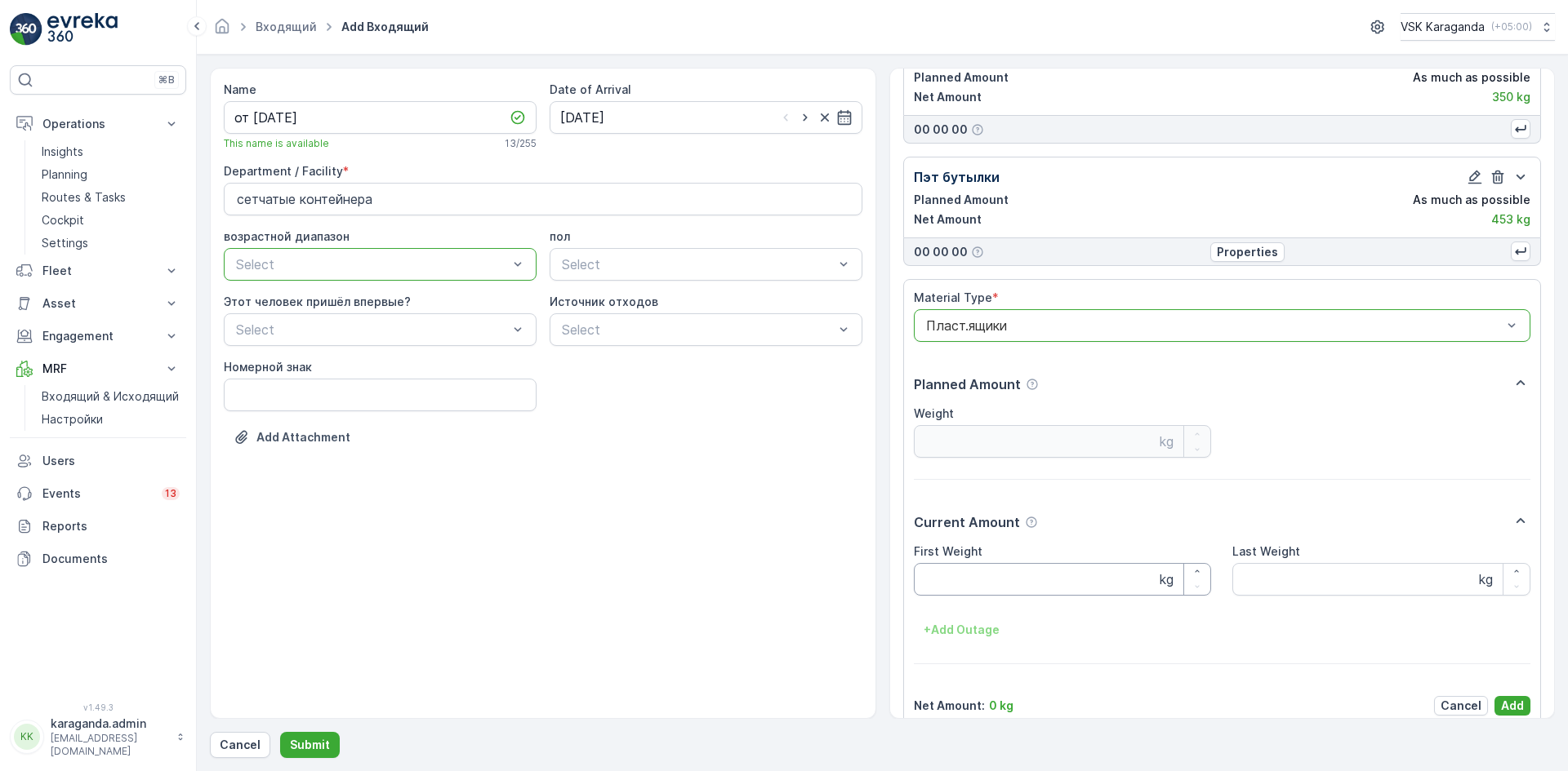
scroll to position [224, 0]
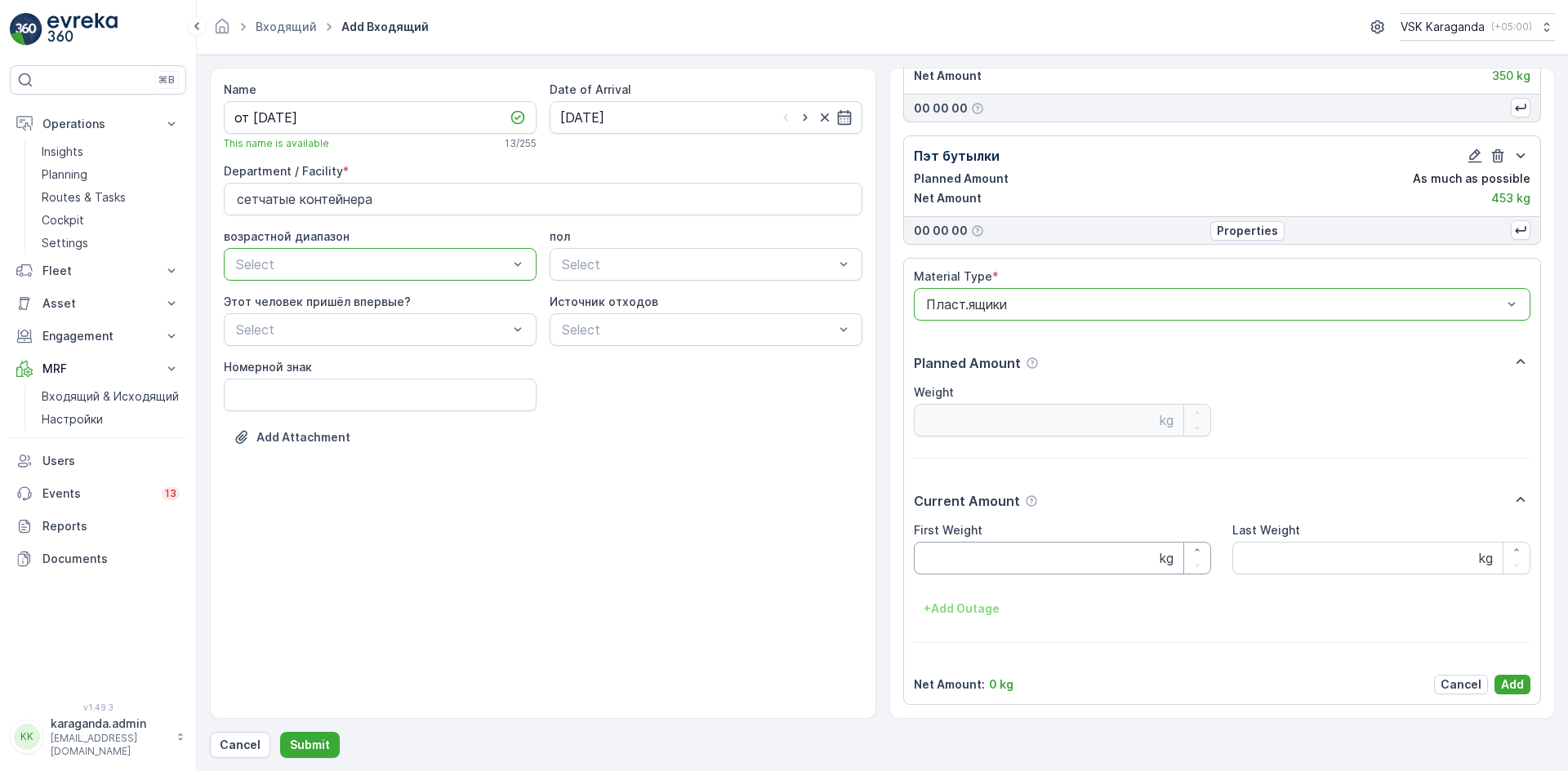
click at [977, 559] on Weight "First Weight" at bounding box center [1063, 559] width 298 height 33
type Weight "150"
click at [1503, 673] on div "Material Type * option Пласт.ящики, selected. Пласт.ящики Planned Amount Weight…" at bounding box center [1222, 482] width 618 height 427
click at [1503, 677] on button "Add" at bounding box center [1513, 685] width 36 height 20
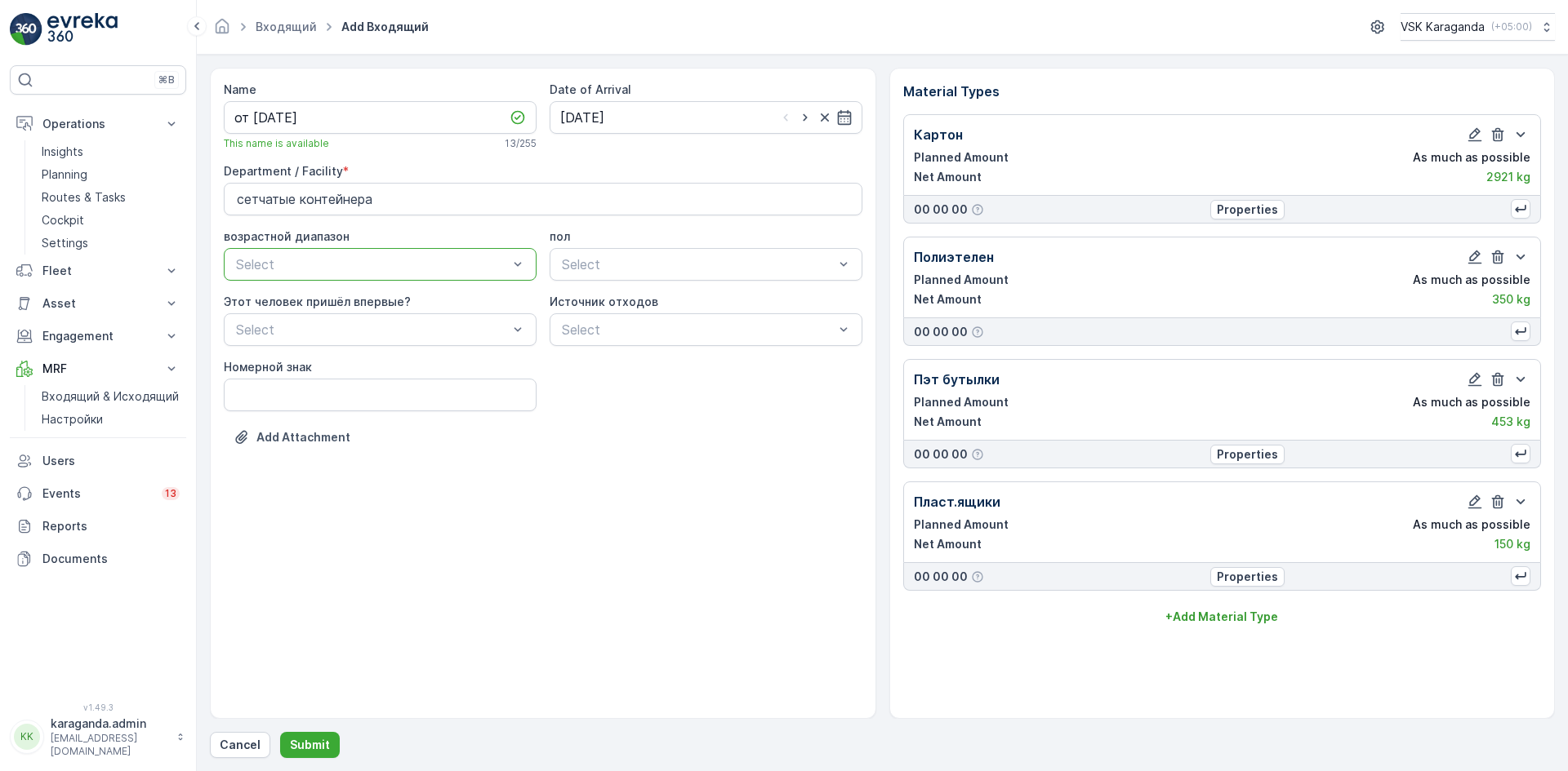
scroll to position [0, 0]
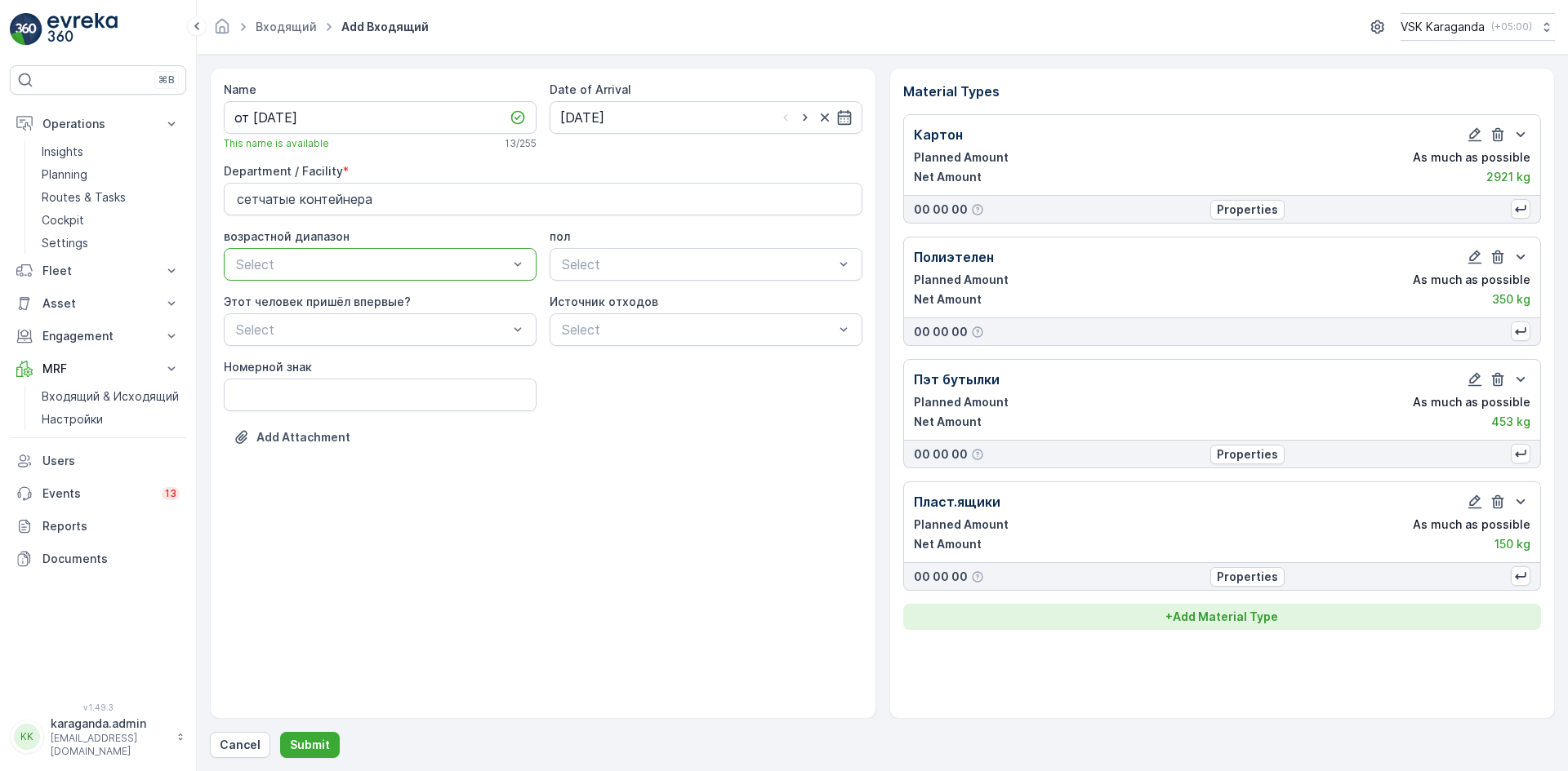
click at [1222, 616] on p "+ Add Material Type" at bounding box center [1222, 616] width 112 height 16
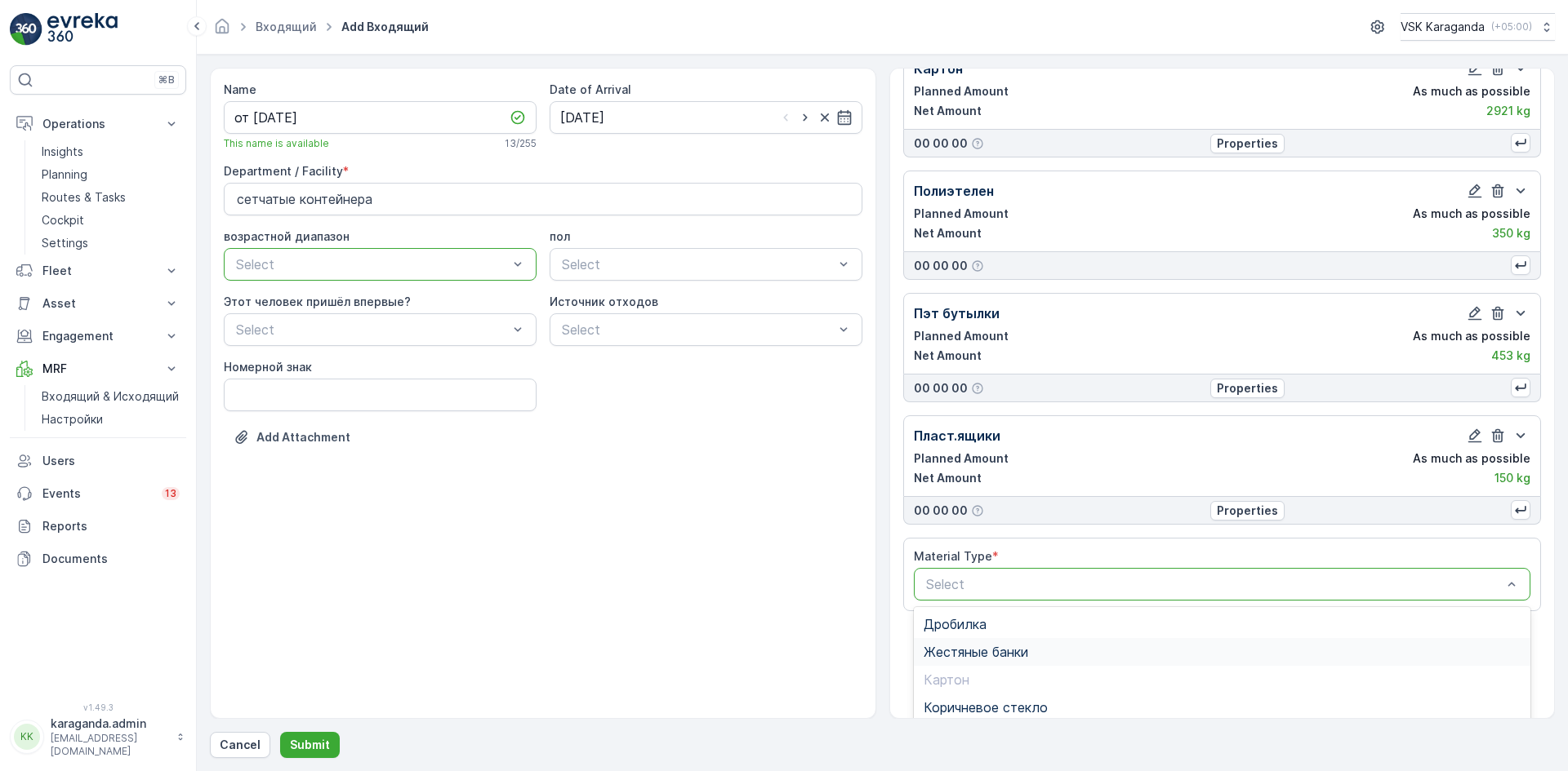
scroll to position [200, 0]
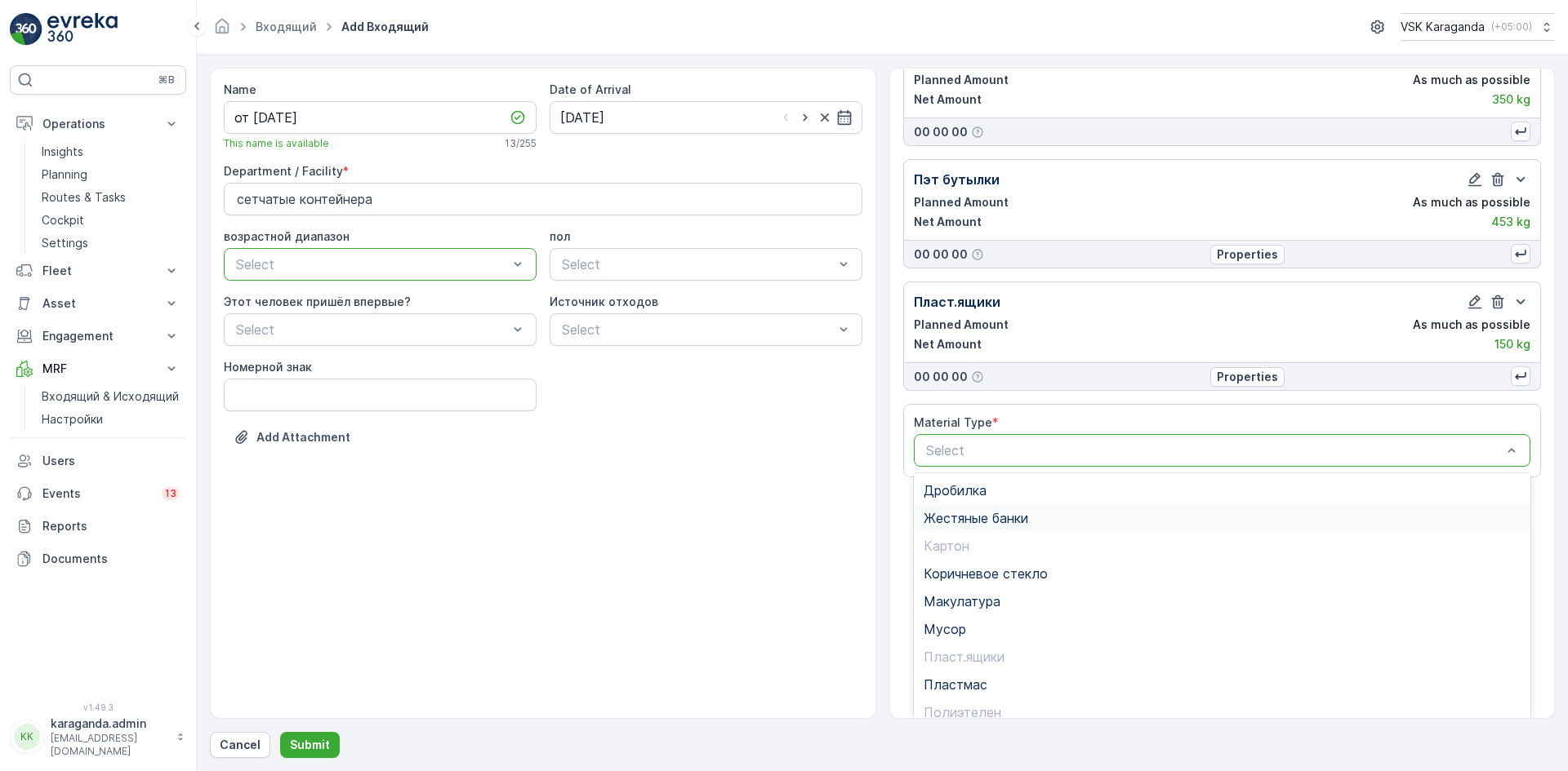
click at [982, 511] on span "Жестяные банки" at bounding box center [975, 518] width 105 height 15
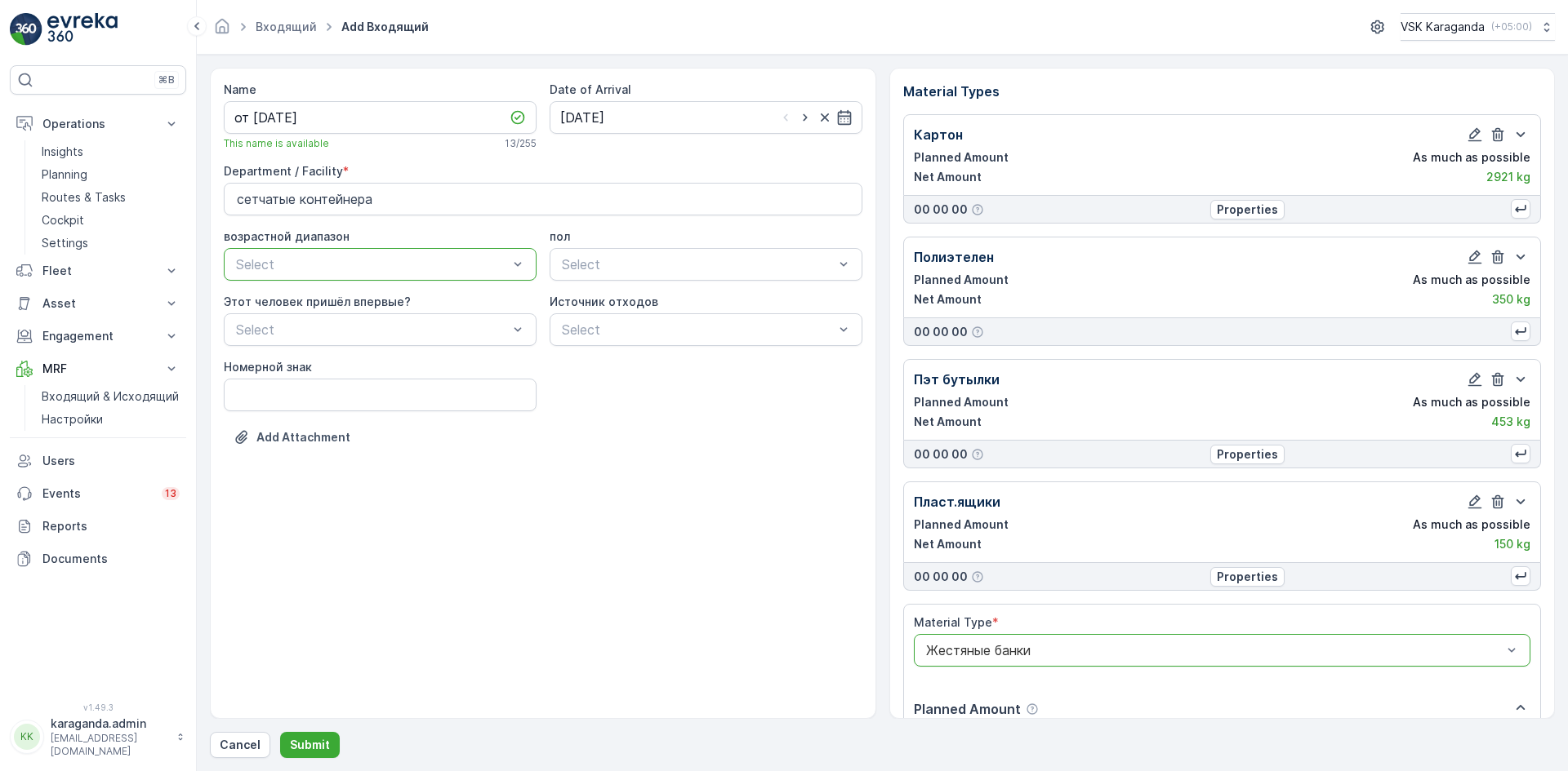
scroll to position [346, 0]
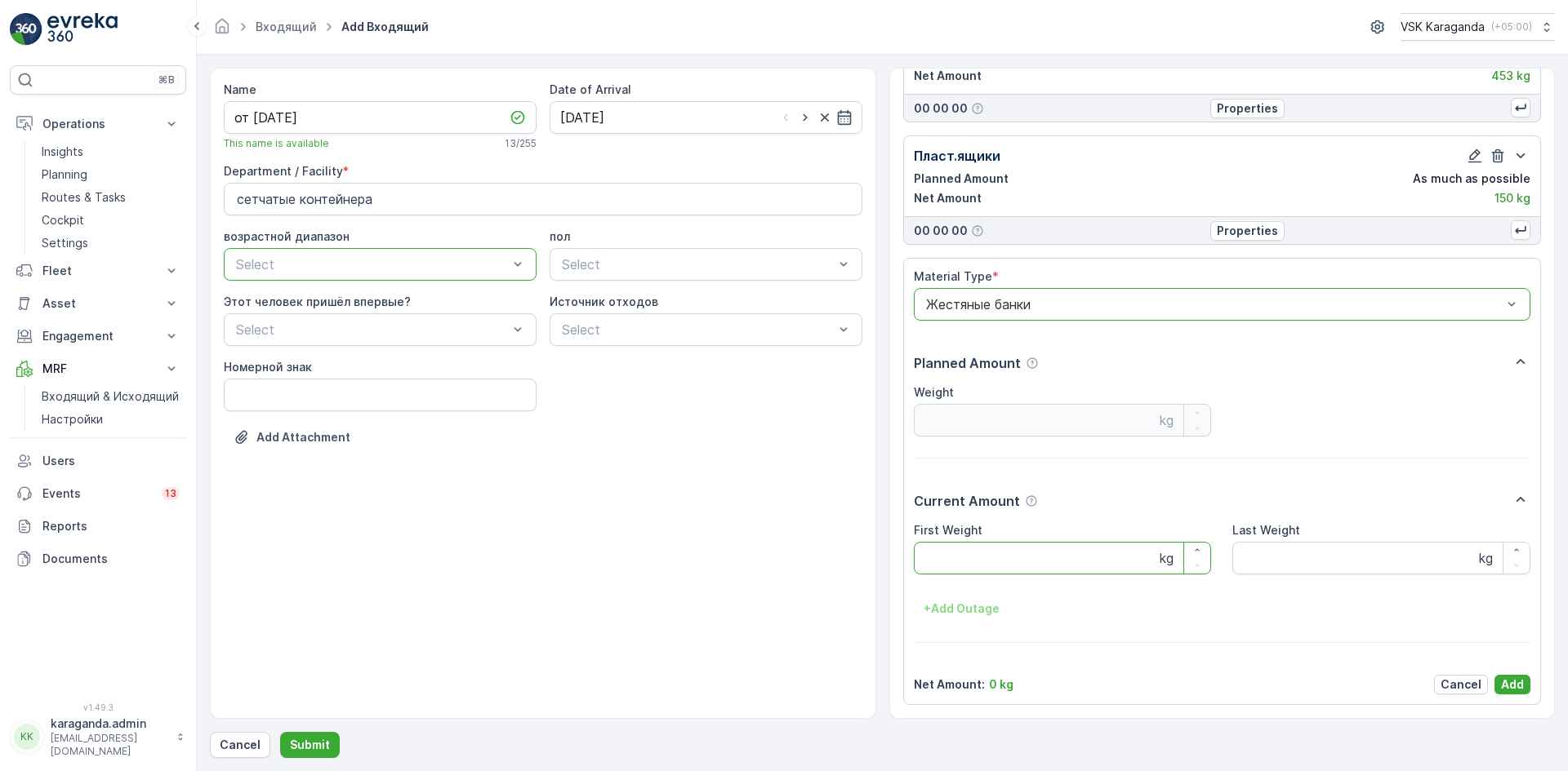
click at [954, 559] on Weight "First Weight" at bounding box center [1063, 559] width 298 height 33
type Weight "28"
click at [1505, 688] on p "Add" at bounding box center [1513, 685] width 22 height 16
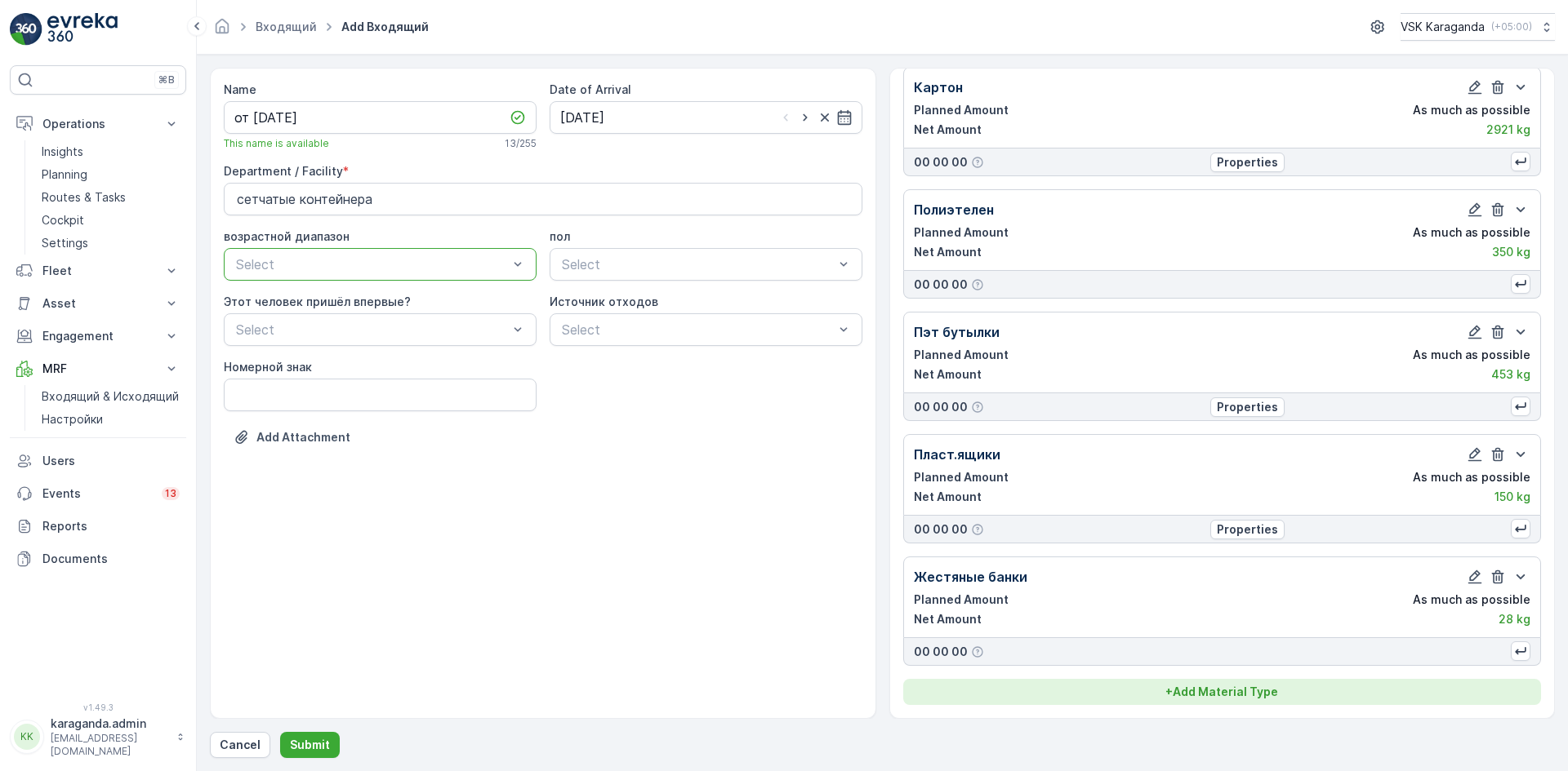
click at [1223, 695] on p "+ Add Material Type" at bounding box center [1222, 692] width 112 height 16
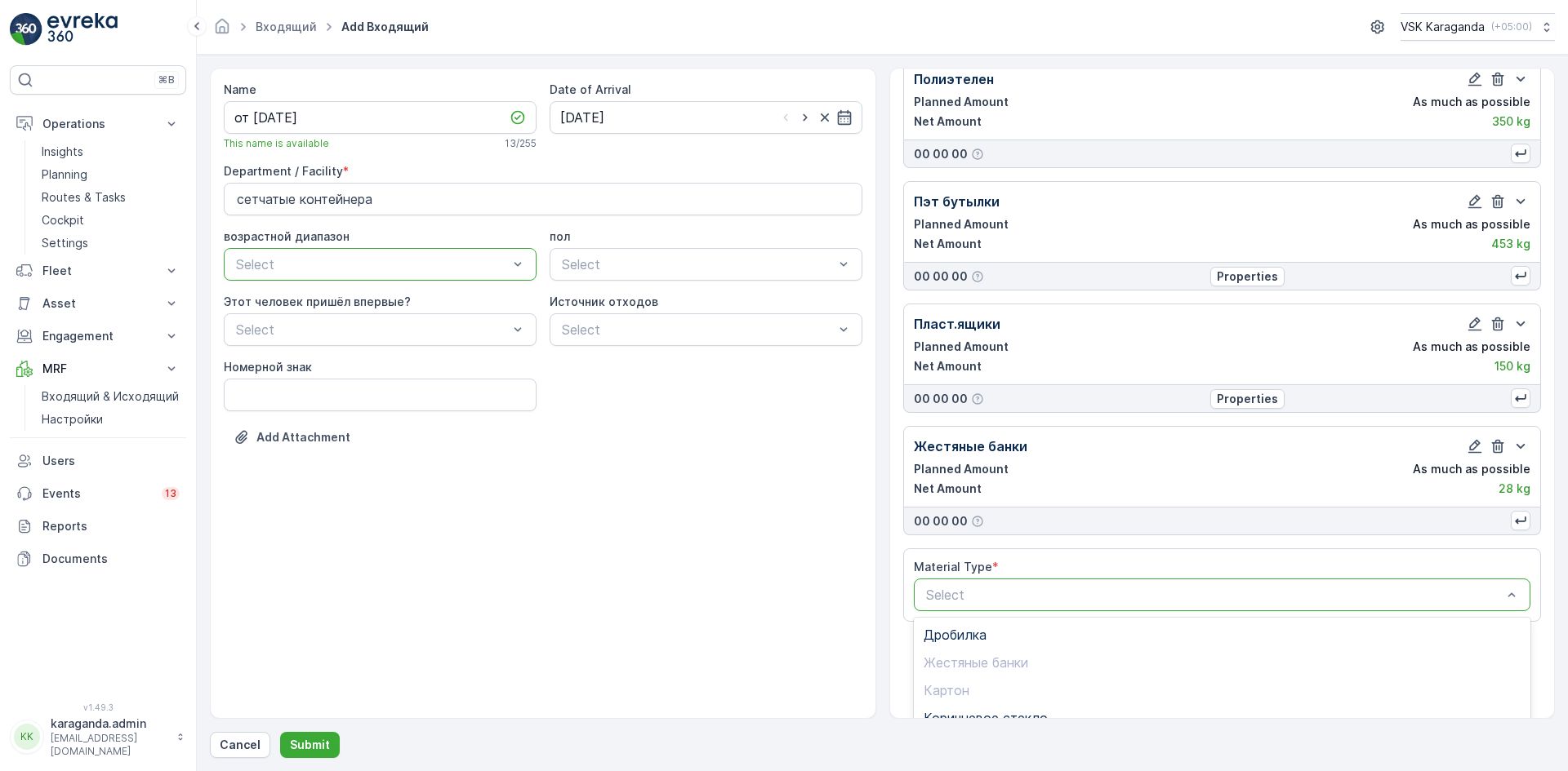
scroll to position [322, 0]
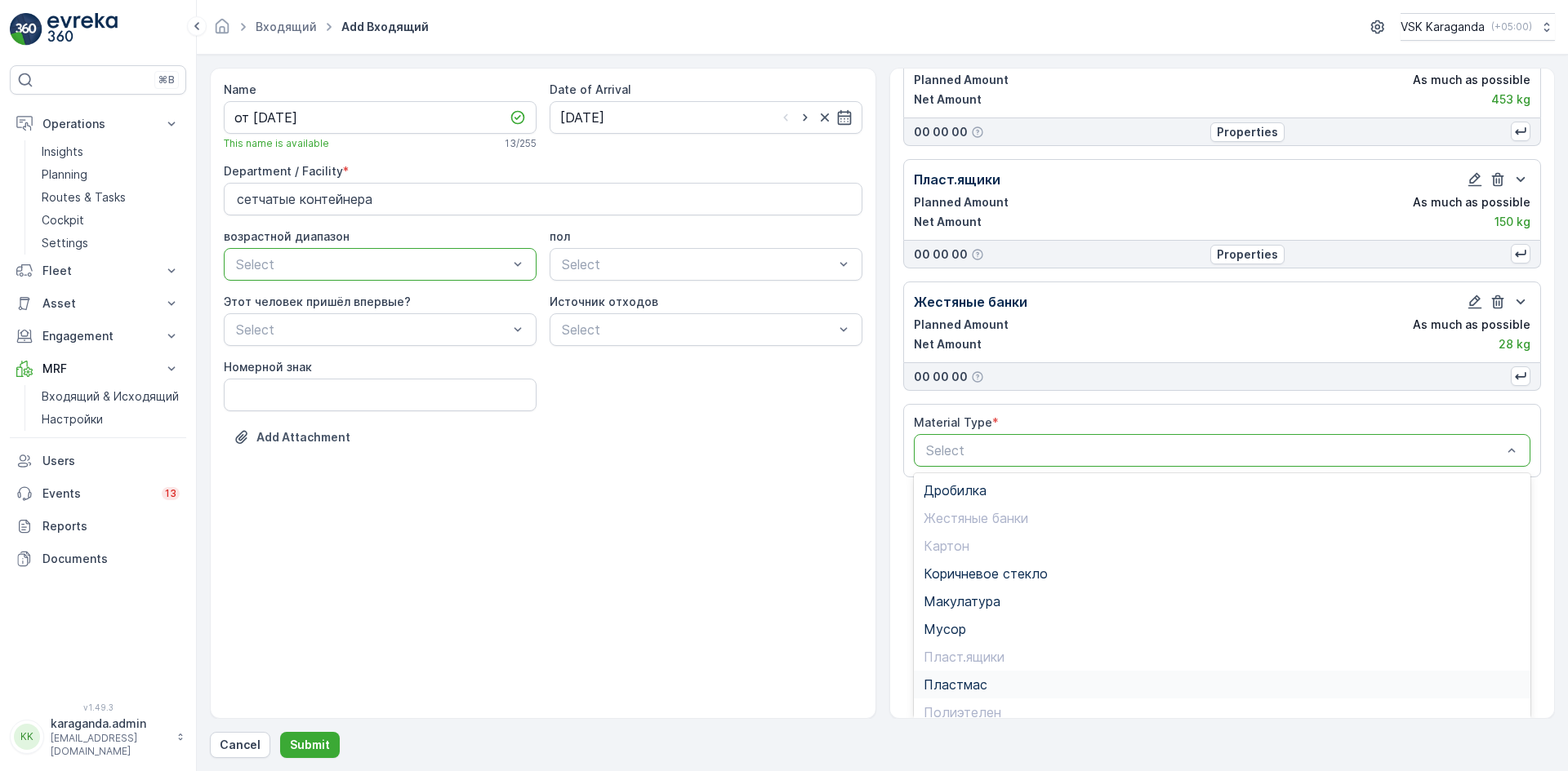
click at [948, 686] on span "Пластмас" at bounding box center [955, 685] width 64 height 15
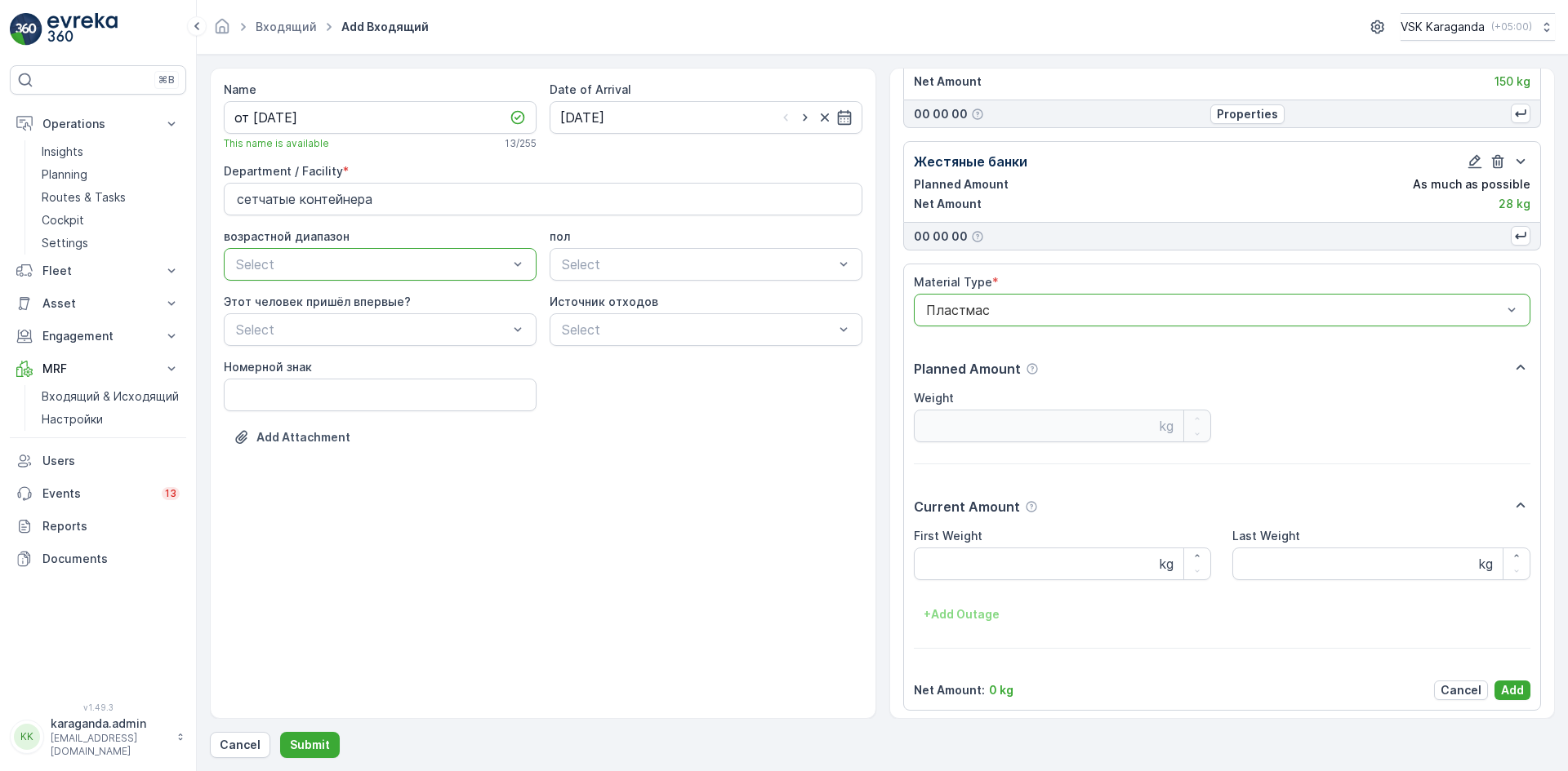
scroll to position [469, 0]
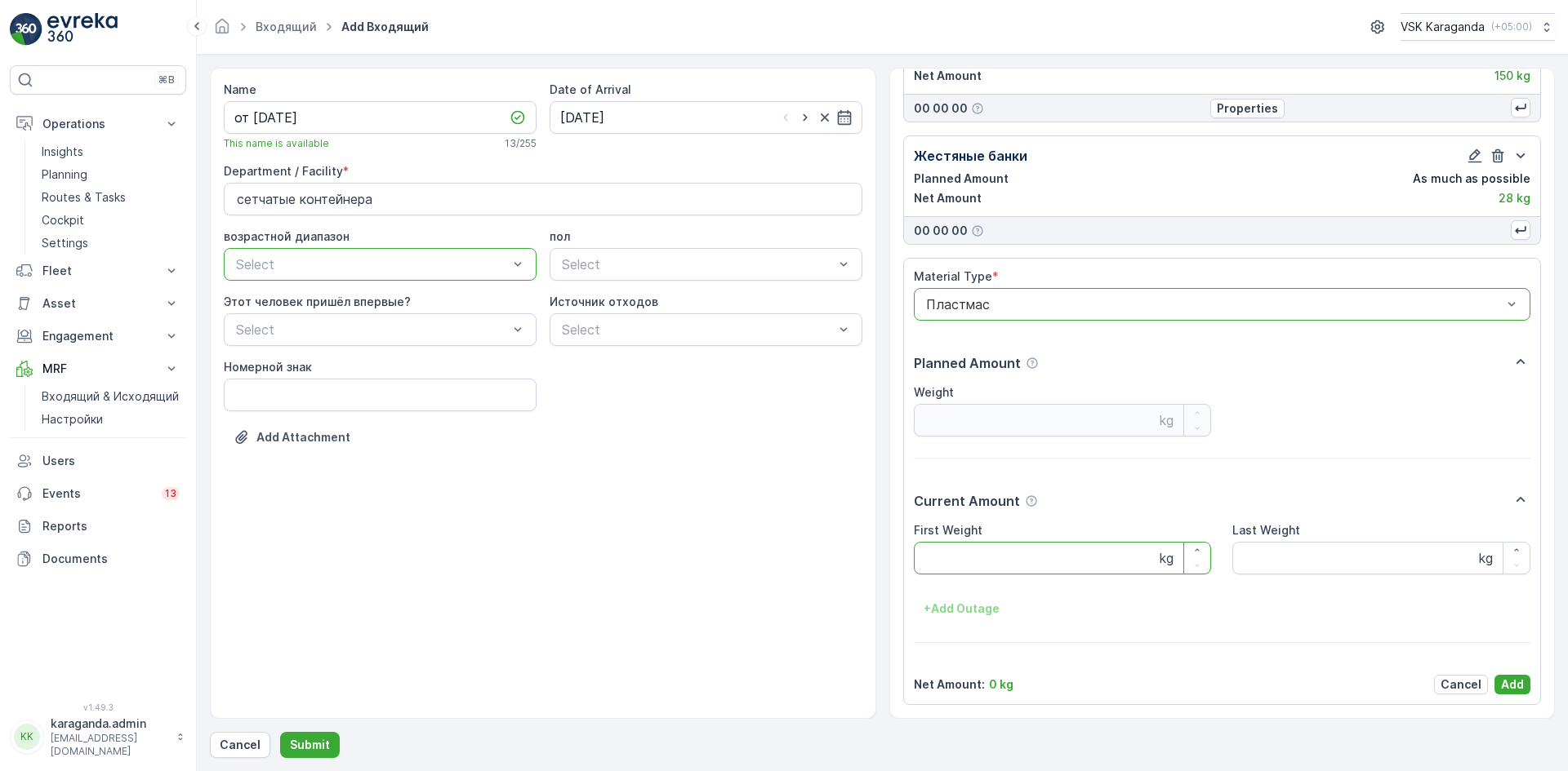
click at [966, 556] on Weight "First Weight" at bounding box center [1063, 559] width 298 height 33
type Weight "100"
click at [1505, 680] on p "Add" at bounding box center [1513, 685] width 22 height 16
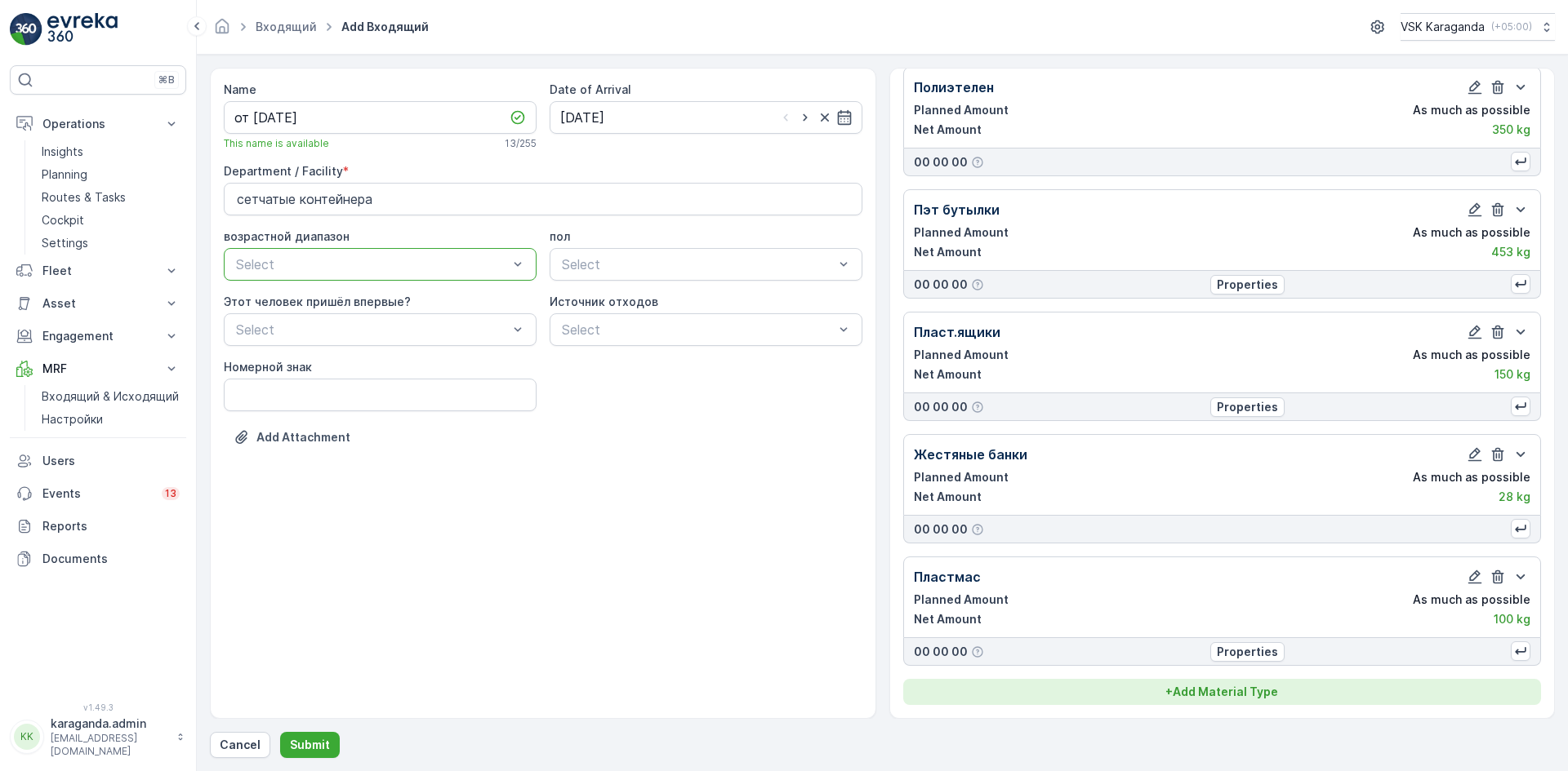
scroll to position [170, 0]
click at [1171, 689] on p "+ Add Material Type" at bounding box center [1222, 692] width 112 height 16
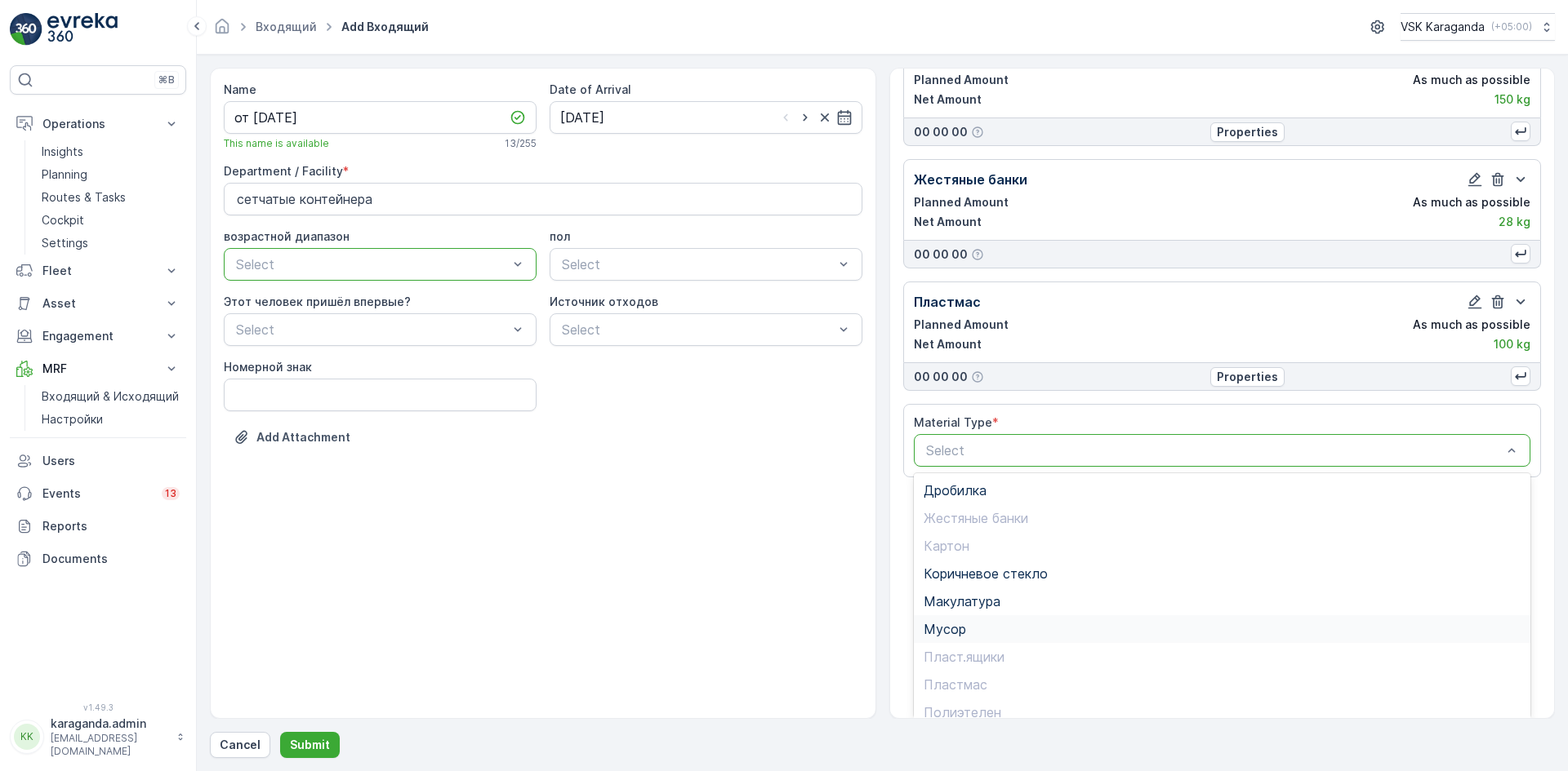
scroll to position [95, 0]
click at [964, 673] on span "Стекло" at bounding box center [947, 673] width 47 height 15
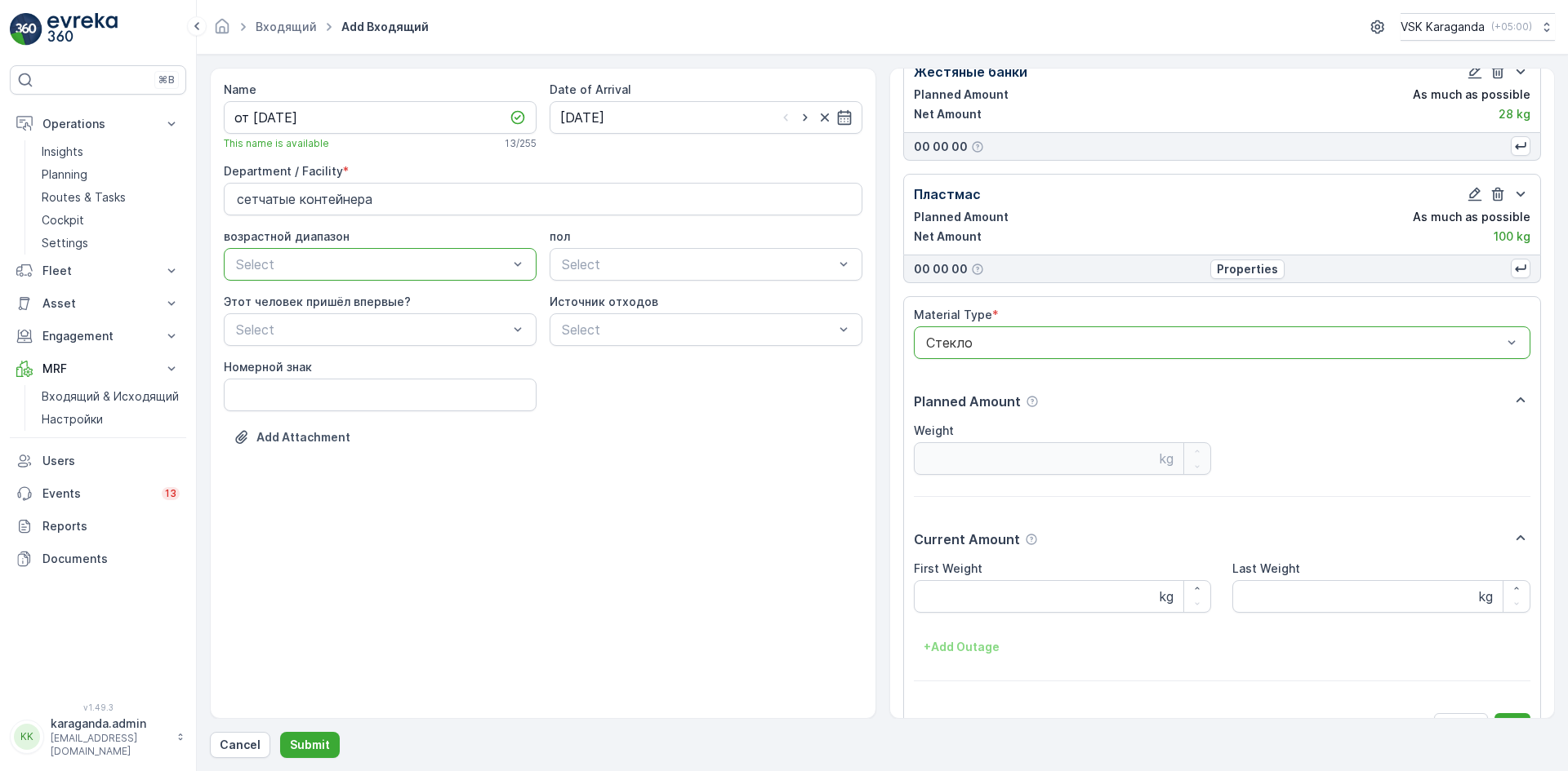
scroll to position [591, 0]
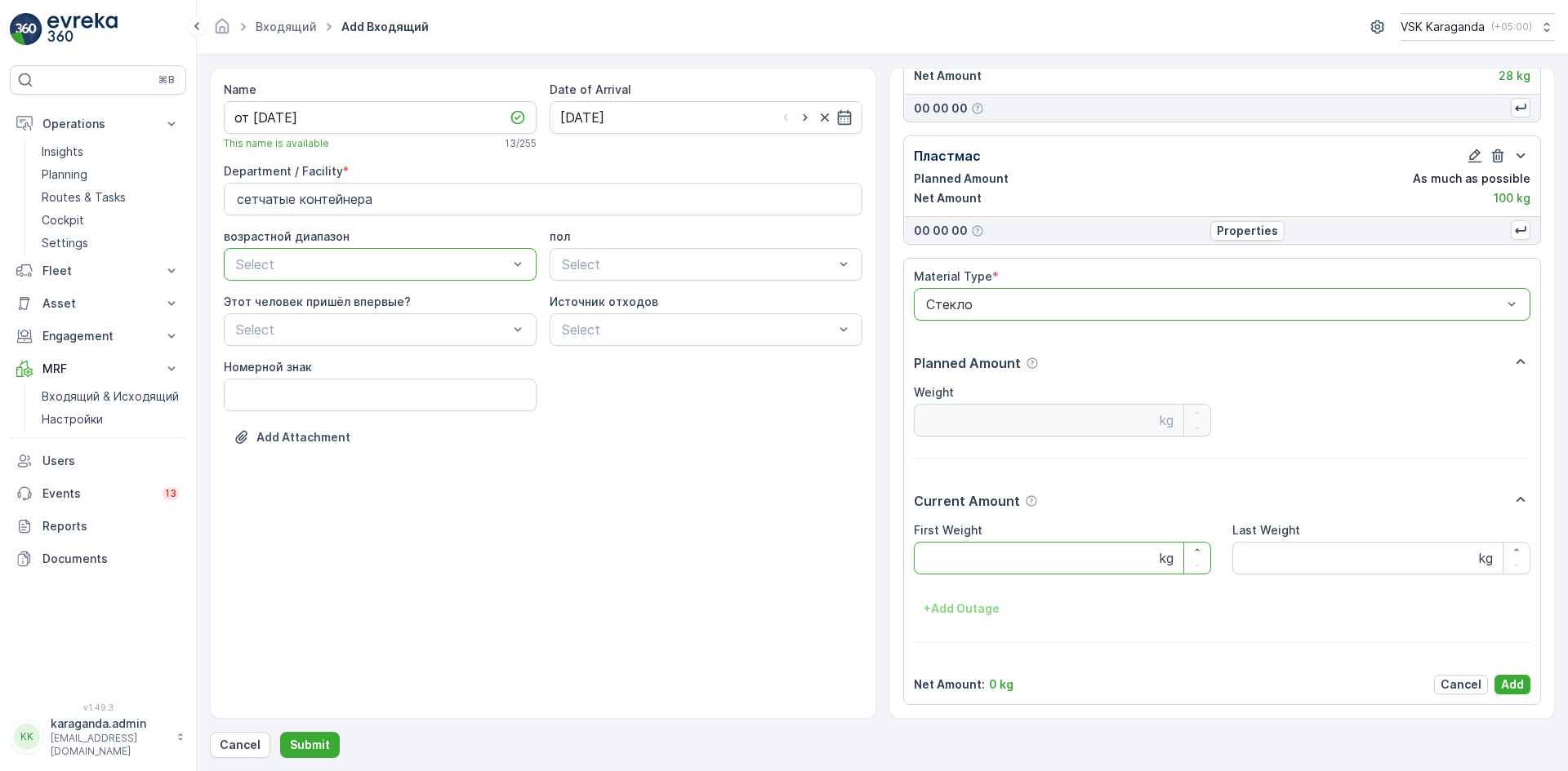
click at [955, 553] on Weight "First Weight" at bounding box center [1063, 559] width 298 height 33
type Weight "220"
click at [1505, 683] on p "Add" at bounding box center [1513, 685] width 22 height 16
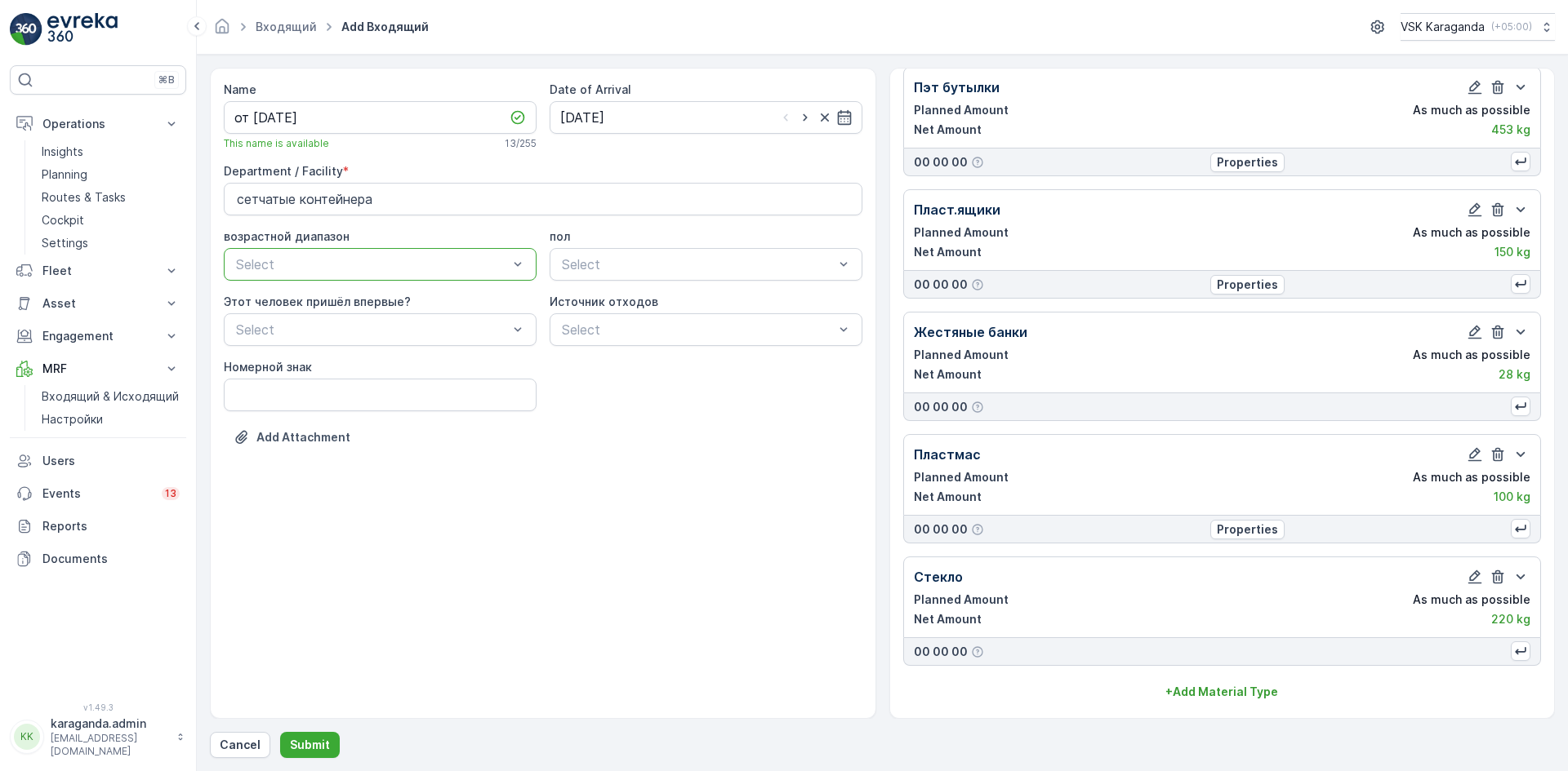
scroll to position [292, 0]
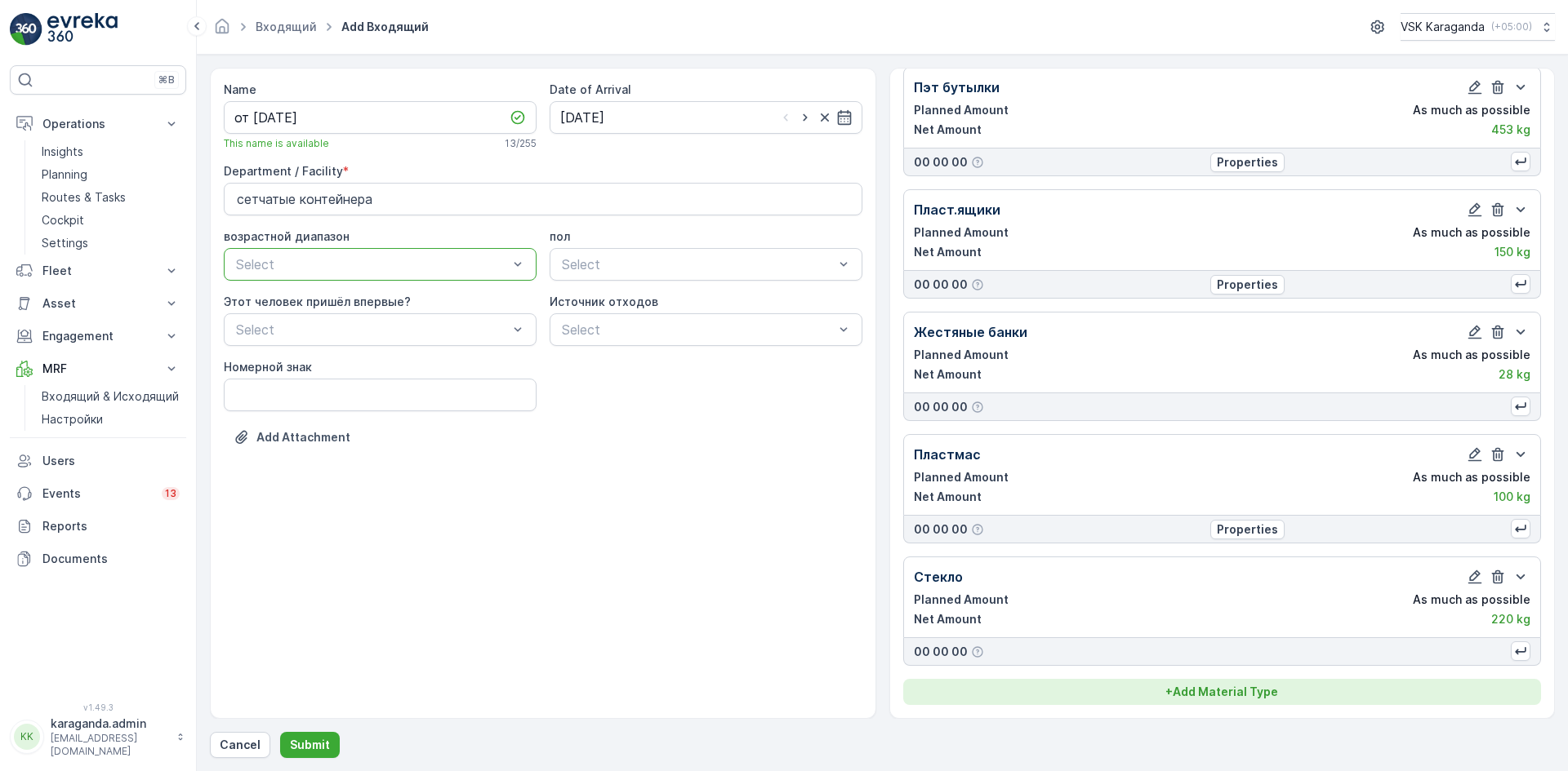
click at [1215, 681] on button "+ Add Material Type" at bounding box center [1222, 692] width 638 height 26
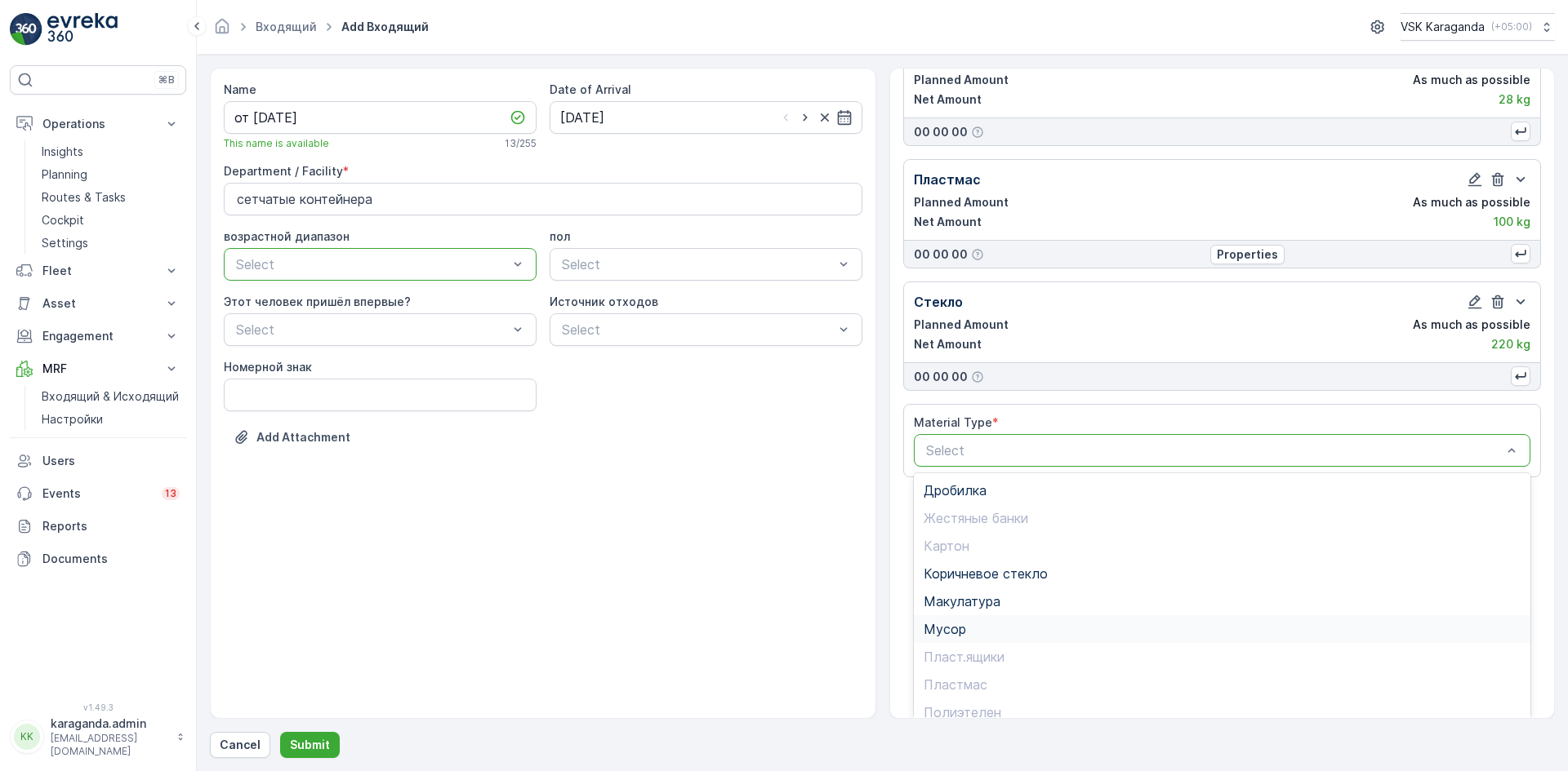
click at [964, 625] on span "Мусор" at bounding box center [944, 629] width 42 height 15
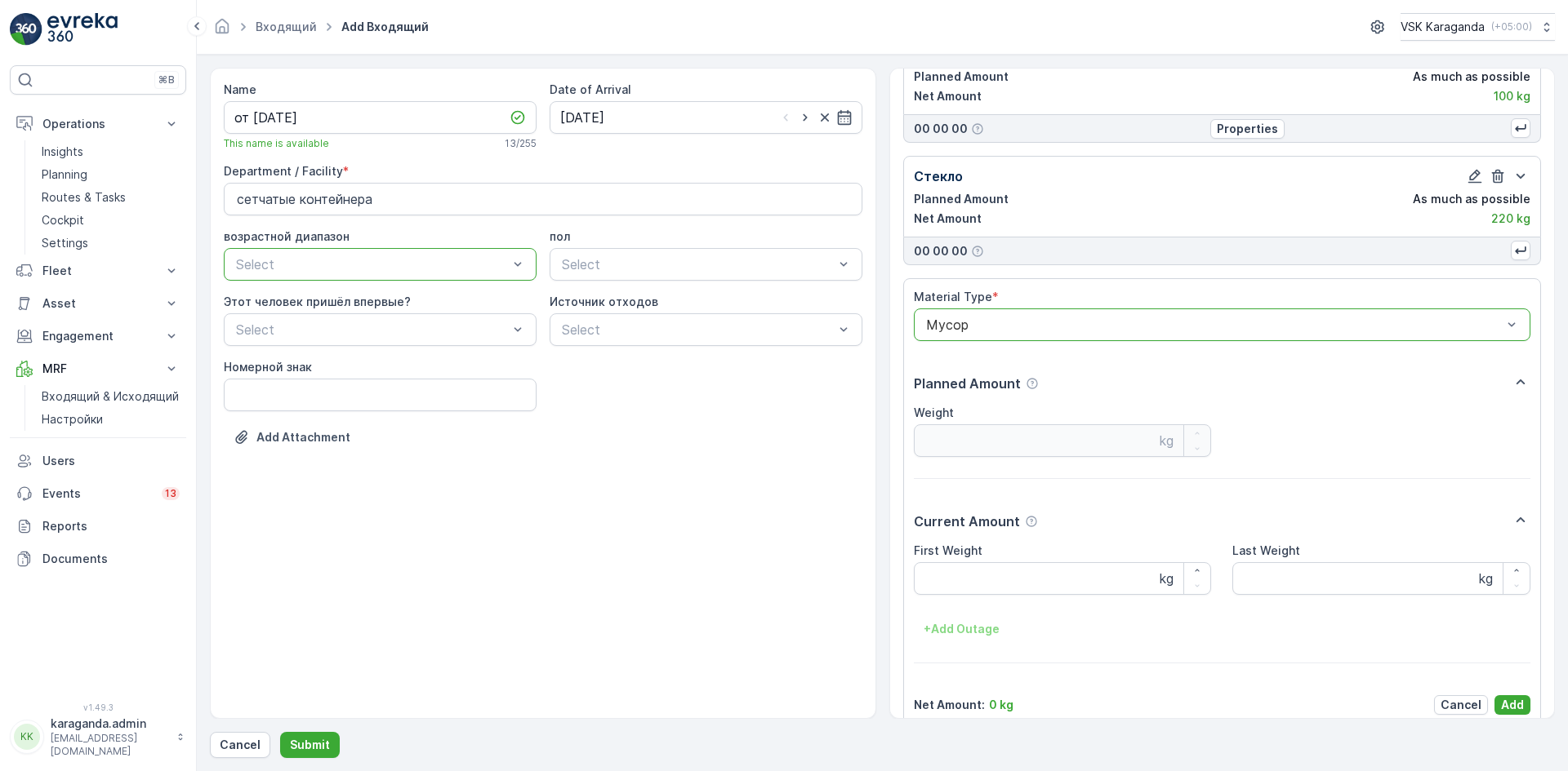
scroll to position [713, 0]
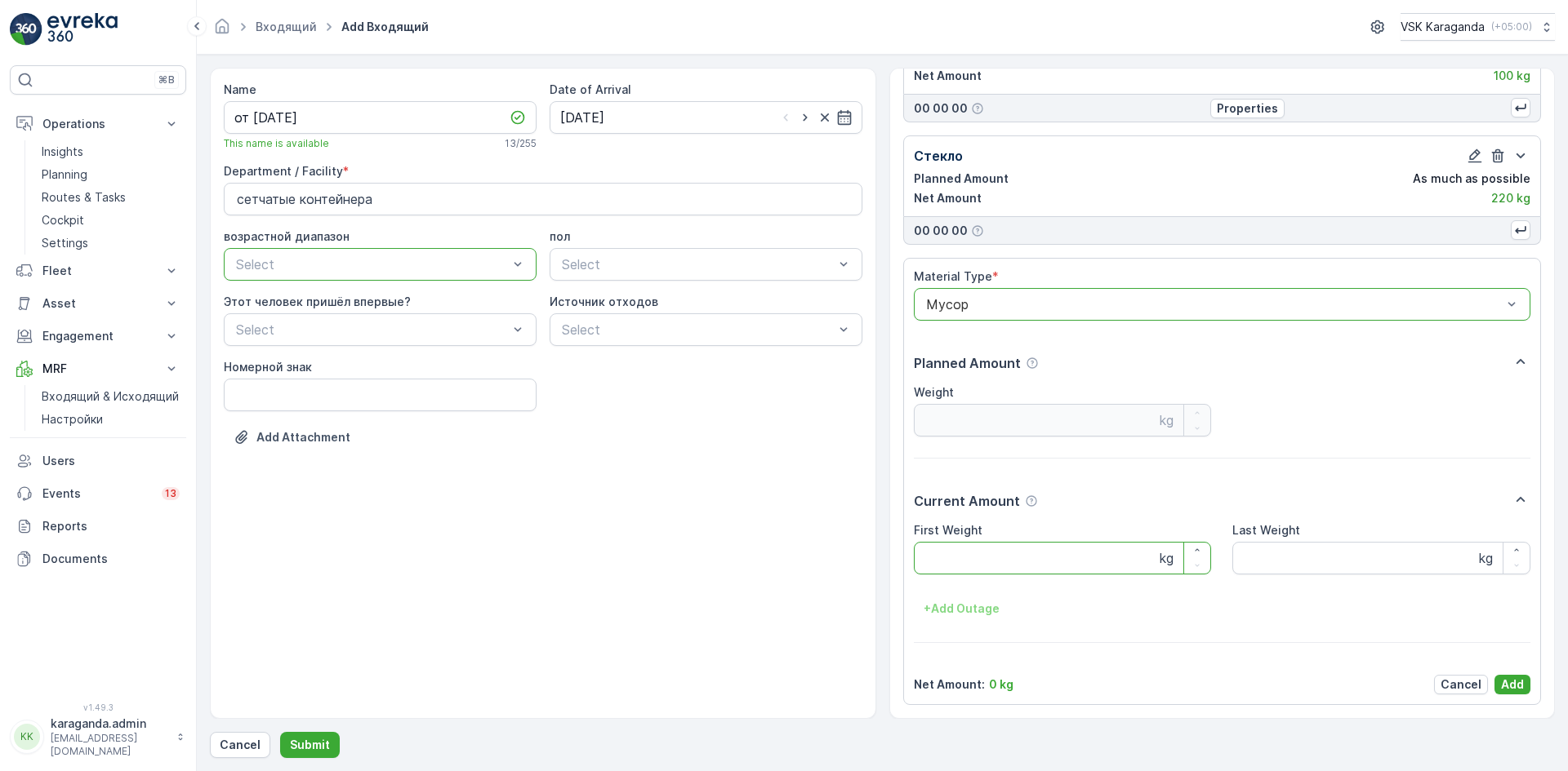
click at [957, 561] on Weight "First Weight" at bounding box center [1063, 559] width 298 height 33
type Weight "2460"
click at [1502, 675] on button "Add" at bounding box center [1513, 685] width 36 height 20
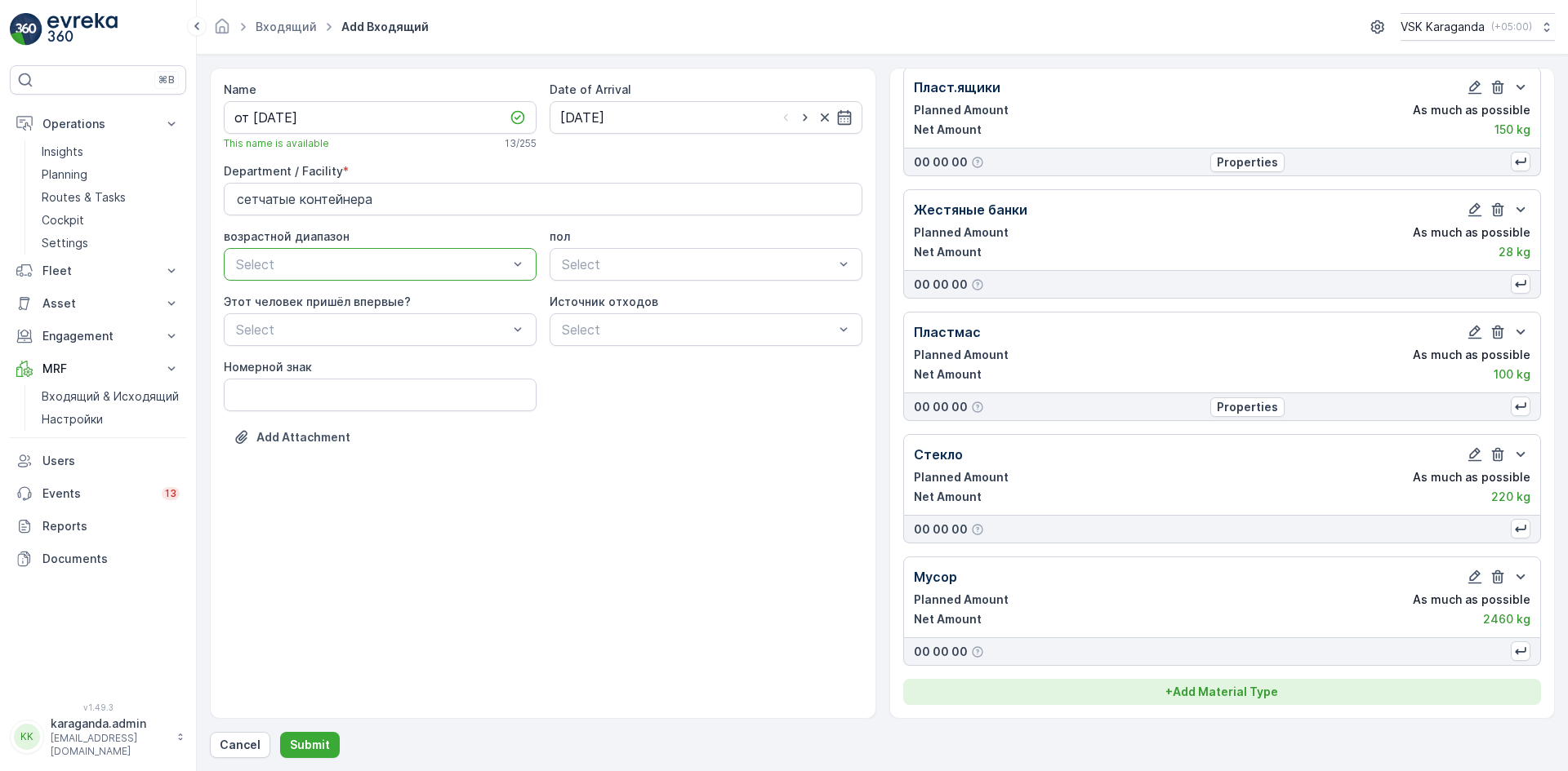
click at [1262, 692] on p "+ Add Material Type" at bounding box center [1222, 692] width 112 height 16
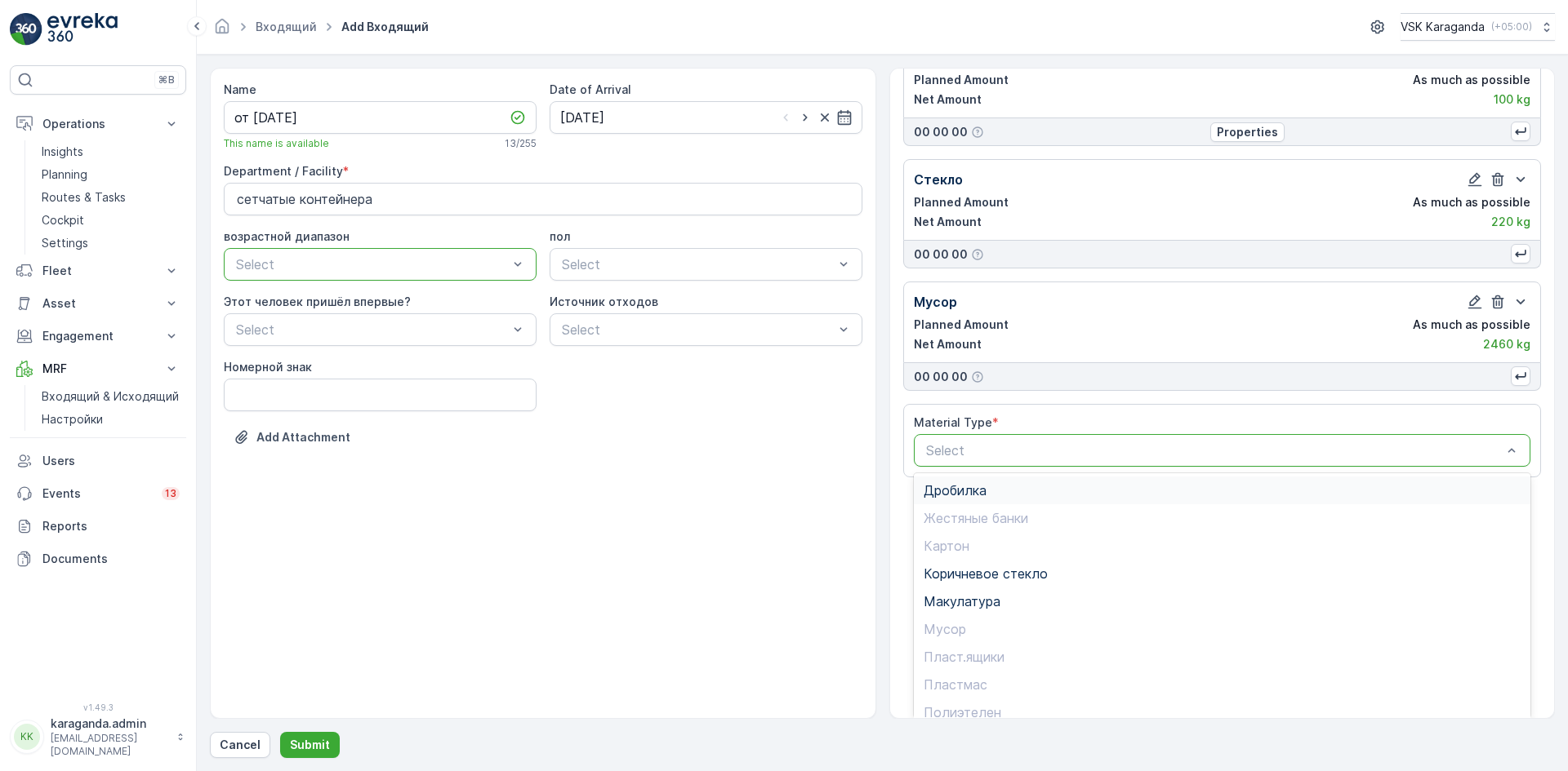
click at [964, 500] on div "Дробилка" at bounding box center [1222, 490] width 618 height 28
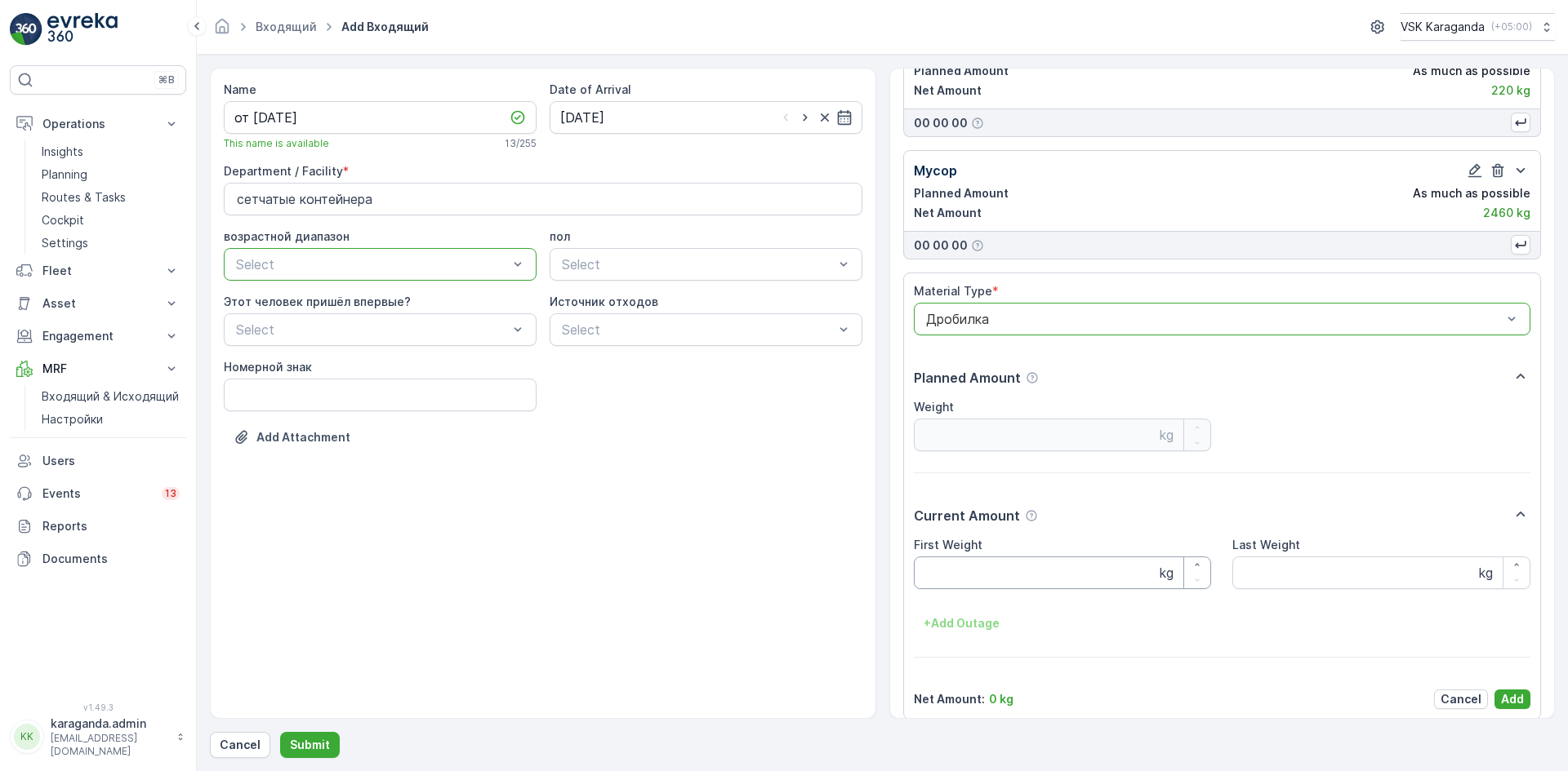
scroll to position [836, 0]
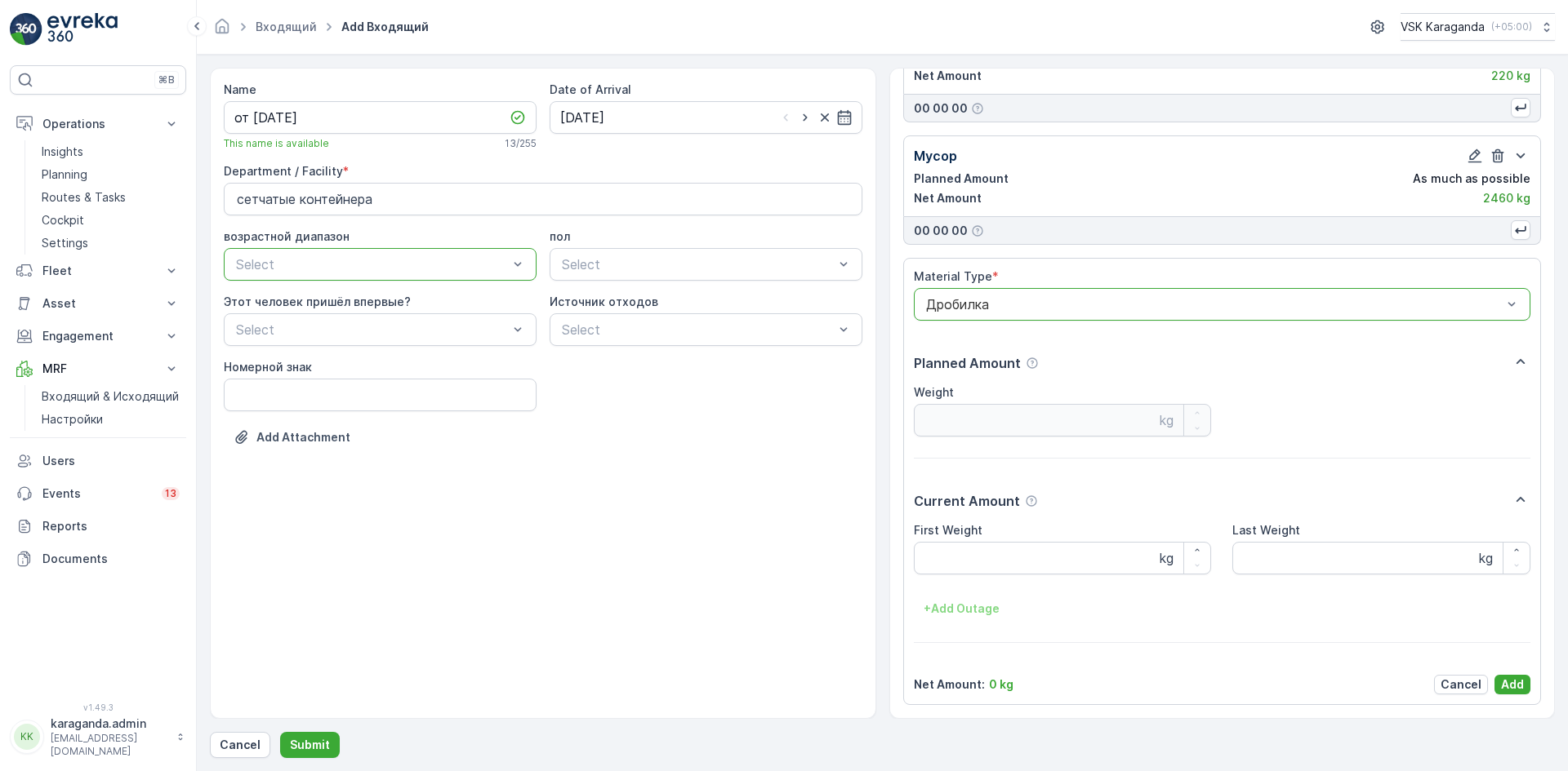
click at [941, 528] on label "First Weight" at bounding box center [948, 530] width 68 height 14
click at [941, 542] on Weight "First Weight" at bounding box center [1063, 559] width 298 height 33
click at [954, 564] on Weight "First Weight" at bounding box center [1063, 559] width 298 height 33
type Weight "533"
click at [1501, 687] on p "Add" at bounding box center [1513, 685] width 22 height 16
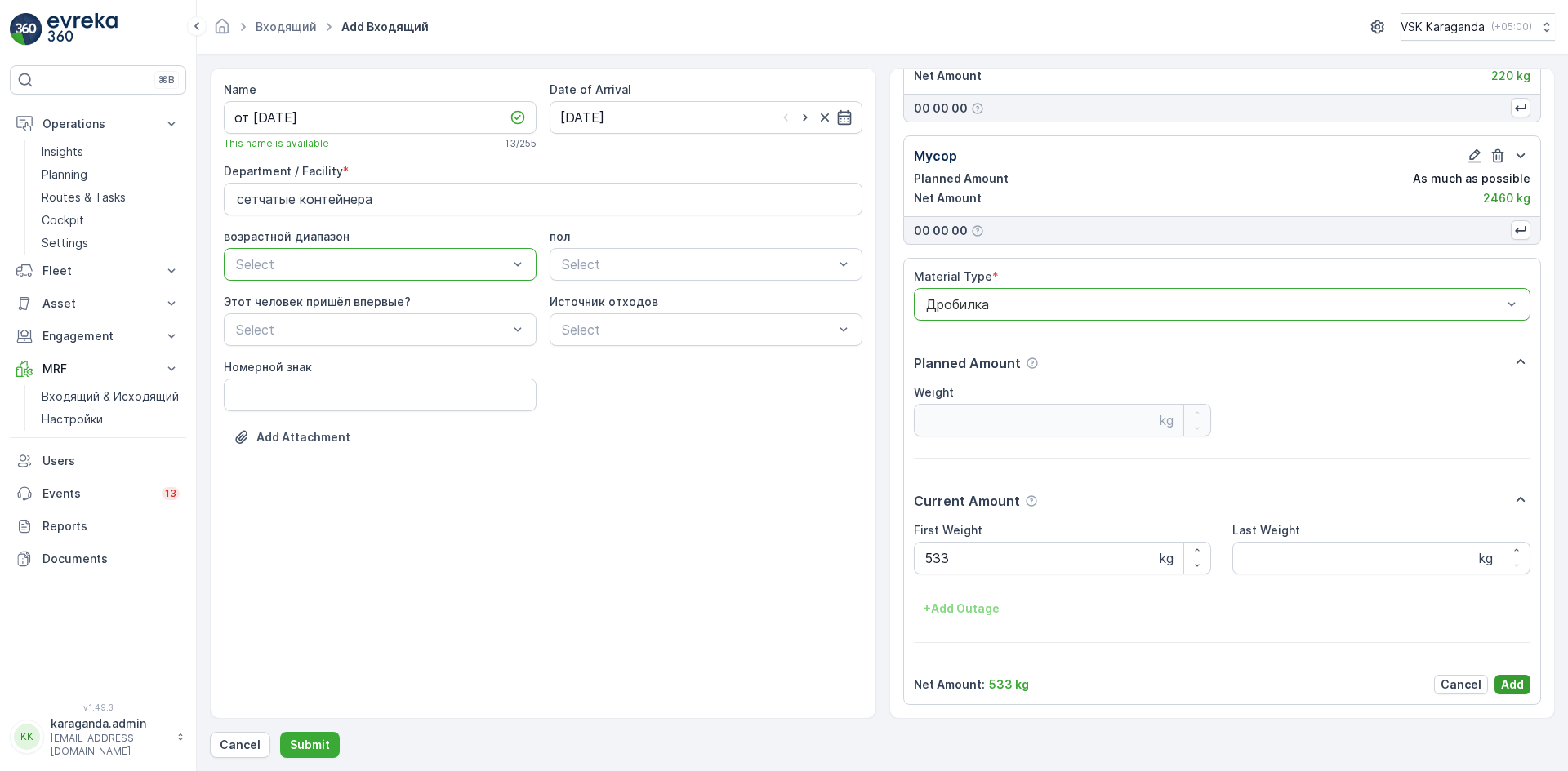
scroll to position [537, 0]
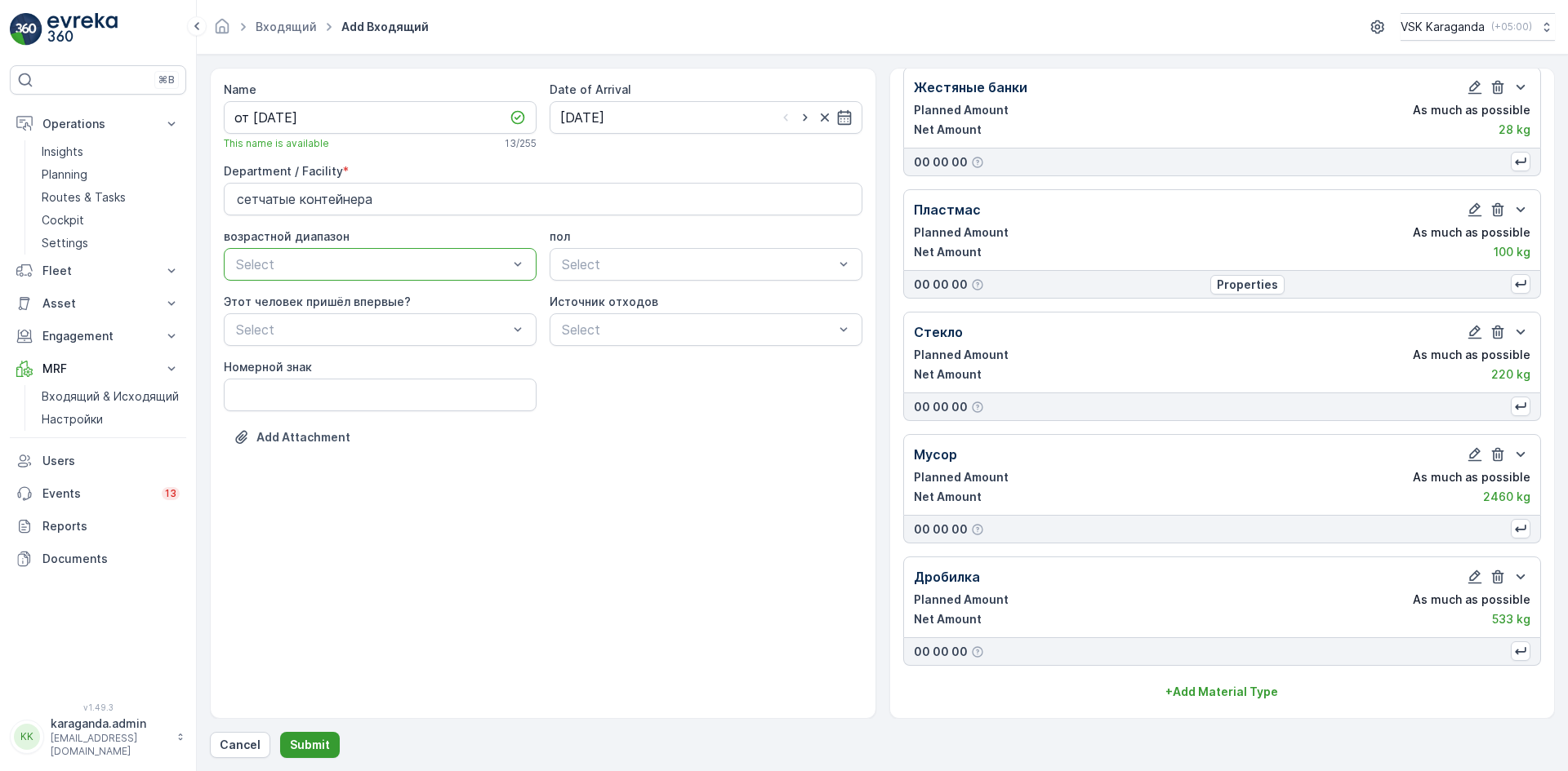
click at [300, 753] on p "Submit" at bounding box center [310, 745] width 40 height 16
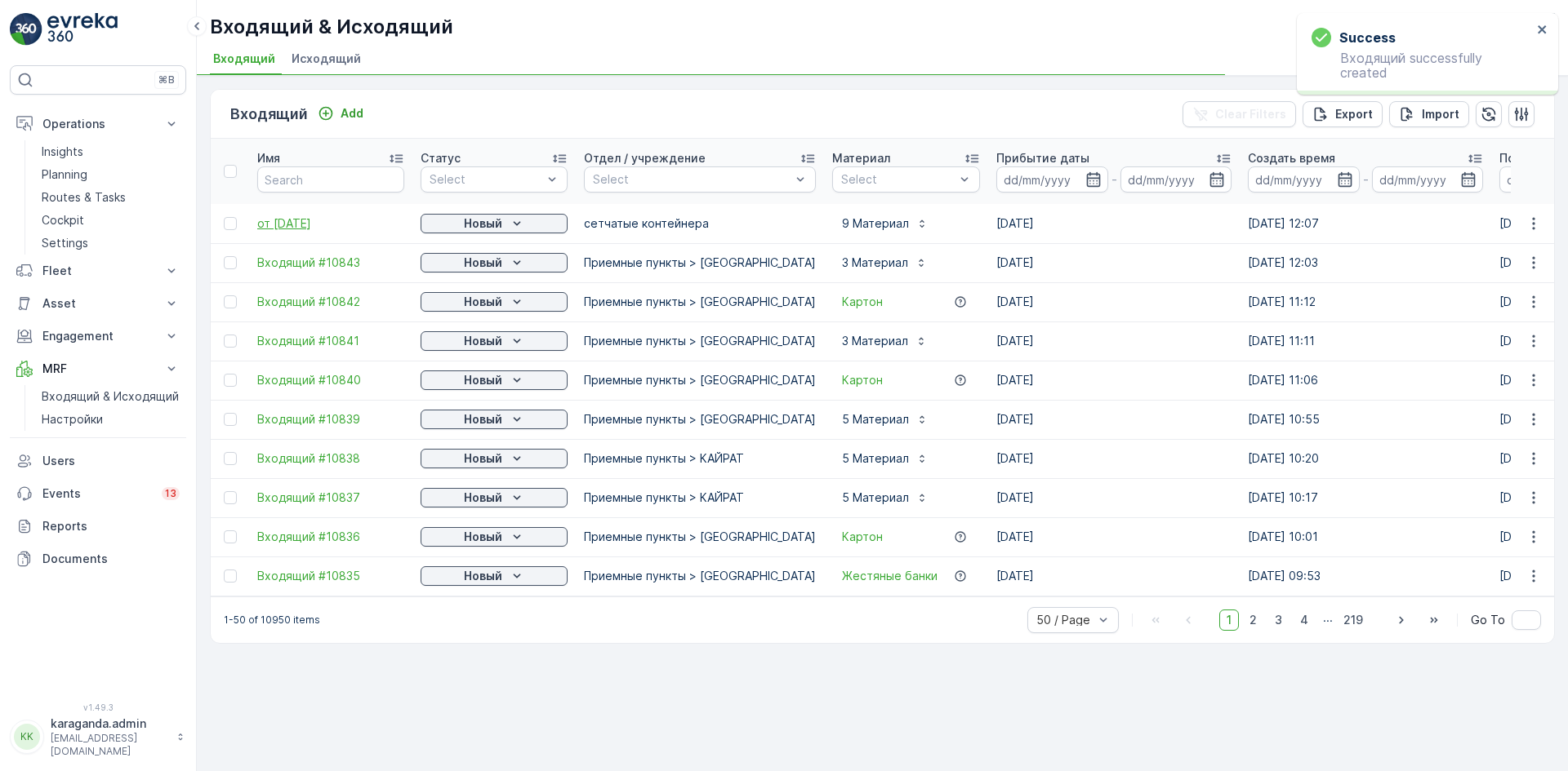
click at [280, 223] on span "от [DATE]" at bounding box center [331, 224] width 147 height 16
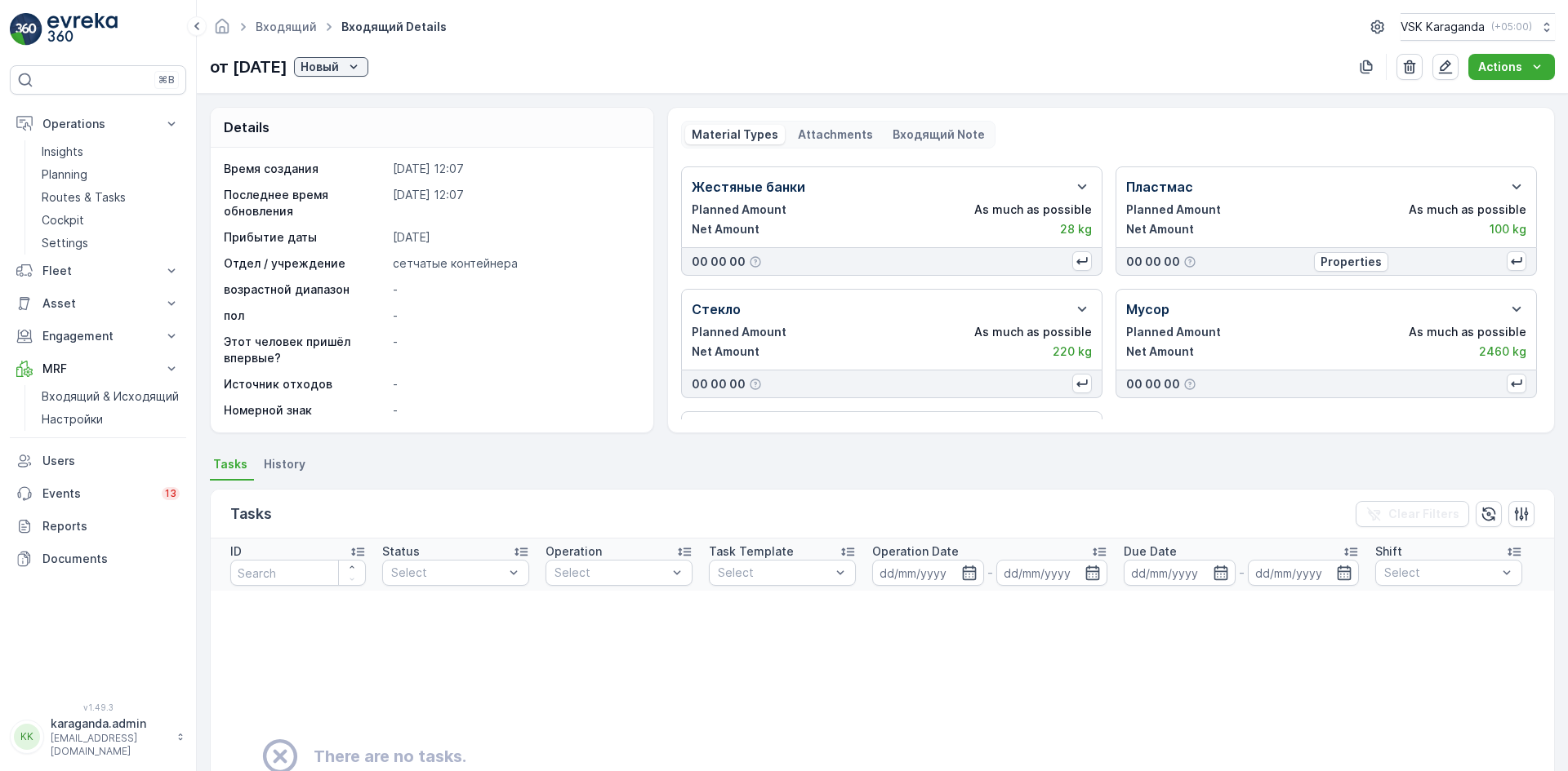
scroll to position [326, 0]
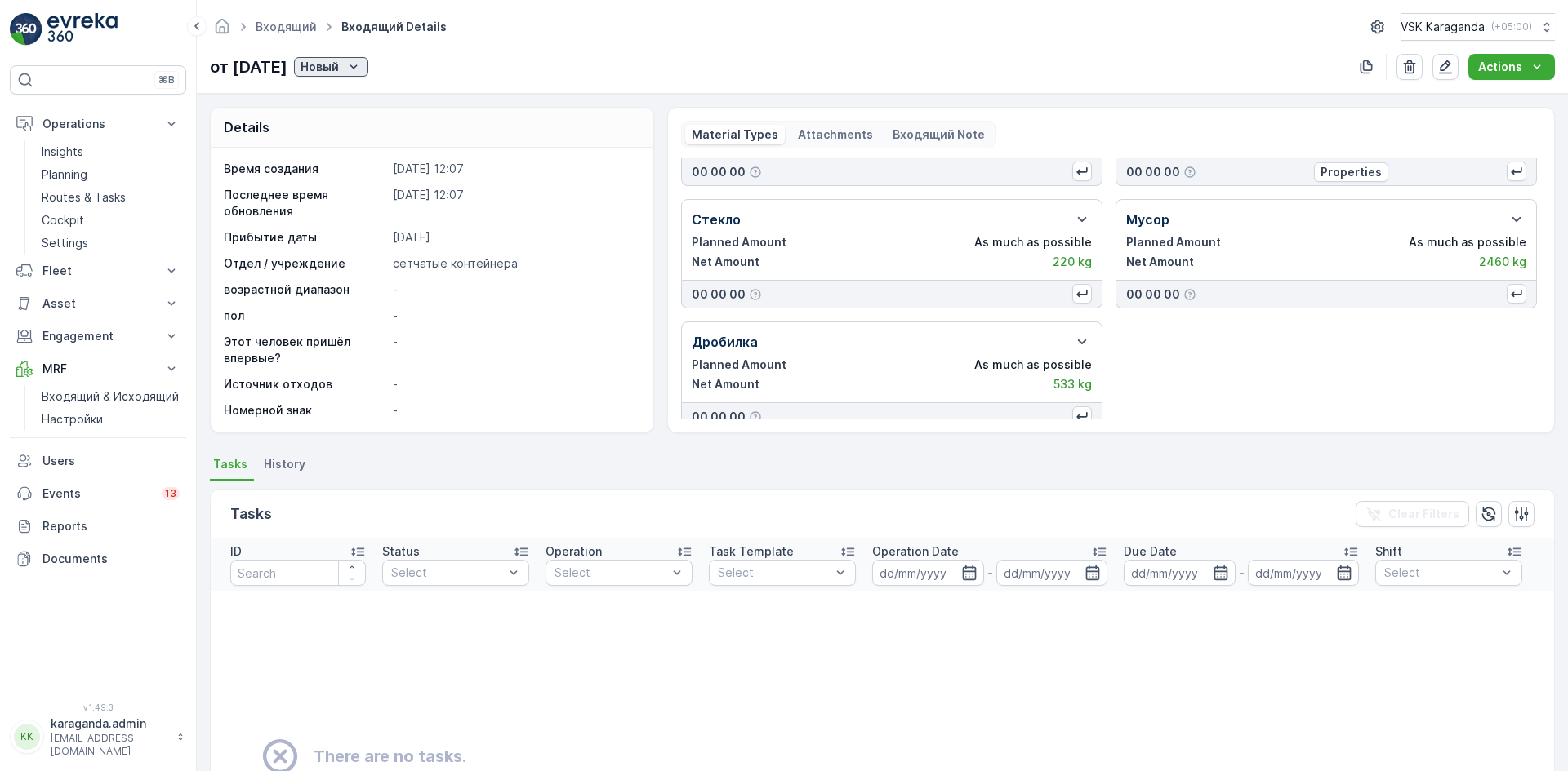
click at [339, 66] on p "Новый" at bounding box center [320, 66] width 38 height 16
click at [347, 120] on span "подтвердить" at bounding box center [378, 114] width 75 height 16
